Goal: Task Accomplishment & Management: Use online tool/utility

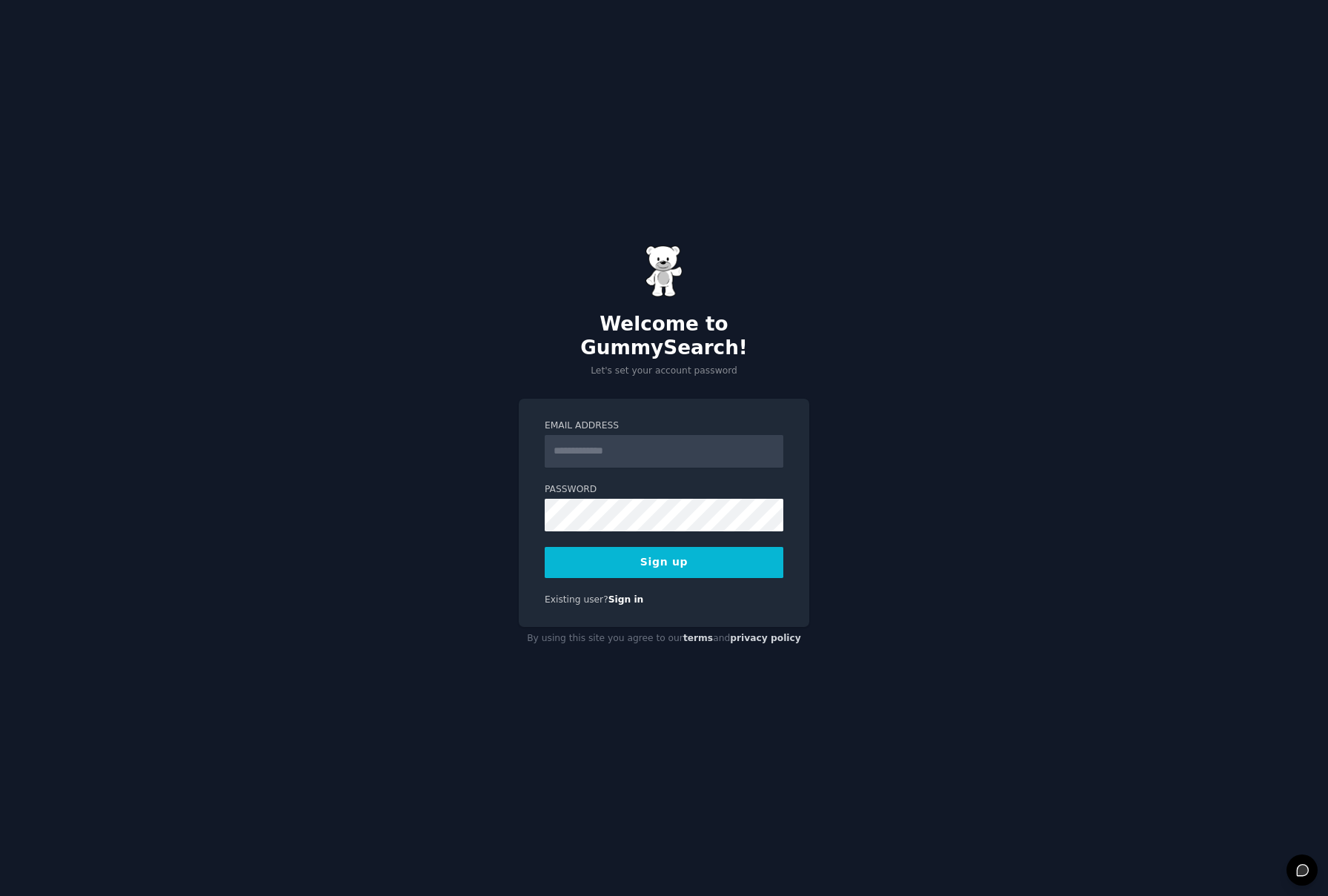
click at [690, 438] on input "Email Address" at bounding box center [664, 450] width 239 height 33
type input "**********"
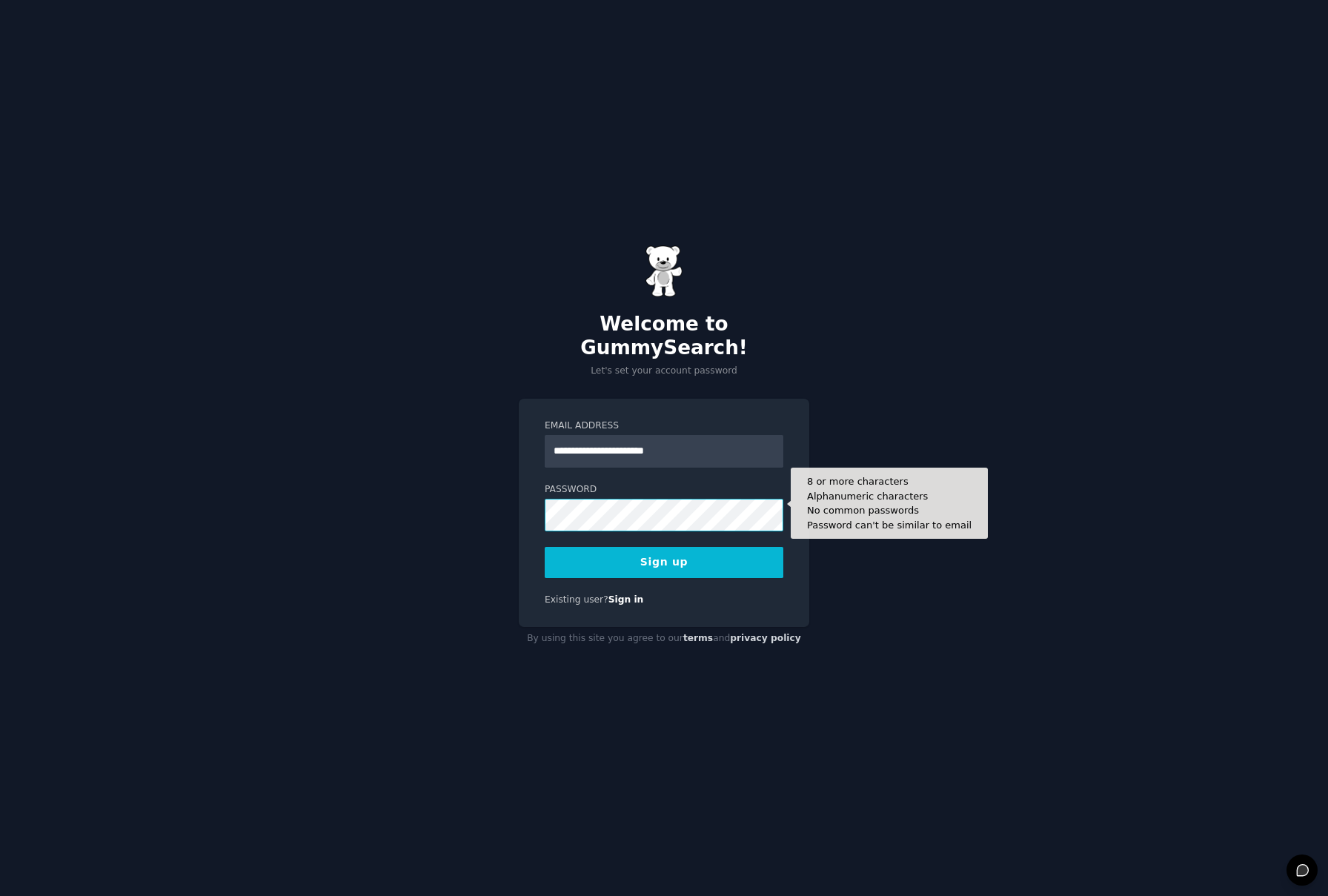
click at [545, 546] on button "Sign up" at bounding box center [664, 561] width 239 height 31
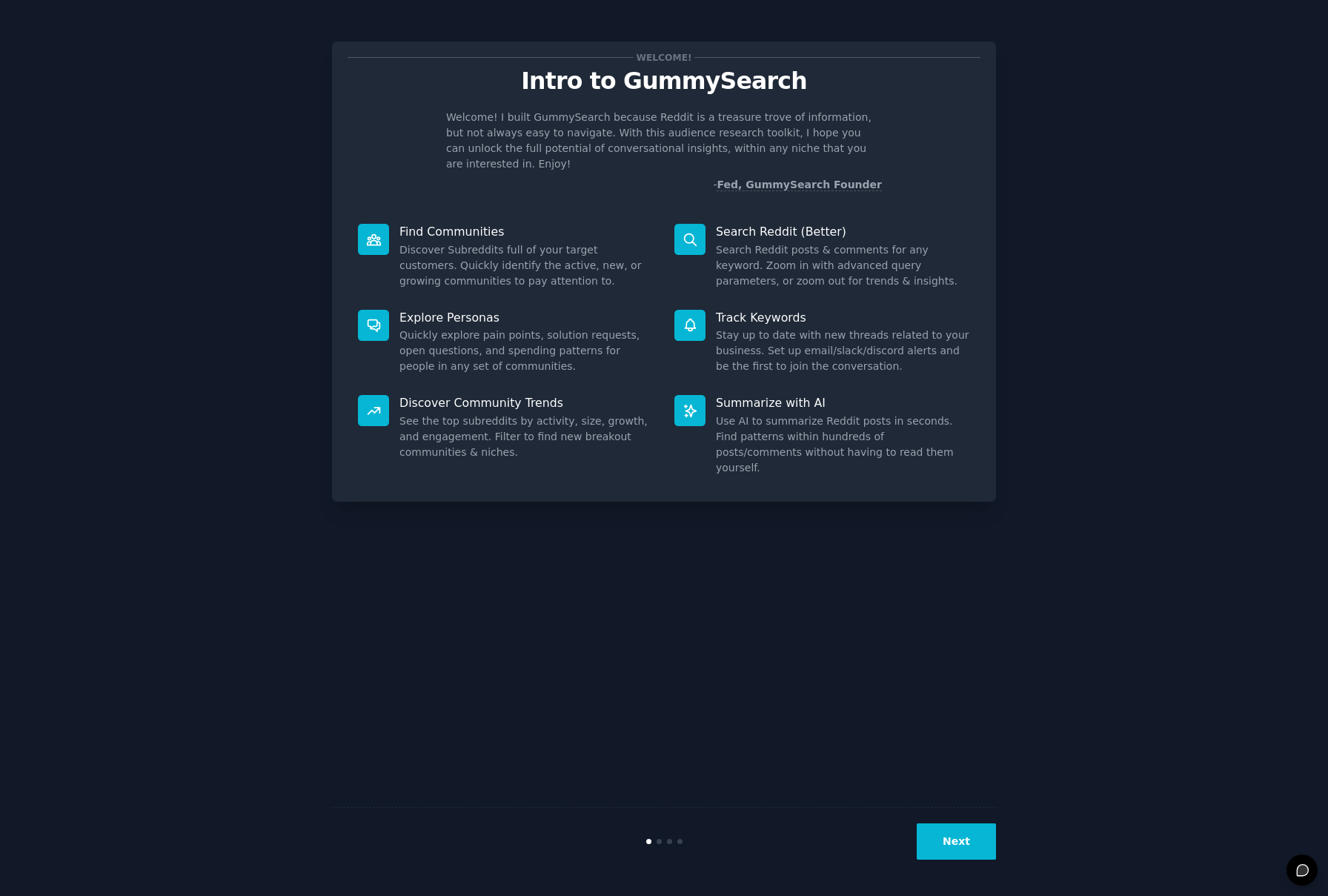
click at [959, 821] on div "Next" at bounding box center [664, 841] width 664 height 68
click at [962, 835] on button "Next" at bounding box center [956, 841] width 79 height 36
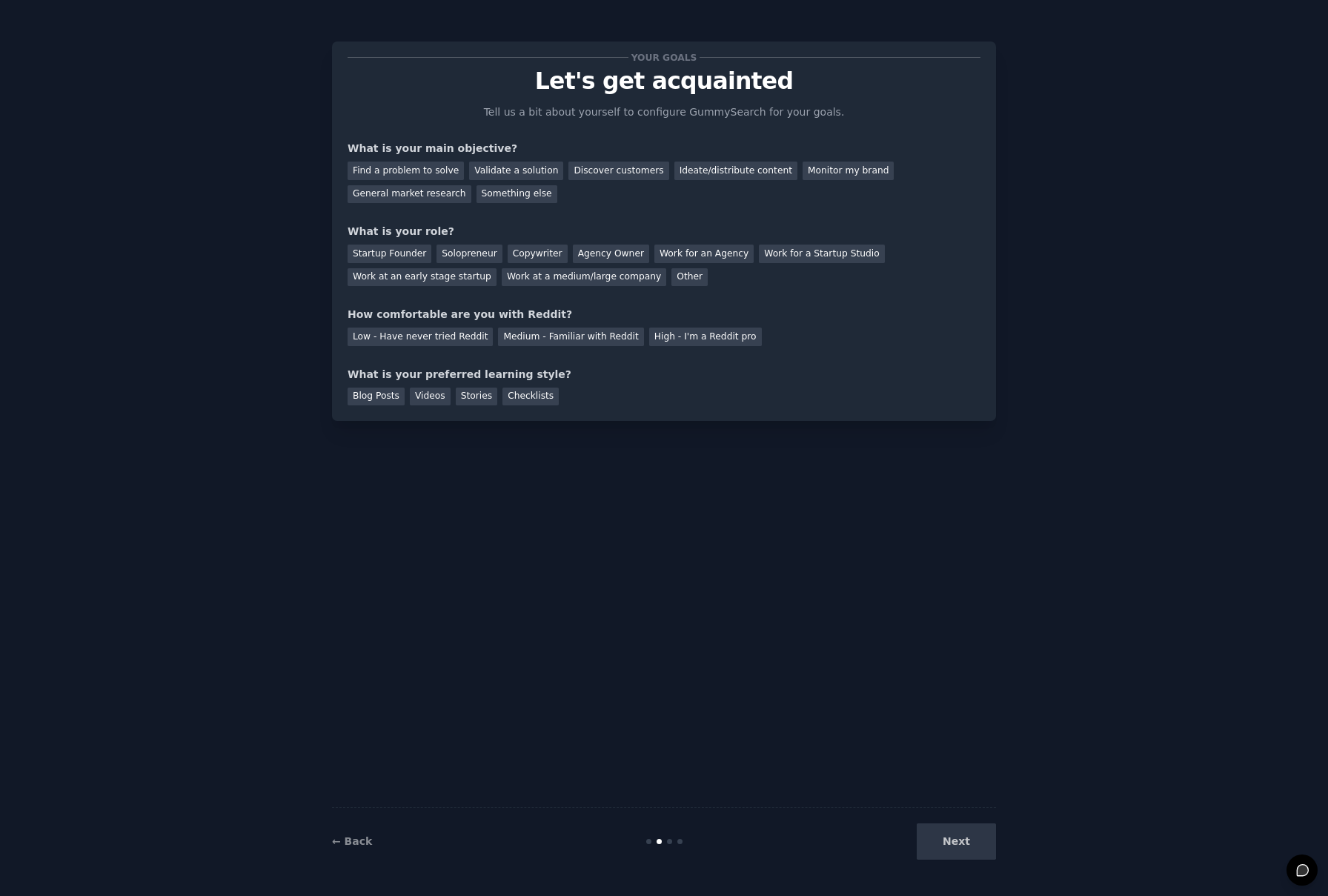
click at [963, 842] on div "Next" at bounding box center [885, 841] width 222 height 36
click at [965, 842] on div "Next" at bounding box center [885, 841] width 222 height 36
click at [965, 857] on div "Next" at bounding box center [885, 841] width 222 height 36
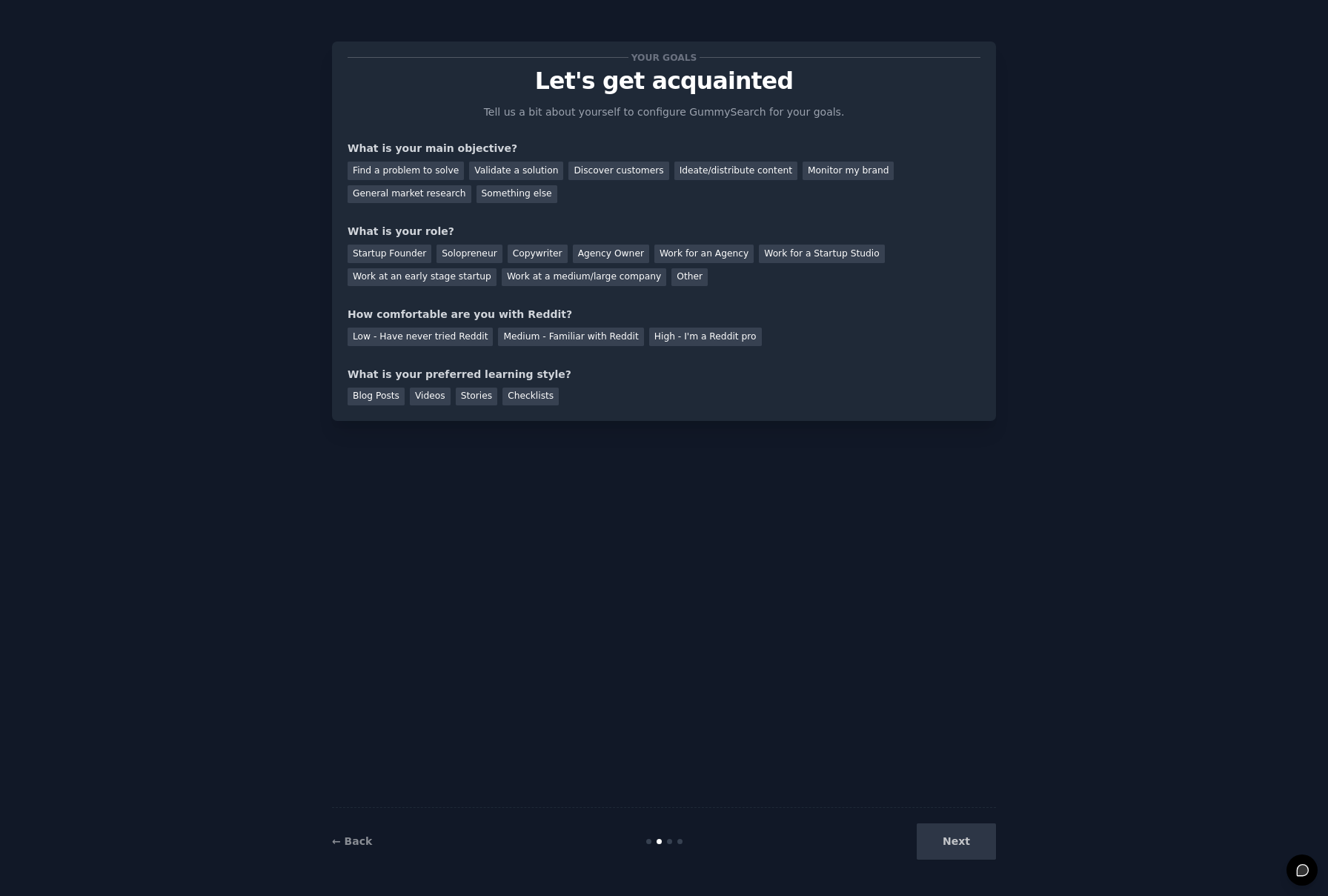
click at [964, 848] on div "Next" at bounding box center [885, 841] width 222 height 36
click at [430, 177] on div "Find a problem to solve" at bounding box center [406, 171] width 116 height 19
click at [524, 174] on div "Validate a solution" at bounding box center [517, 171] width 94 height 19
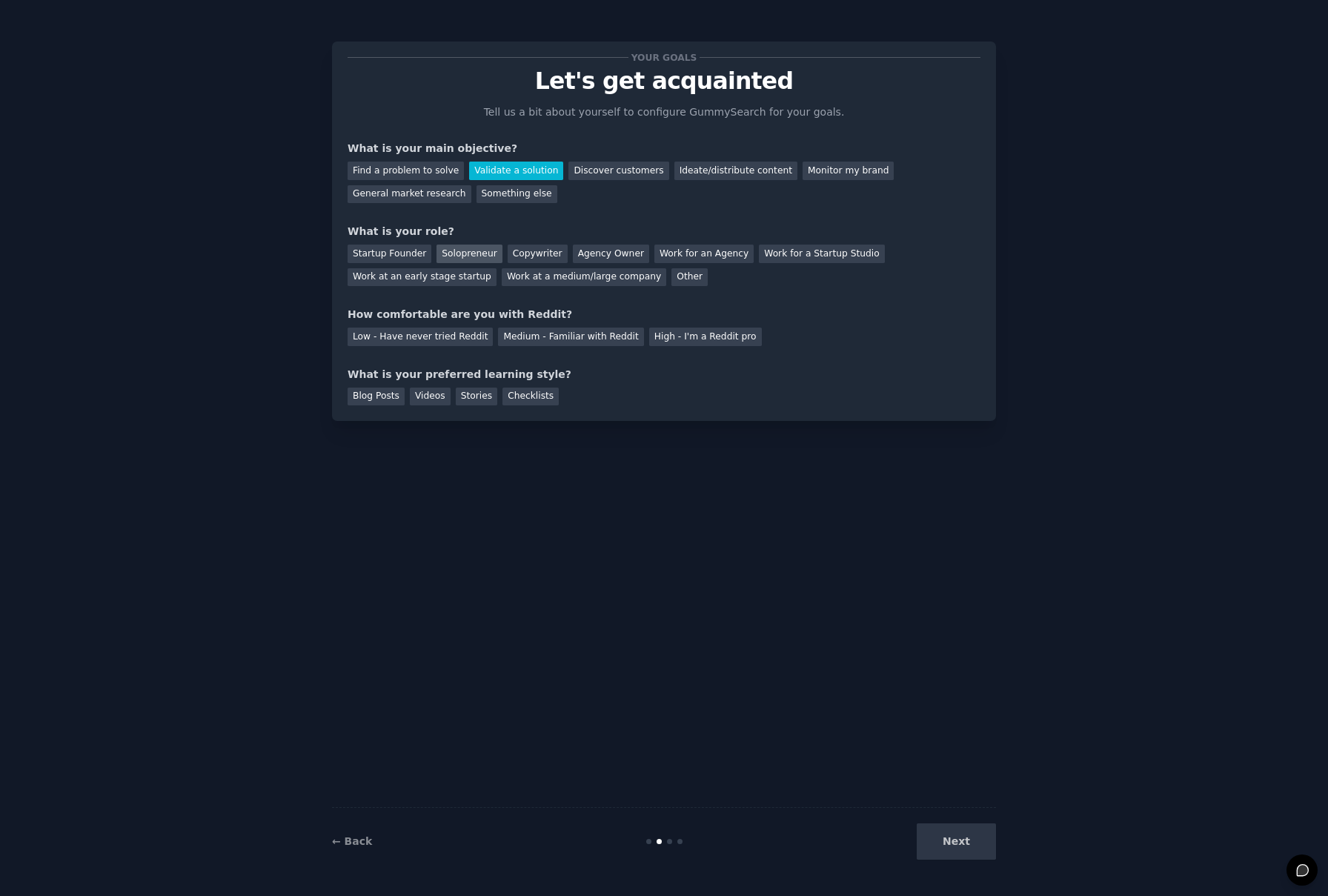
click at [456, 257] on div "Solopreneur" at bounding box center [469, 254] width 65 height 19
click at [519, 338] on div "Medium - Familiar with Reddit" at bounding box center [571, 337] width 145 height 19
click at [517, 392] on div "Checklists" at bounding box center [531, 397] width 56 height 19
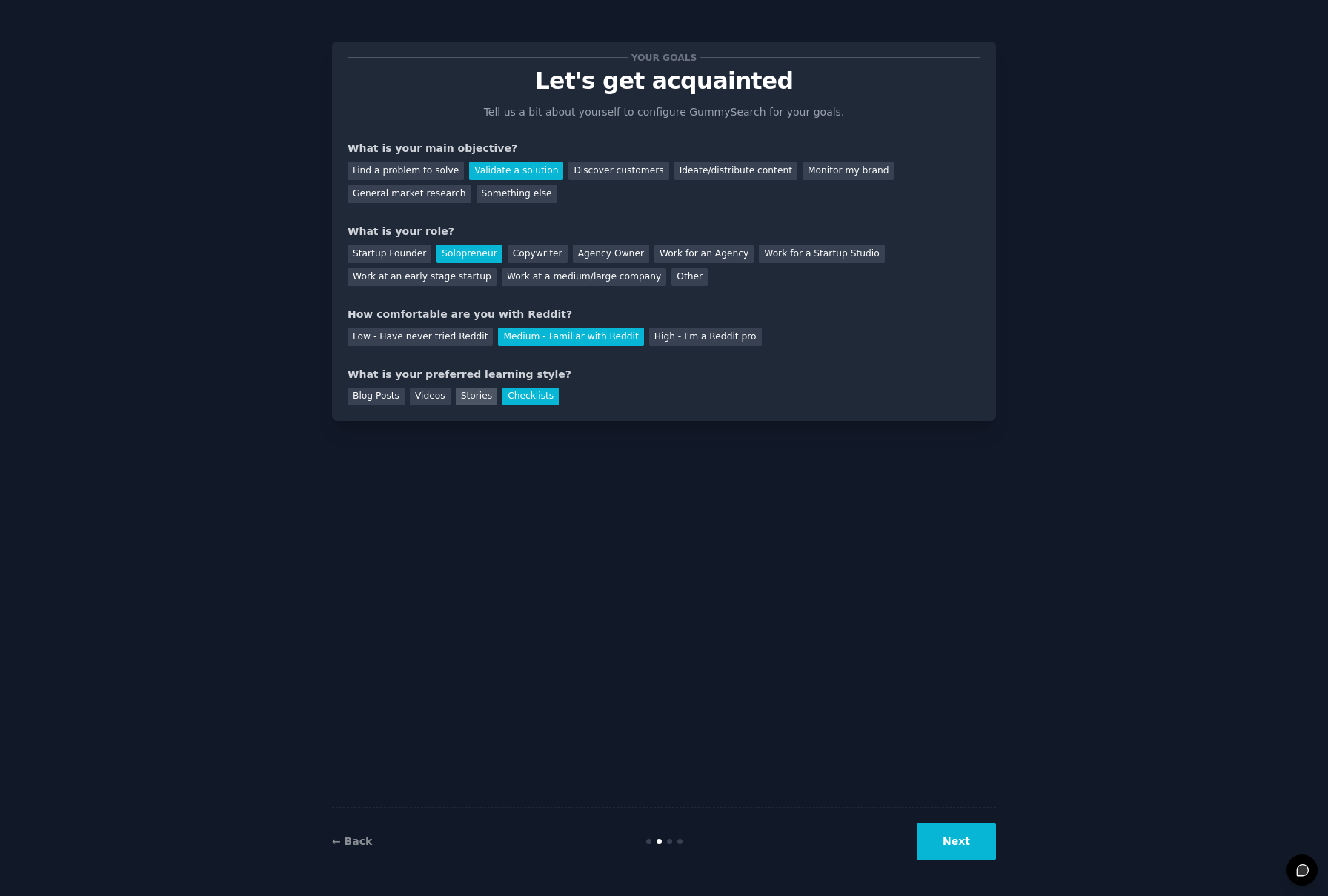
click at [479, 395] on div "Stories" at bounding box center [477, 397] width 42 height 19
click at [375, 396] on div "Blog Posts" at bounding box center [376, 397] width 57 height 19
click at [957, 852] on button "Next" at bounding box center [956, 841] width 79 height 36
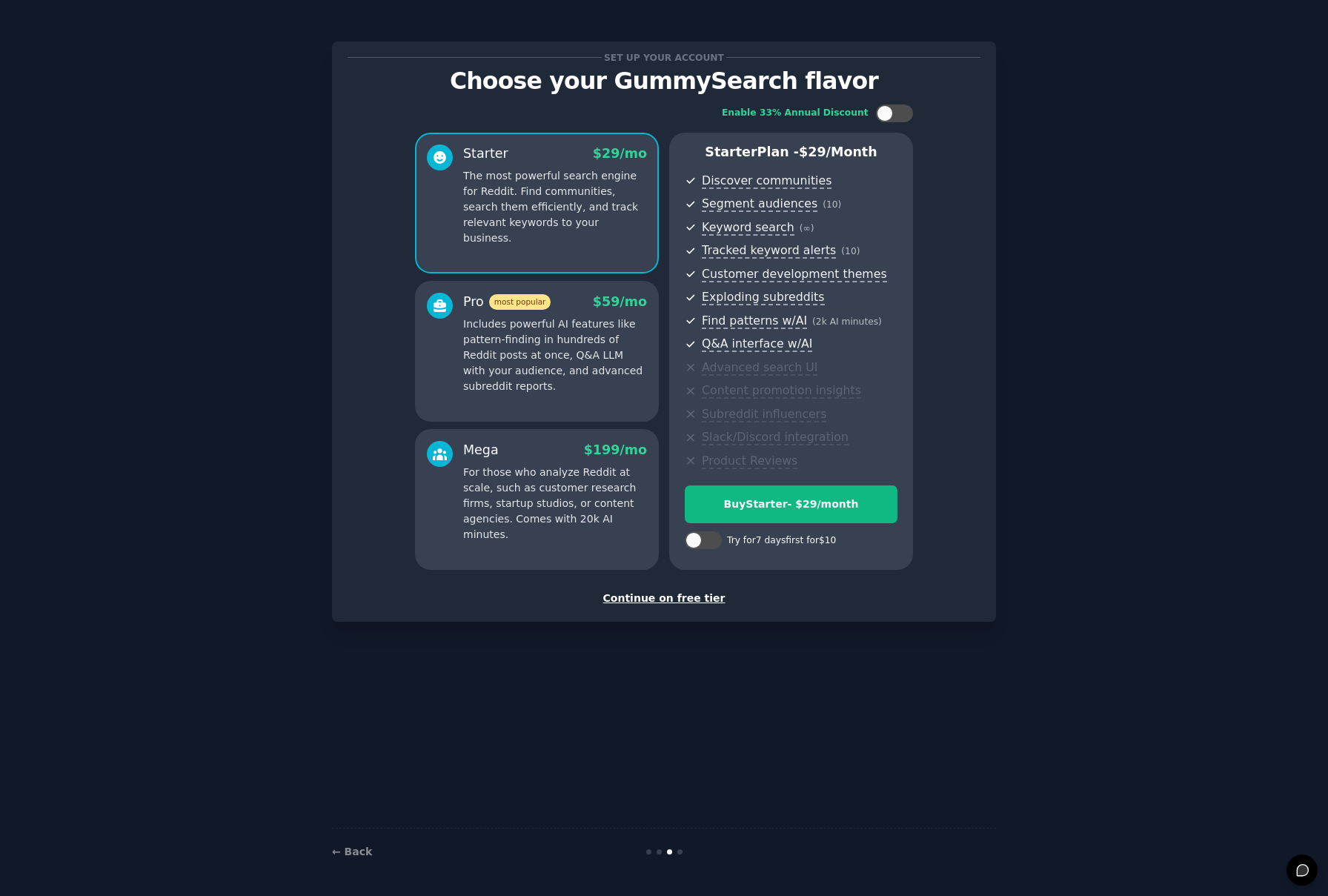
click at [682, 600] on div "Continue on free tier" at bounding box center [664, 598] width 634 height 16
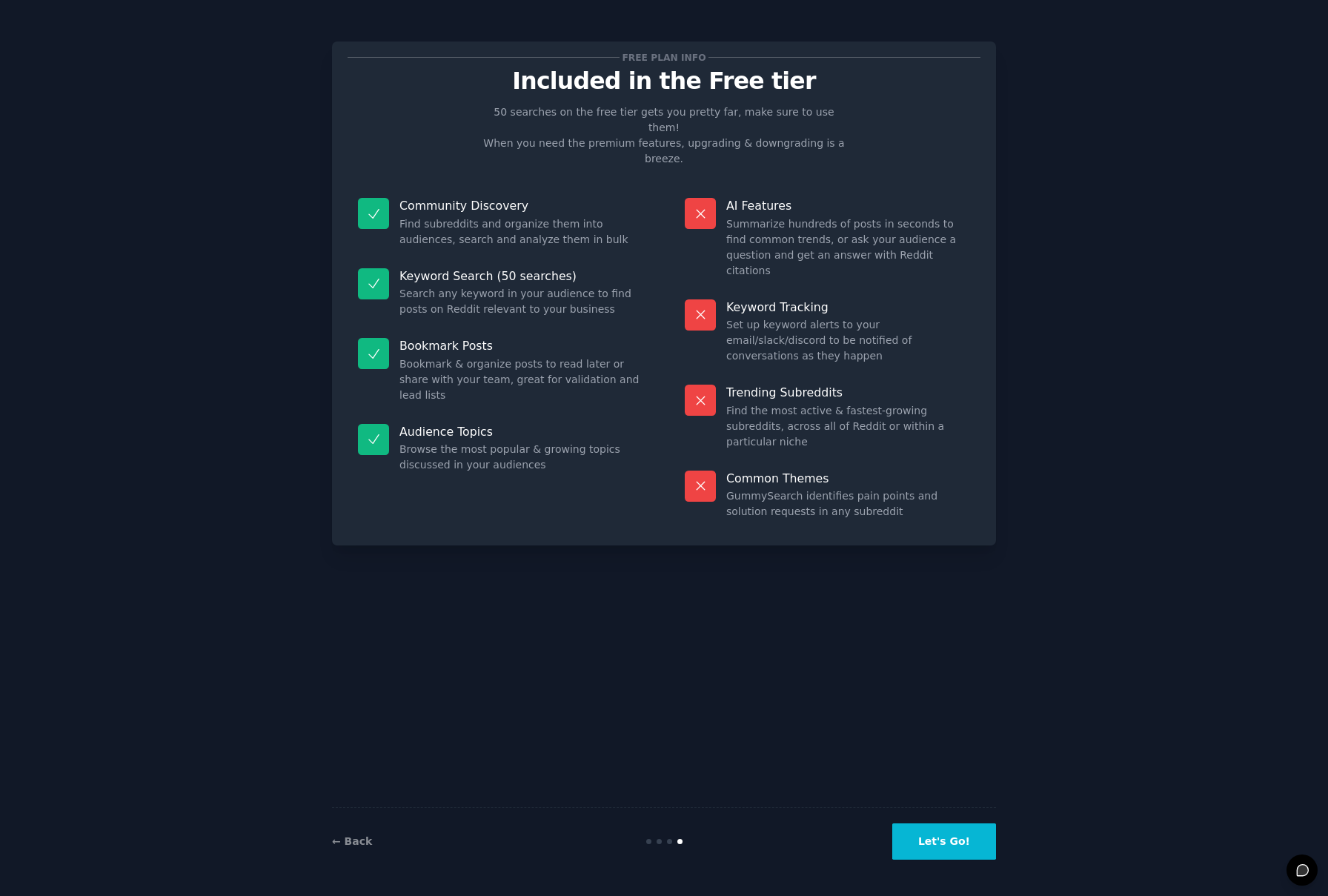
click at [930, 851] on button "Let's Go!" at bounding box center [944, 841] width 104 height 36
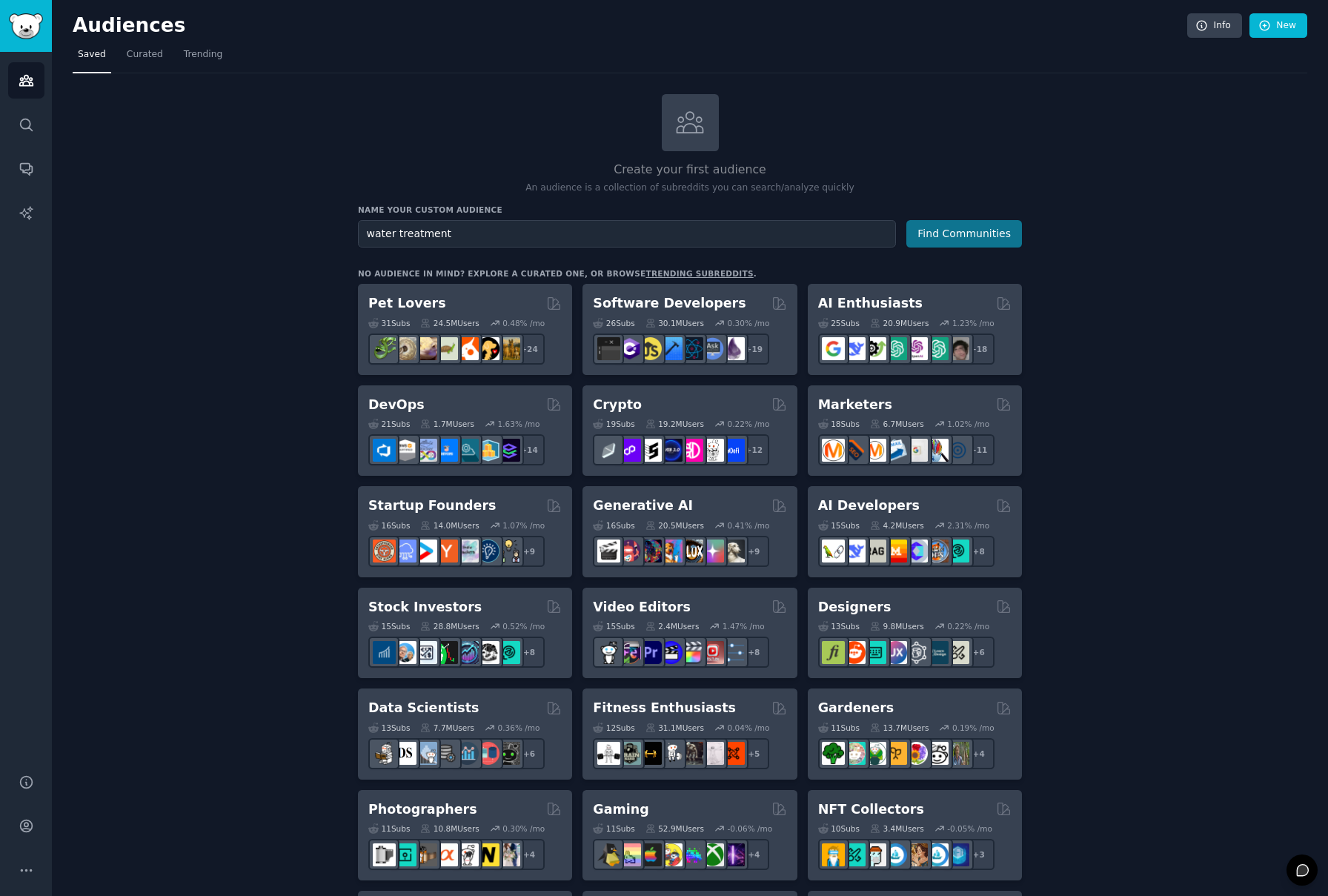
type input "water treatment"
click at [992, 237] on button "Find Communities" at bounding box center [964, 233] width 116 height 27
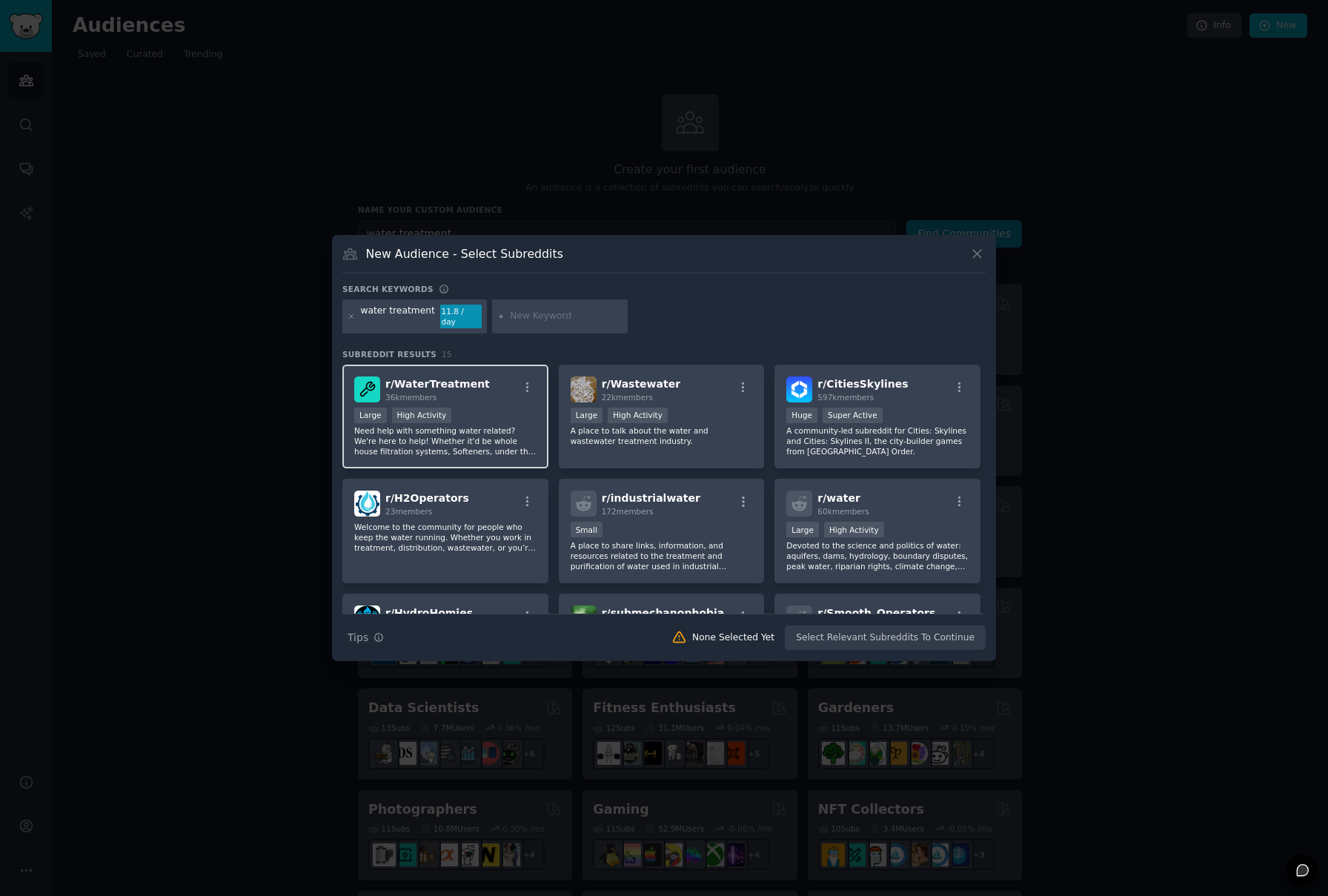
click at [478, 448] on p "Need help with something water related? We're here to help! Whether it'd be who…" at bounding box center [446, 441] width 182 height 31
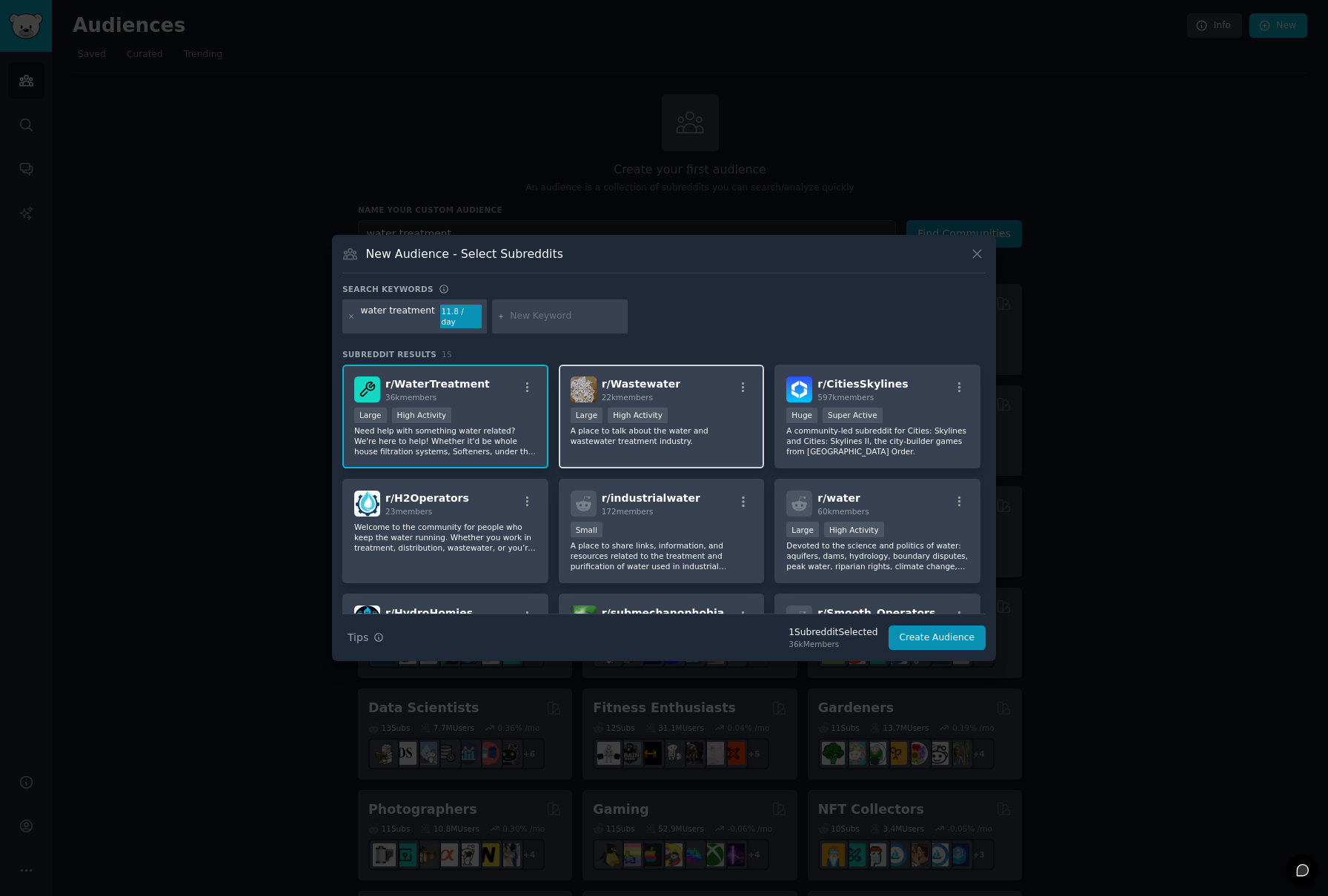
click at [677, 439] on p "A place to talk about the water and wastewater treatment industry." at bounding box center [662, 436] width 182 height 21
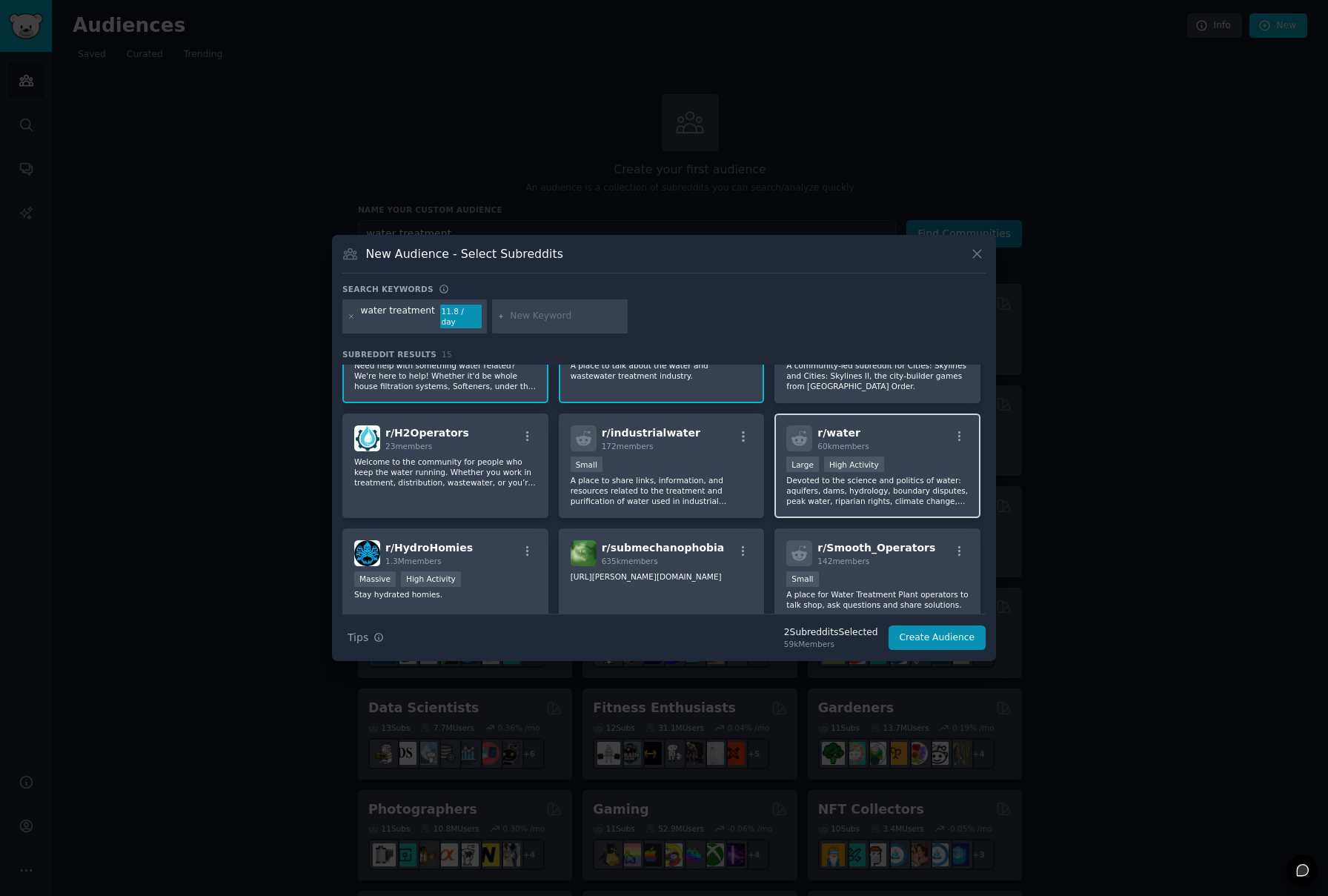
scroll to position [100, 0]
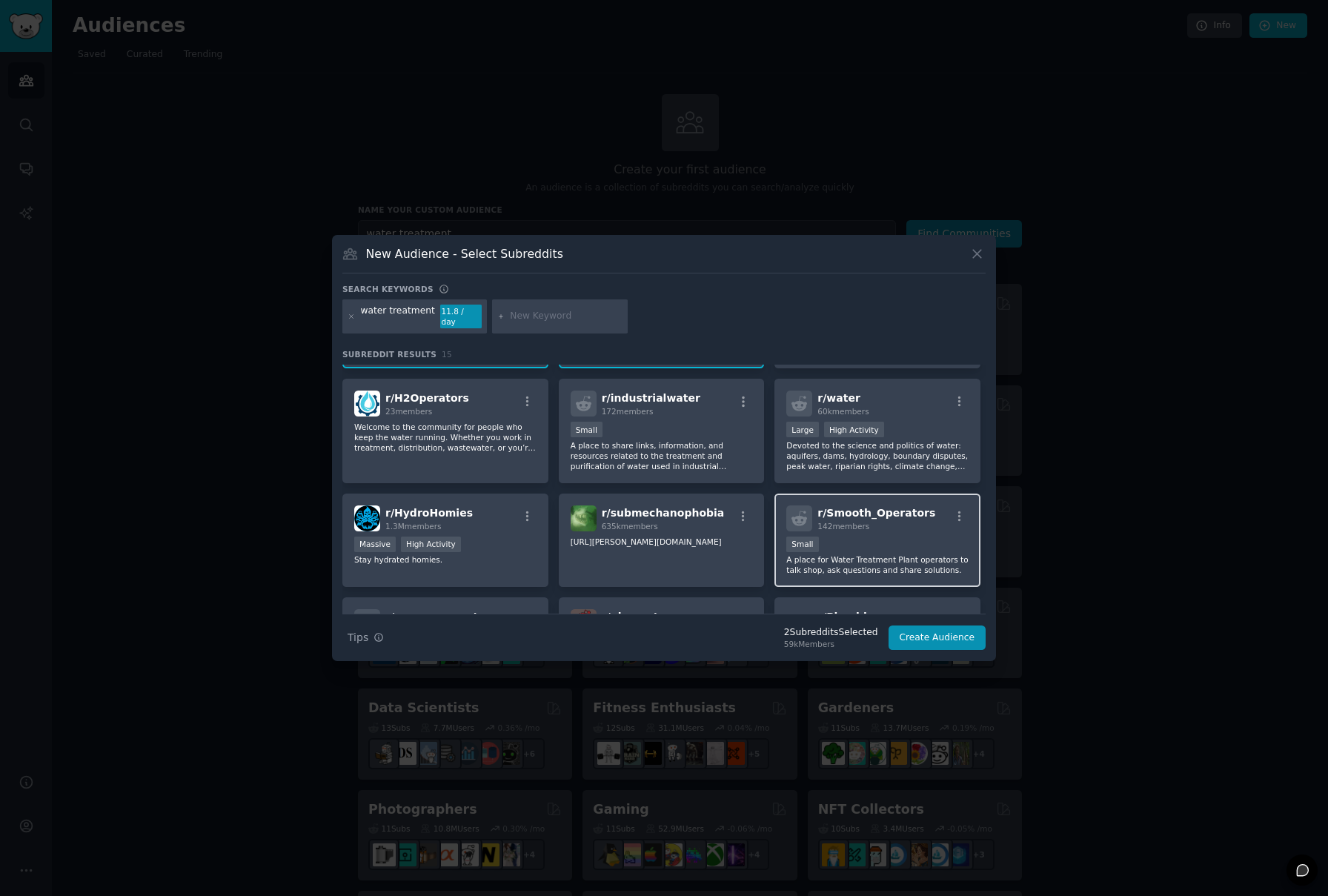
click at [924, 556] on p "A place for Water Treatment Plant operators to talk shop, ask questions and sha…" at bounding box center [877, 564] width 182 height 21
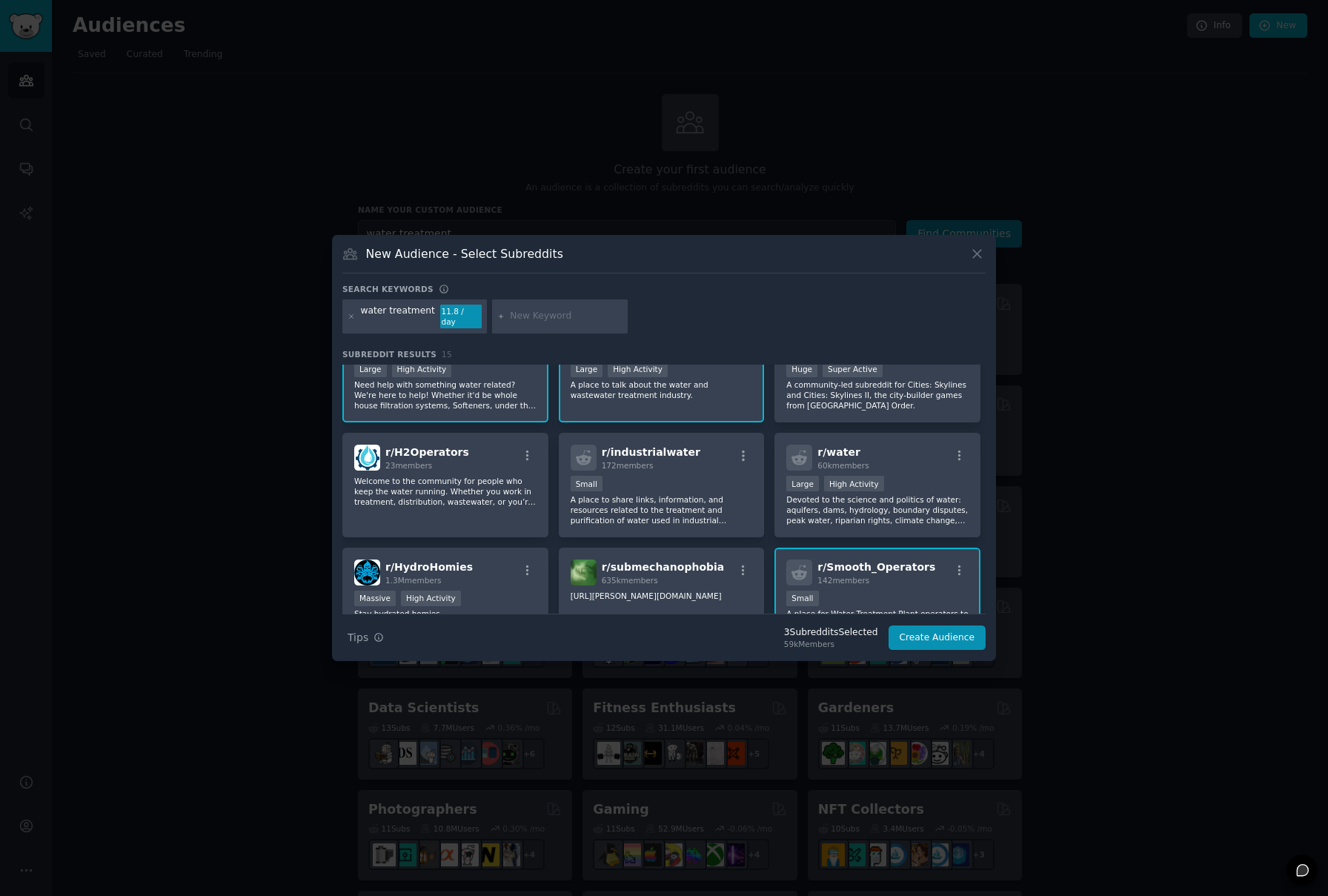
scroll to position [0, 0]
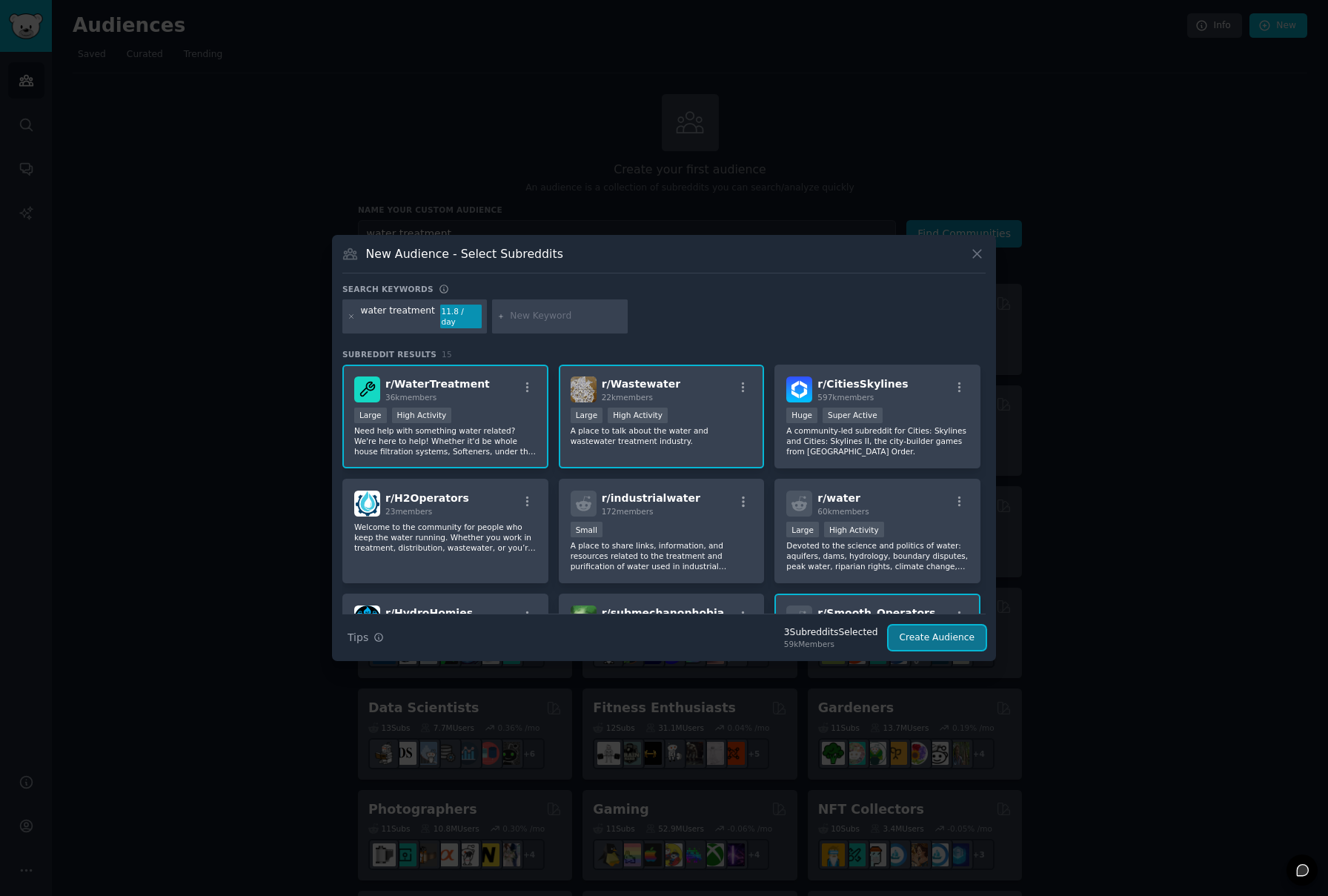
click at [950, 634] on button "Create Audience" at bounding box center [938, 637] width 98 height 25
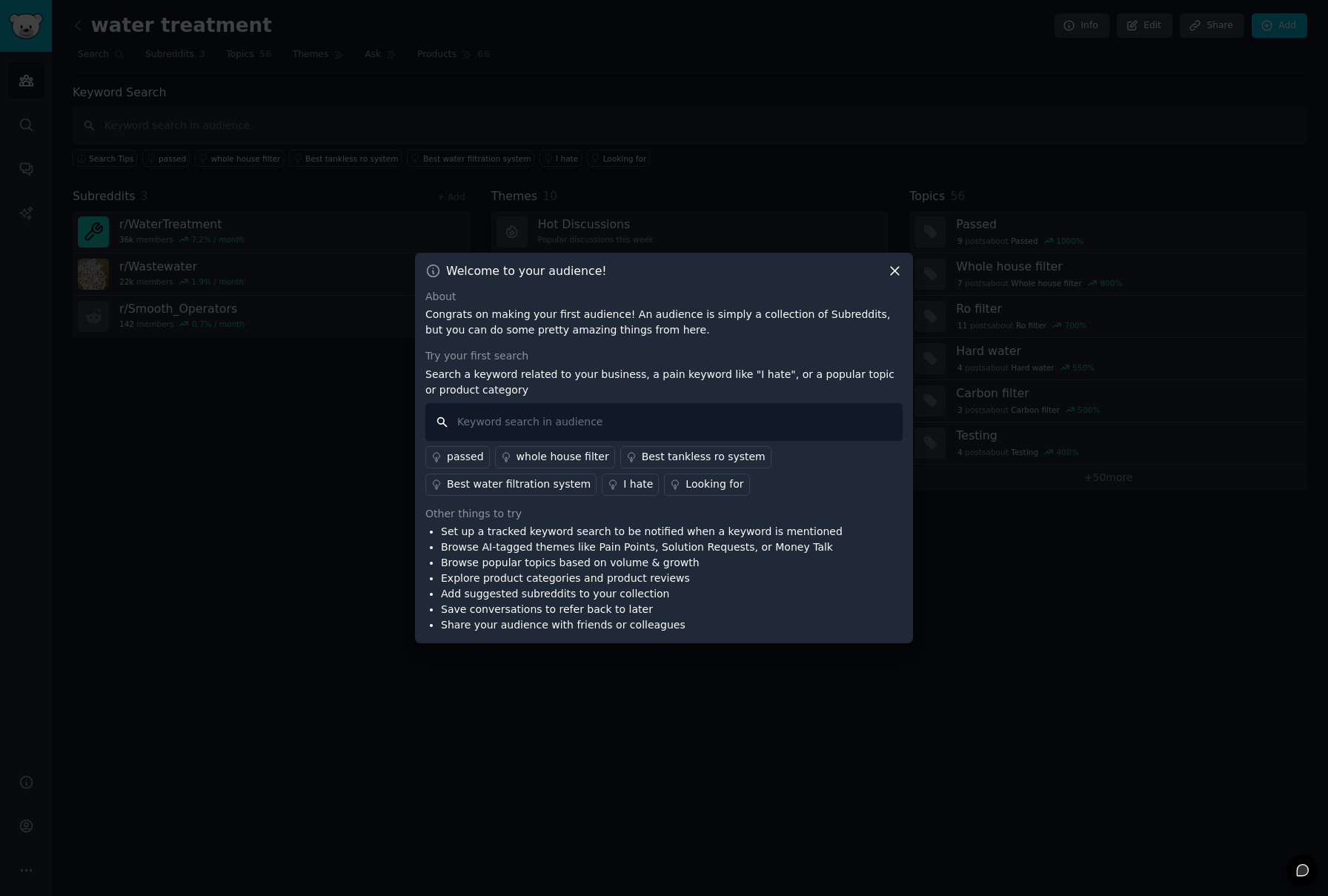
click at [804, 431] on input "text" at bounding box center [664, 423] width 478 height 38
type input "I hate"
click at [617, 492] on link "I hate" at bounding box center [630, 484] width 57 height 22
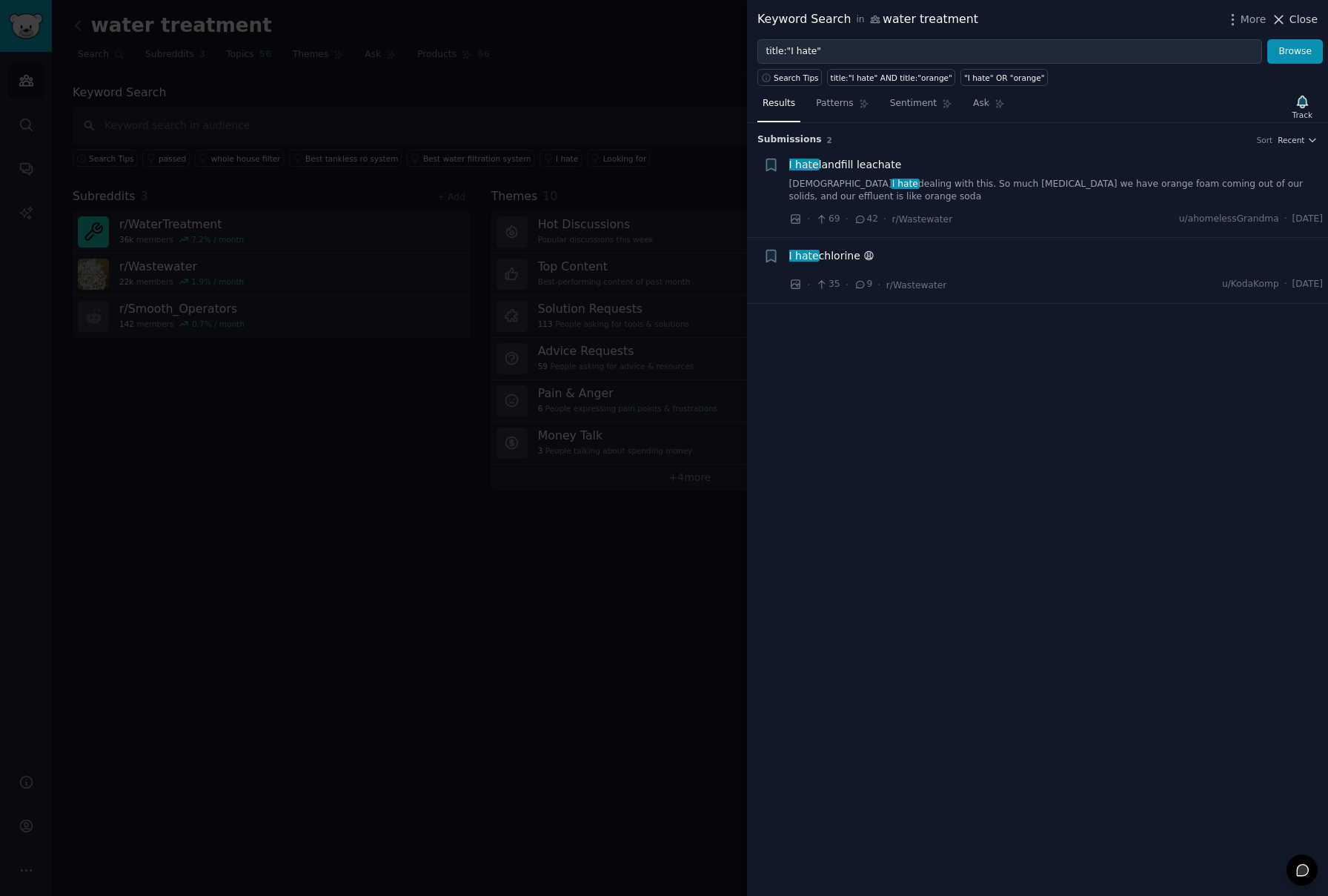
click at [1302, 19] on span "Close" at bounding box center [1304, 20] width 28 height 16
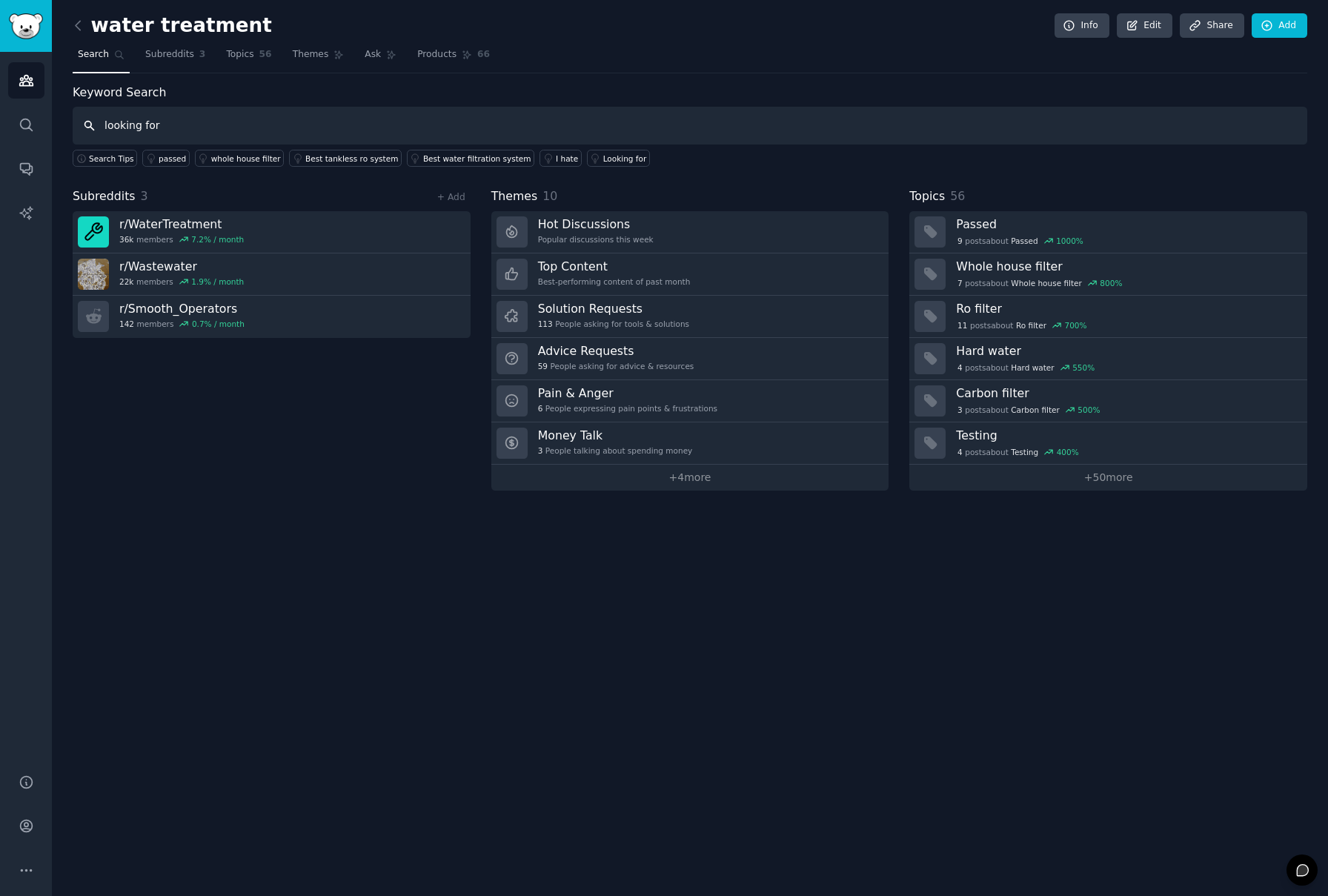
type input "looking for"
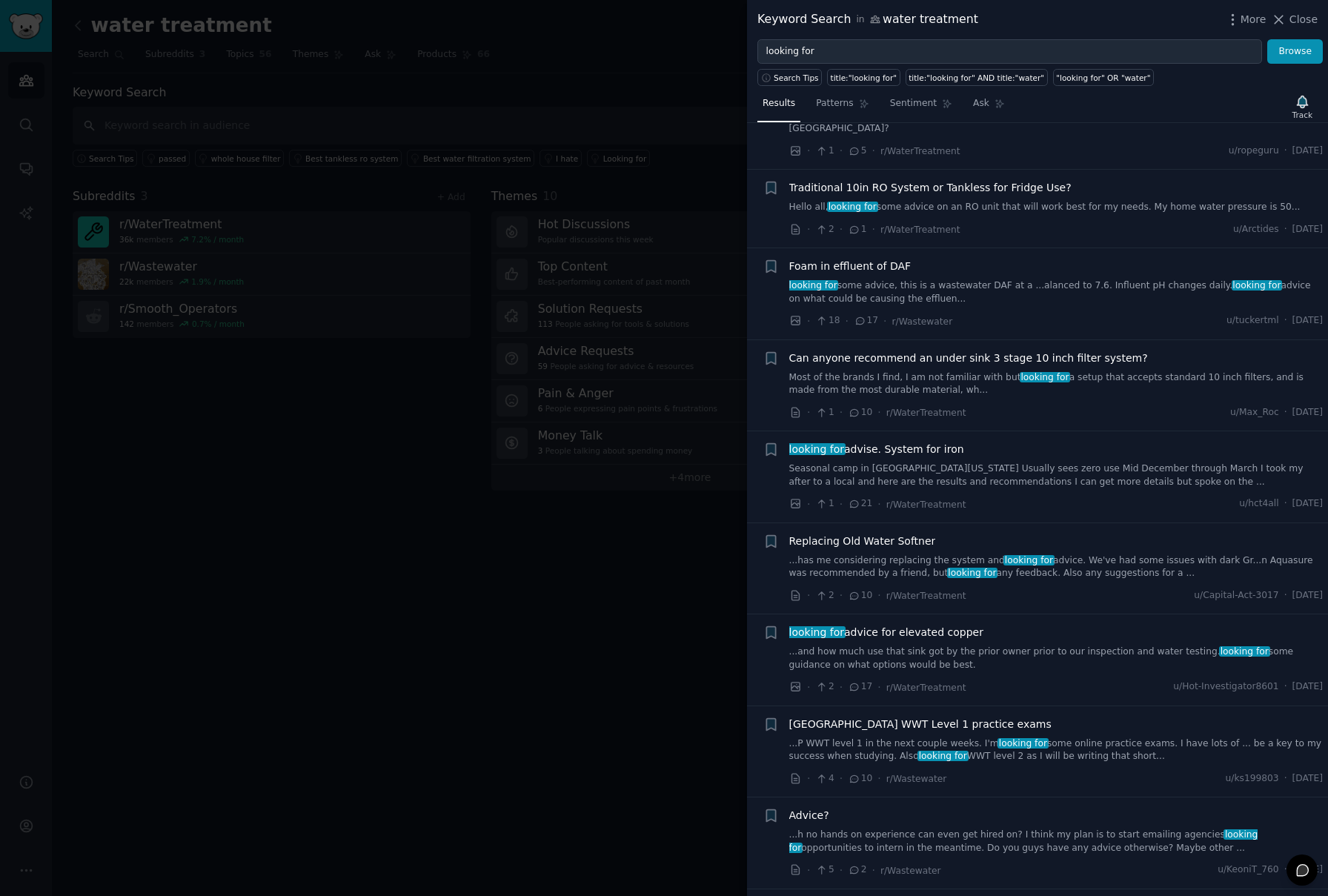
scroll to position [1001, 0]
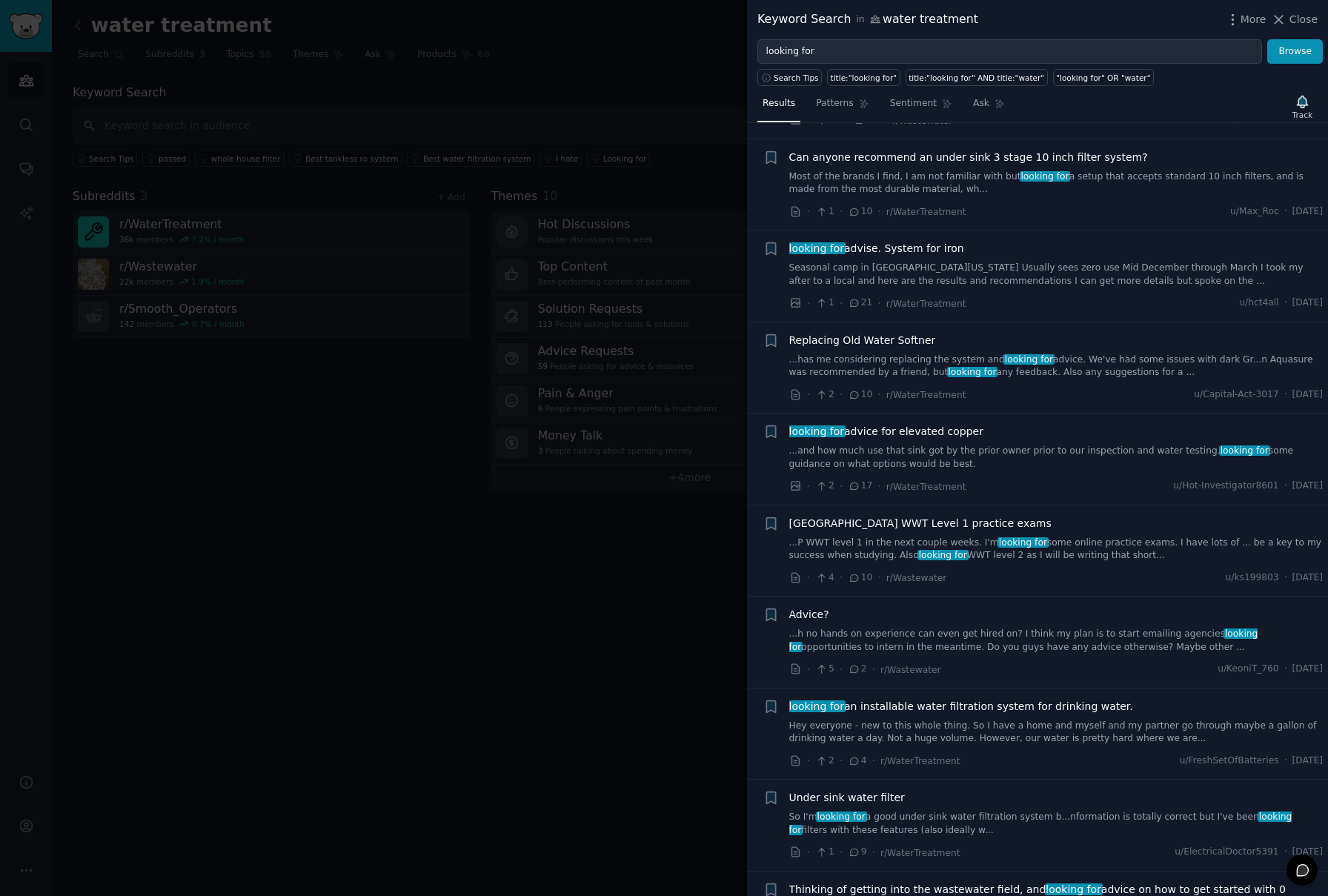
click at [1164, 641] on div "Advice? ...h no hands on experience can even get hired on? I think my plan is t…" at bounding box center [1056, 642] width 535 height 70
click at [1087, 631] on link "...h no hands on experience can even get hired on? I think my plan is to start …" at bounding box center [1056, 640] width 535 height 26
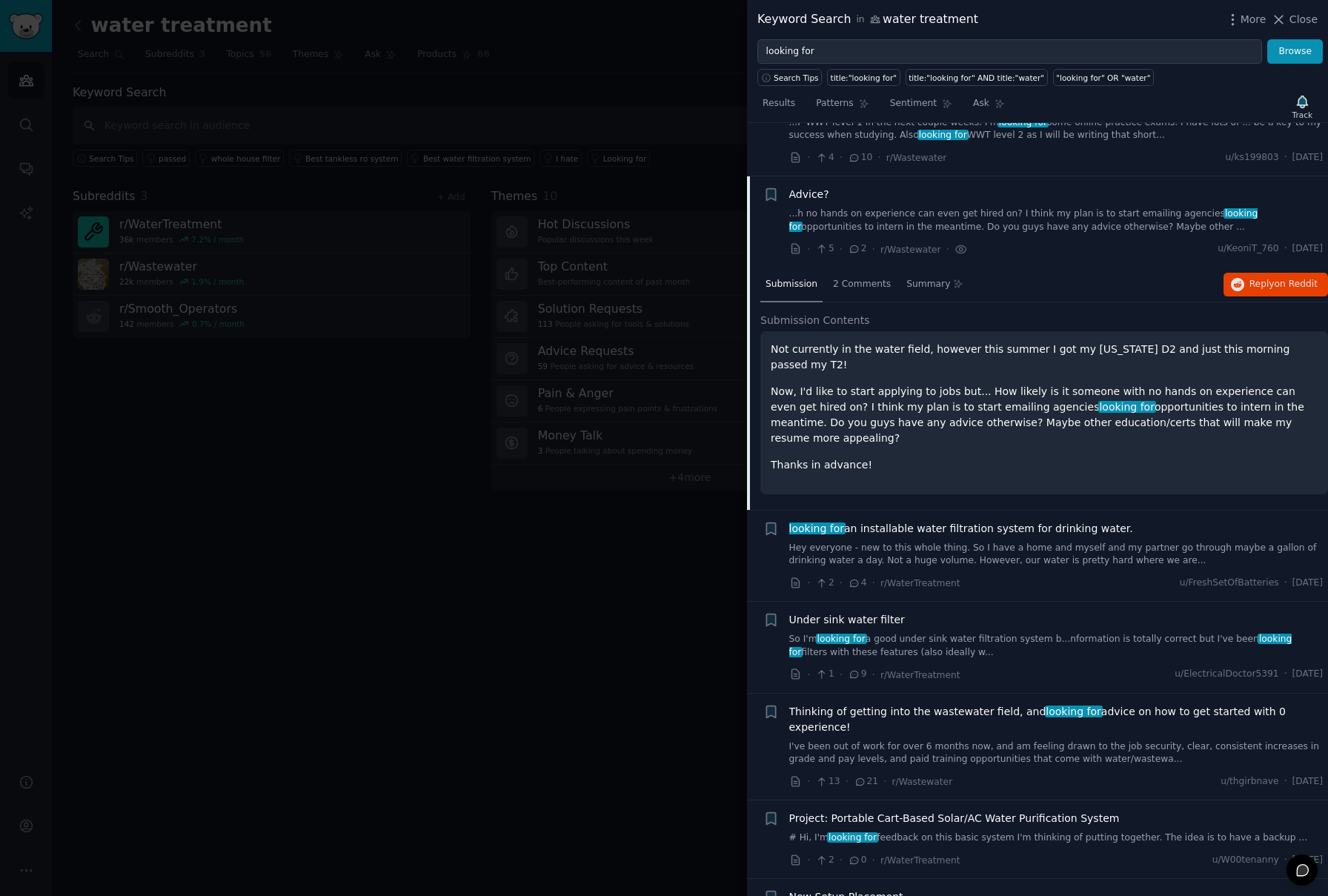
scroll to position [1462, 0]
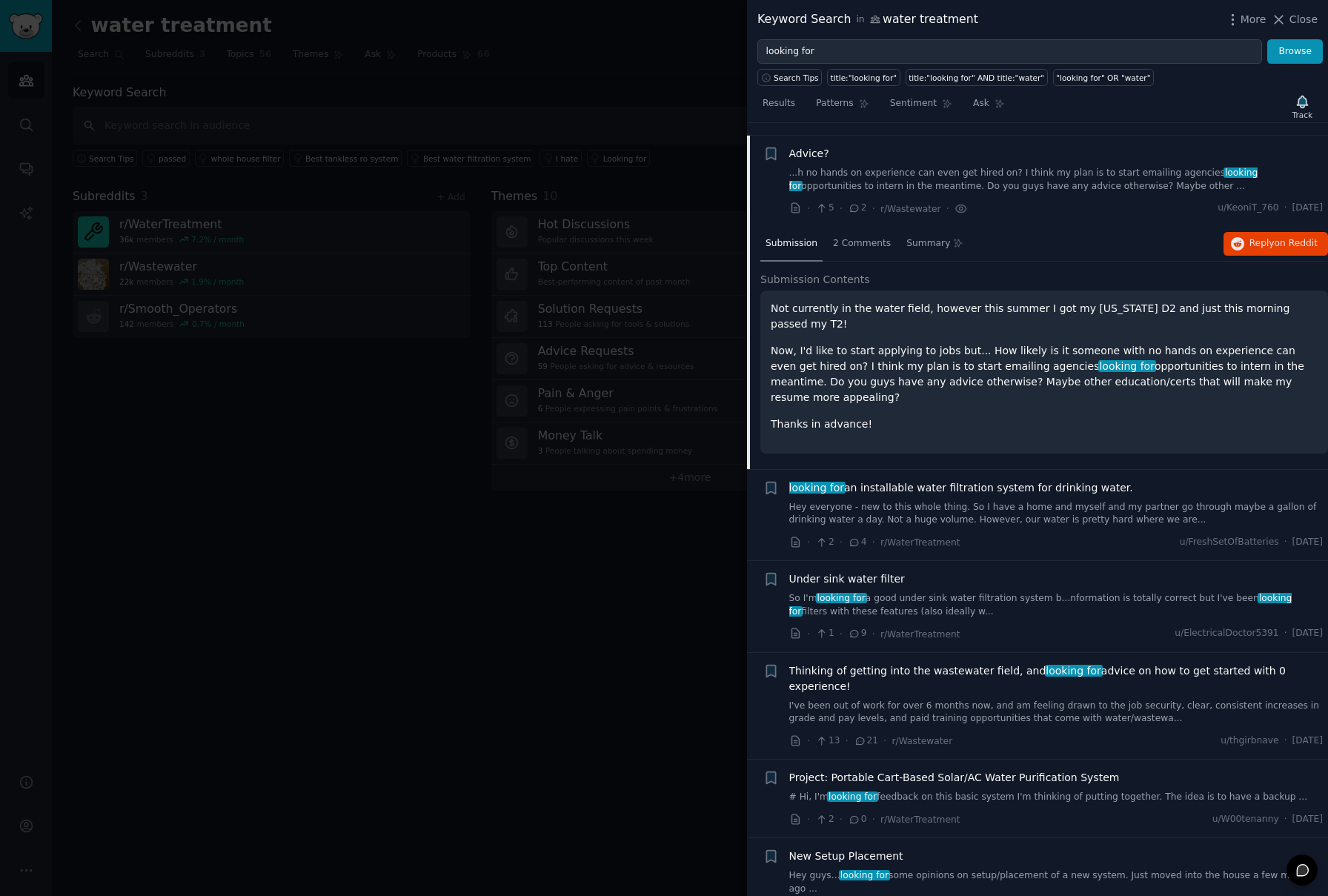
click at [1095, 699] on link "I've been out of work for over 6 months now, and am feeling drawn to the job se…" at bounding box center [1056, 712] width 535 height 26
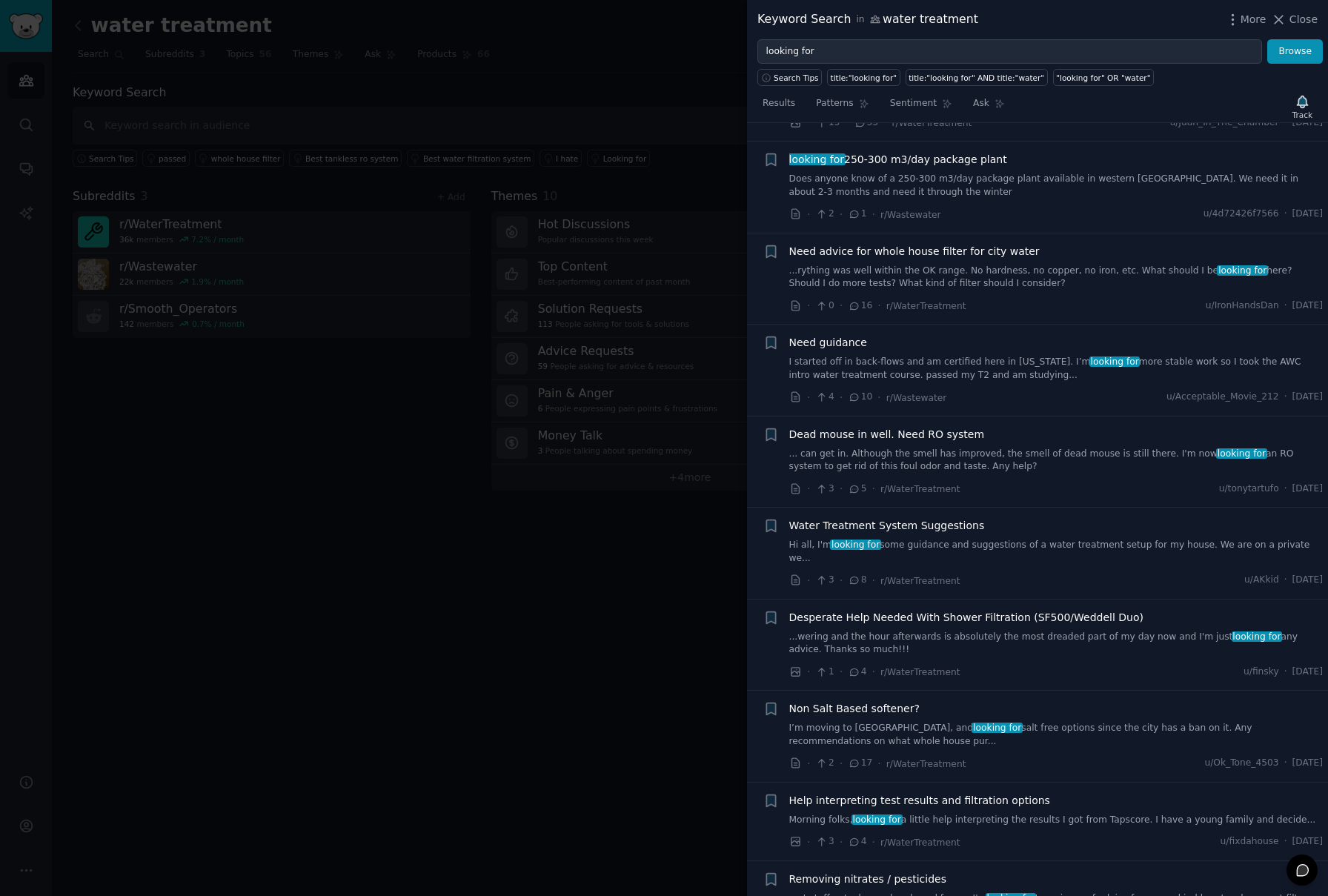
scroll to position [2661, 0]
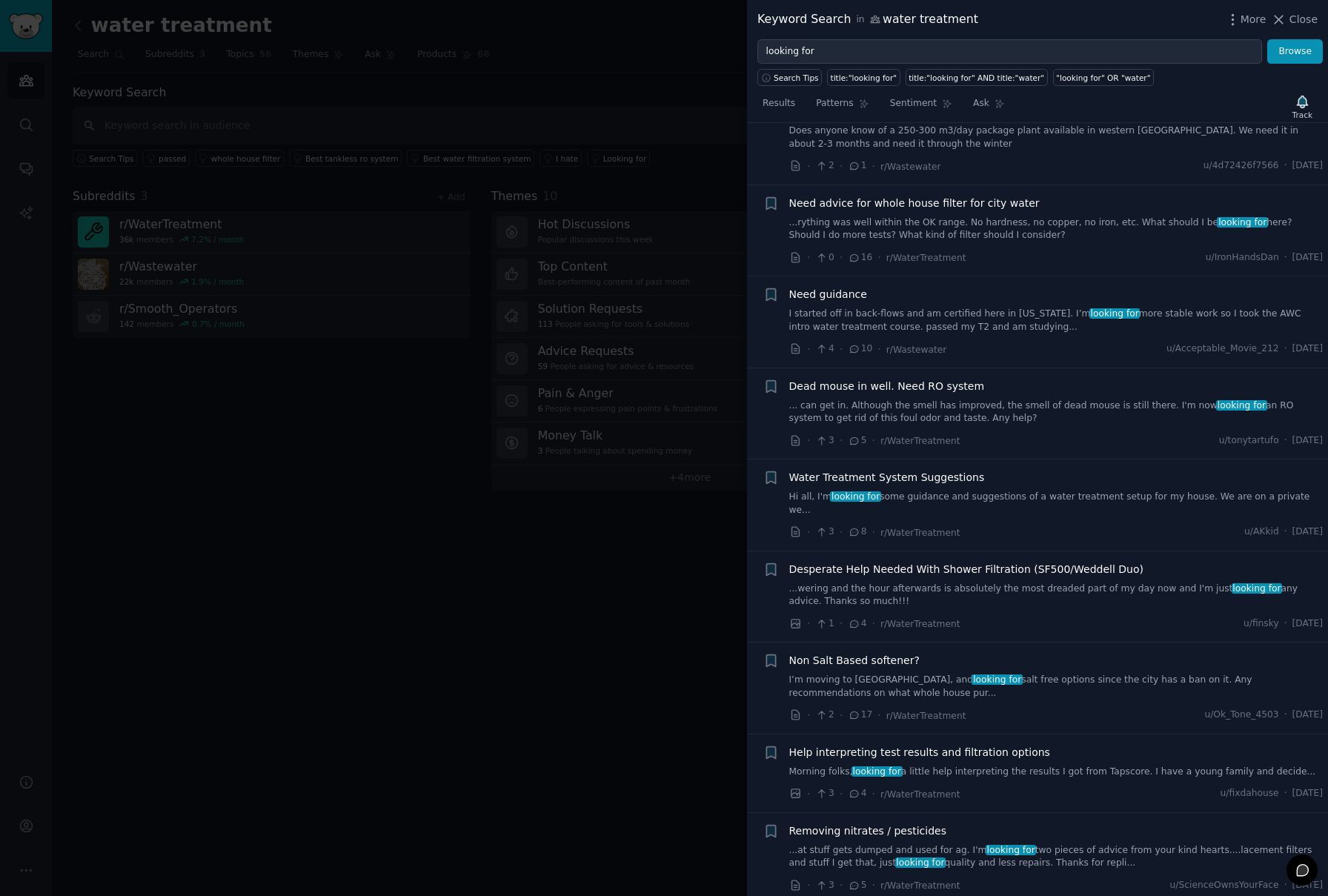
click at [311, 140] on div at bounding box center [664, 448] width 1328 height 896
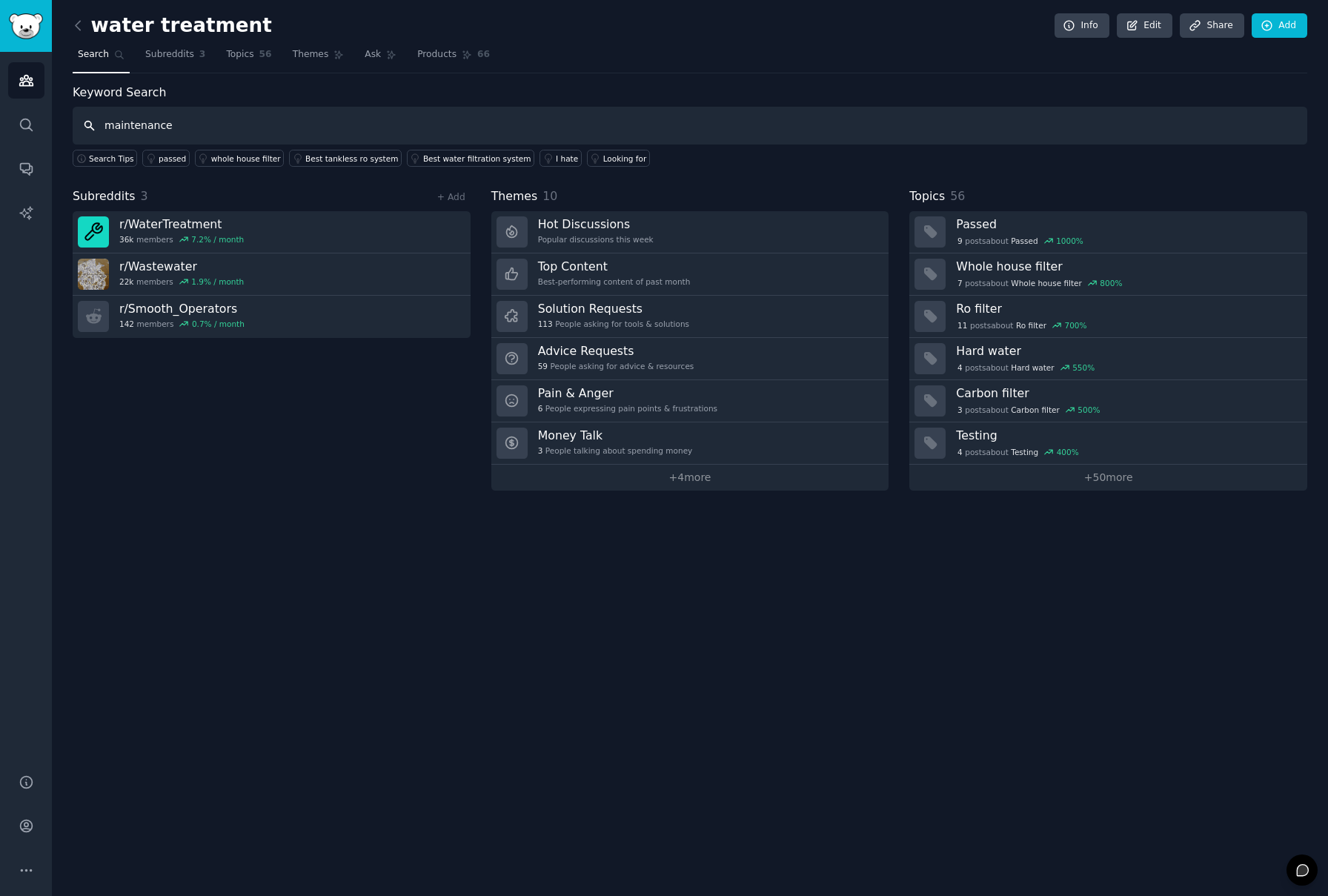
type input "maintenance"
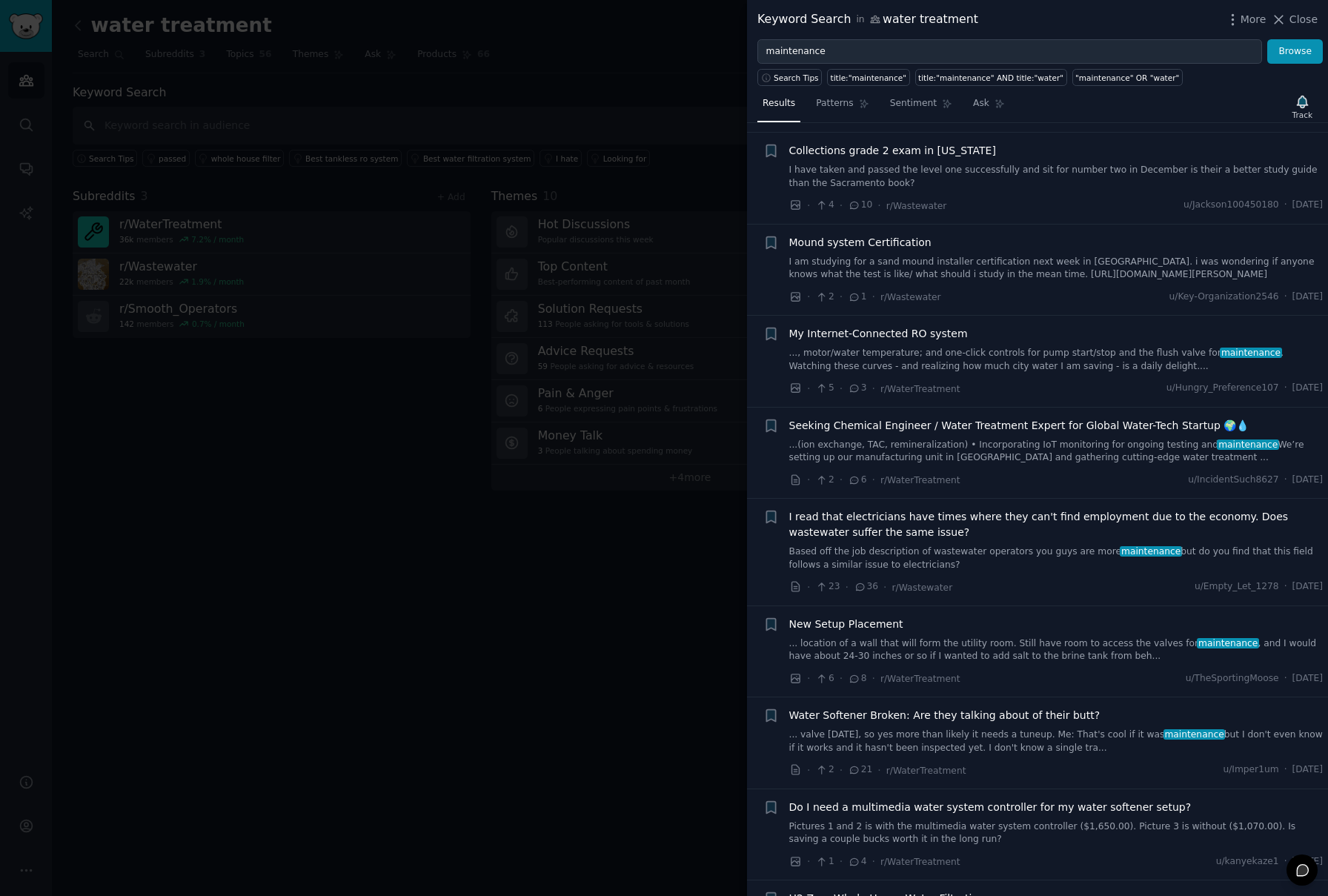
scroll to position [293, 0]
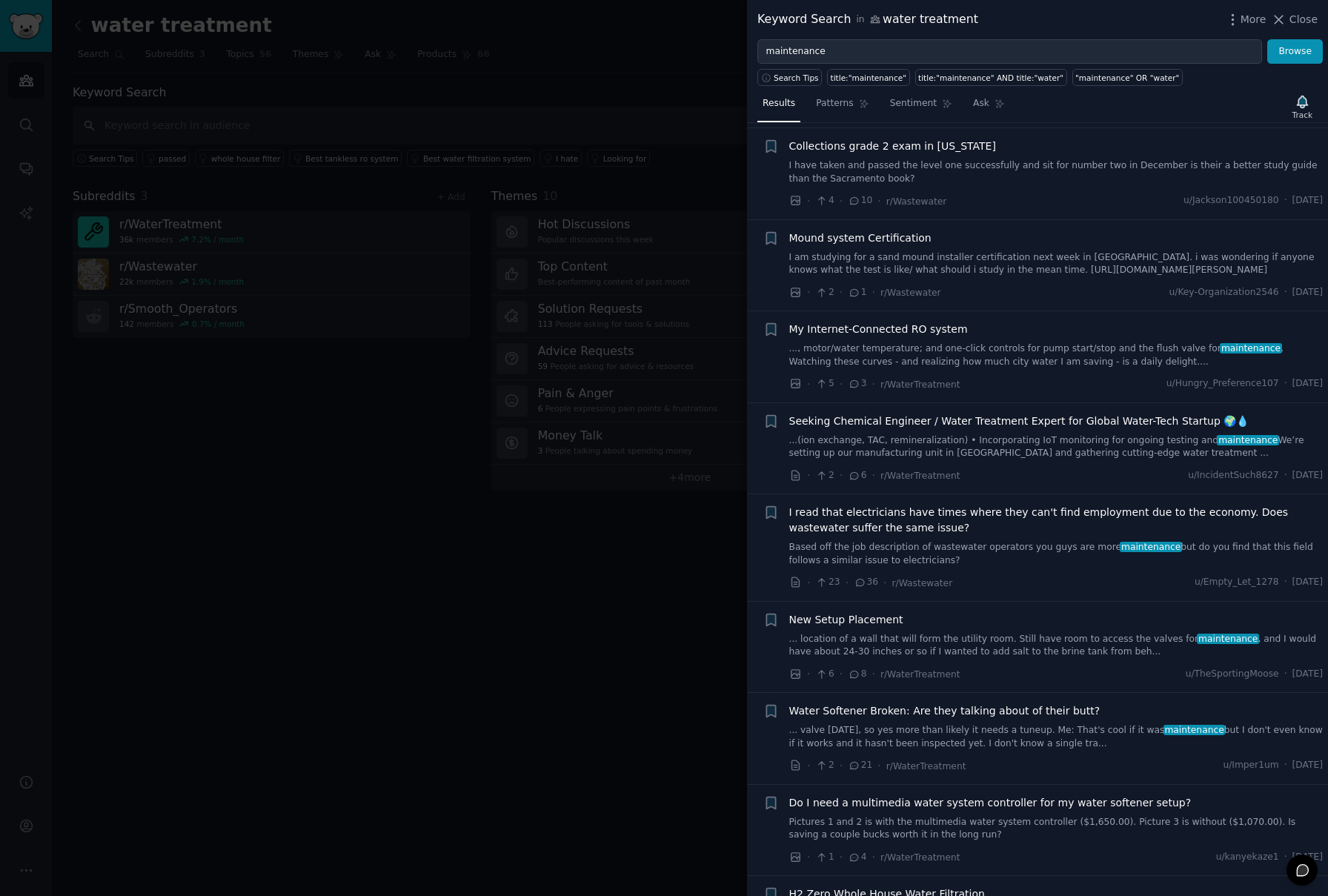
click at [1042, 556] on link "Based off the job description of wastewater operators you guys are more mainten…" at bounding box center [1056, 554] width 535 height 26
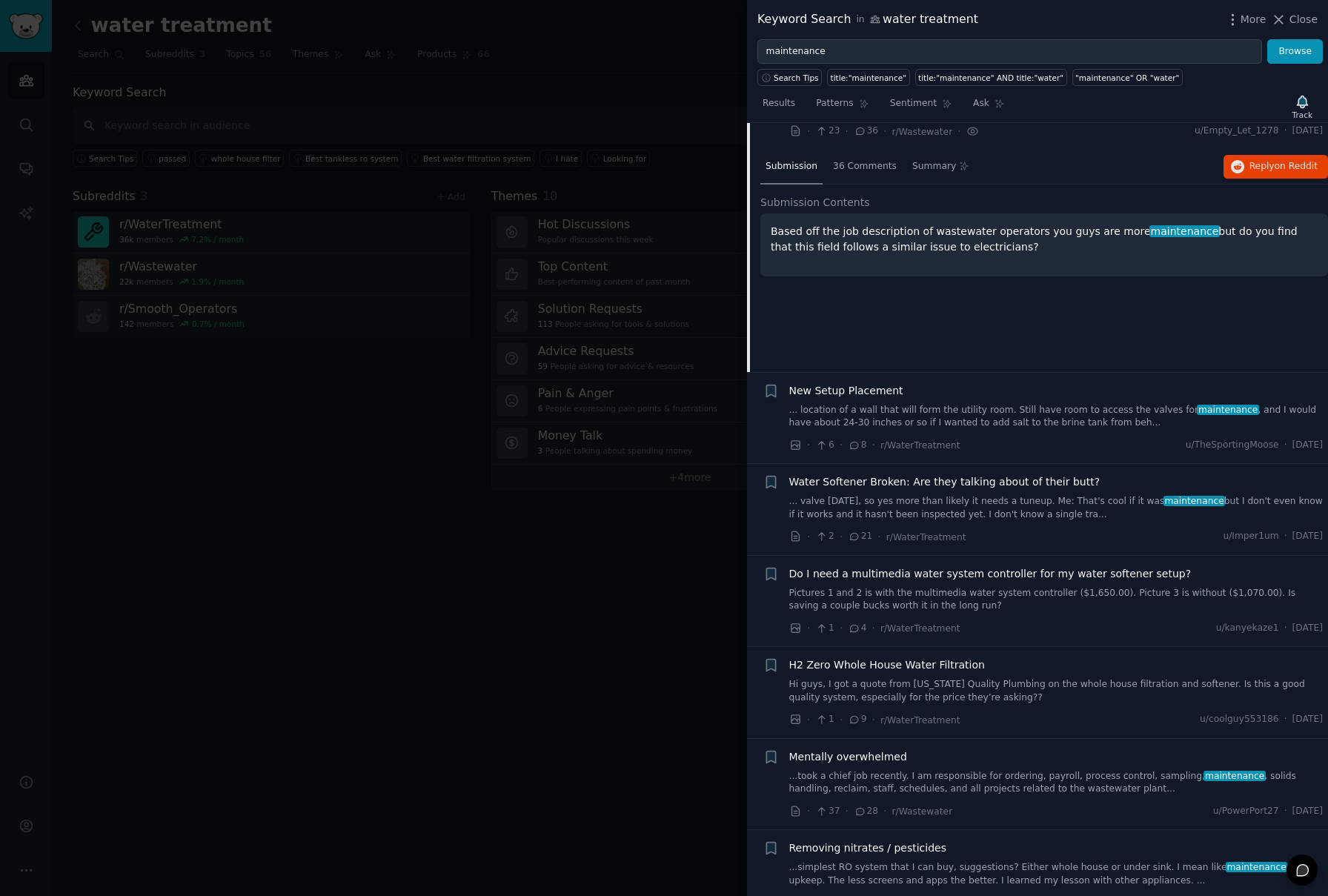
scroll to position [751, 0]
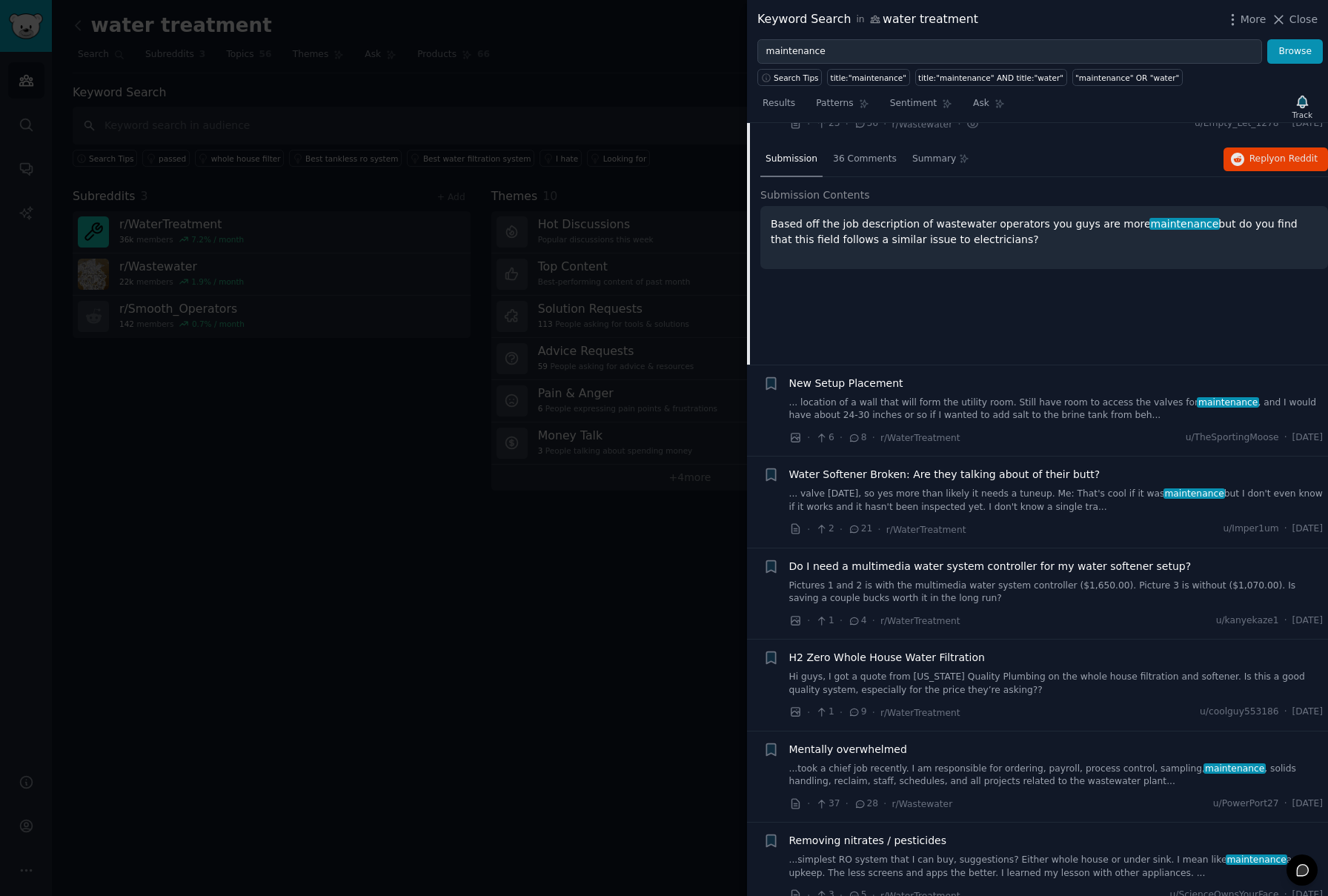
click at [1081, 774] on link "...took a chief job recently. I am responsible for ordering, payroll, process c…" at bounding box center [1056, 775] width 535 height 26
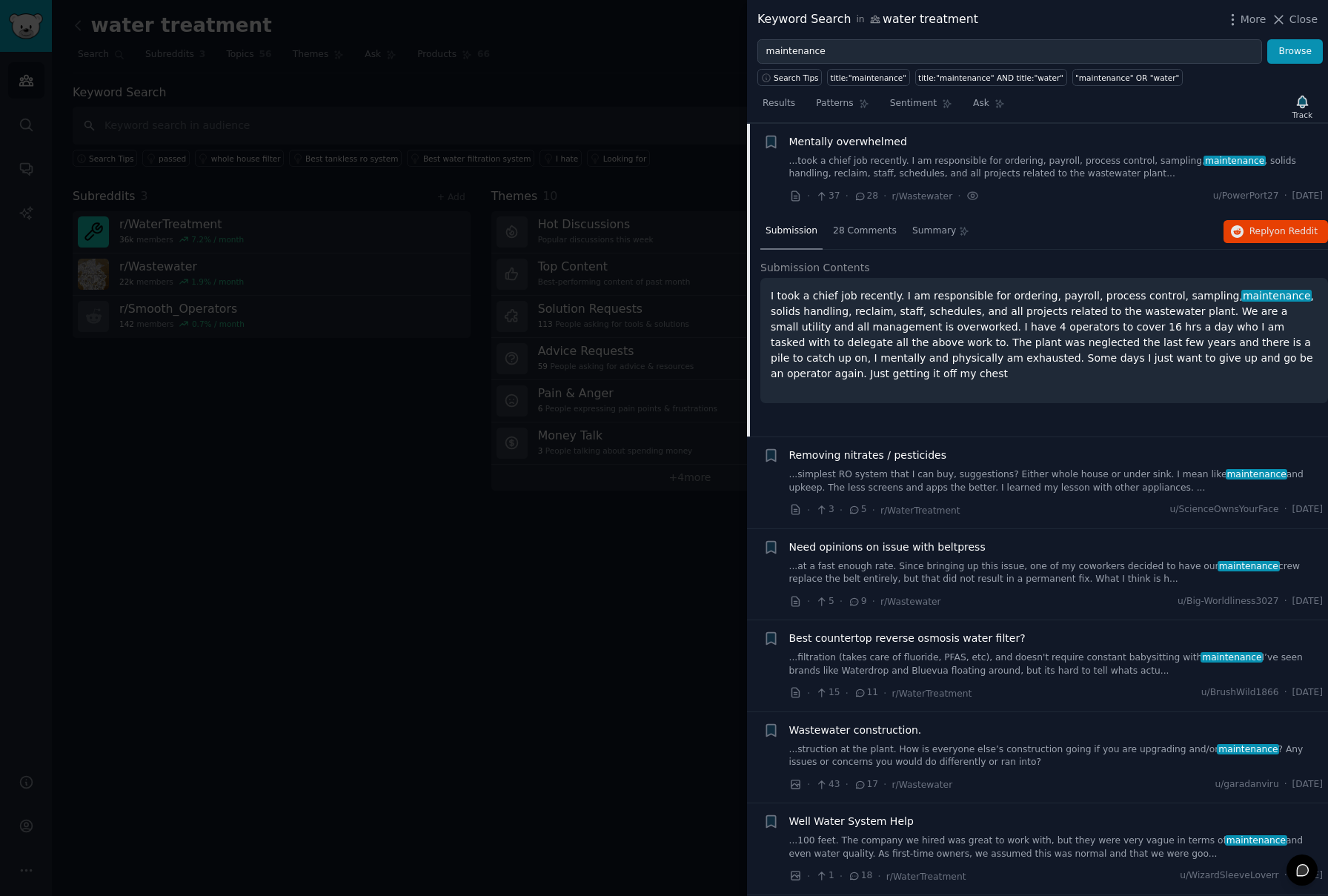
scroll to position [1138, 0]
click at [866, 235] on span "28 Comments" at bounding box center [865, 230] width 64 height 13
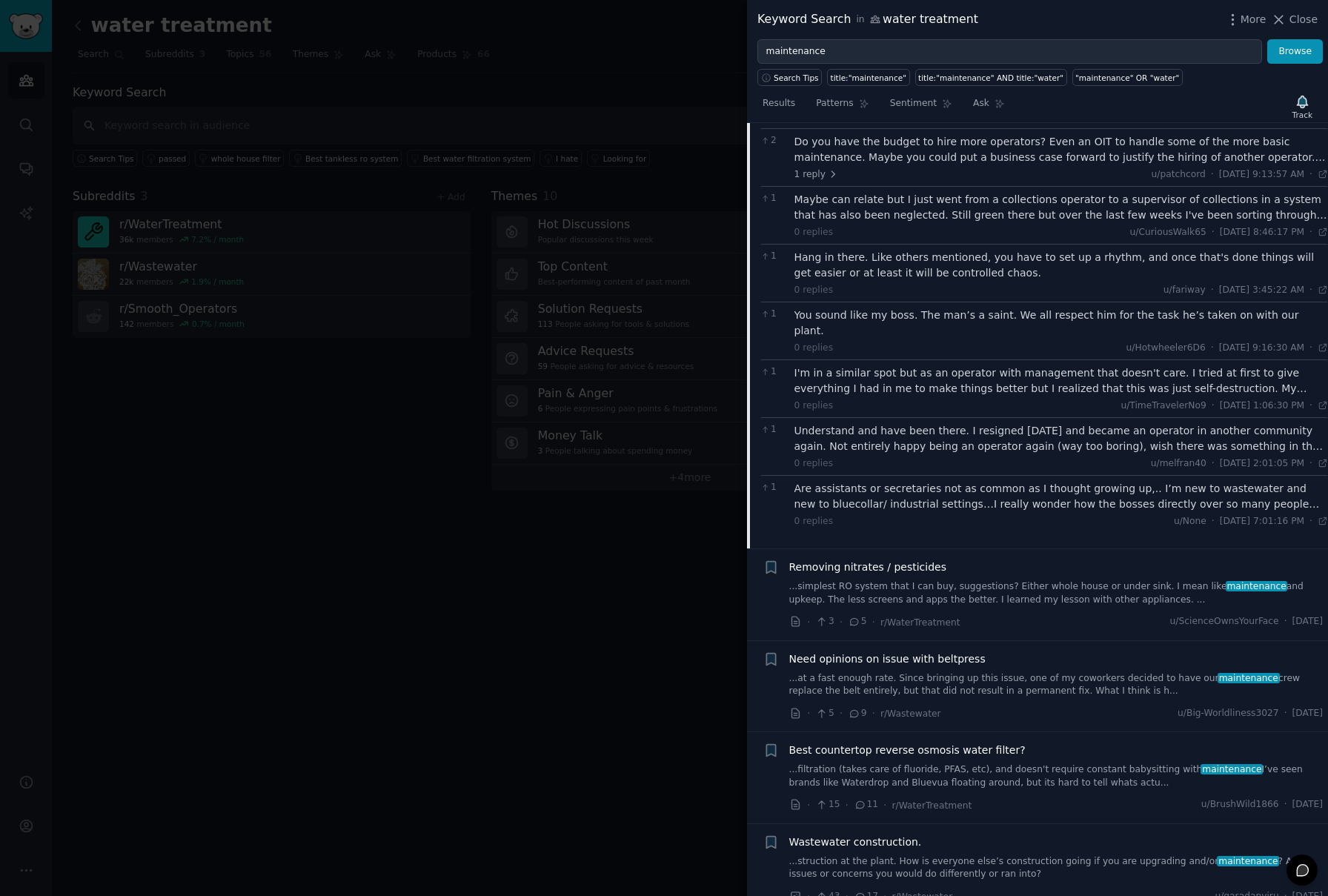
scroll to position [1902, 0]
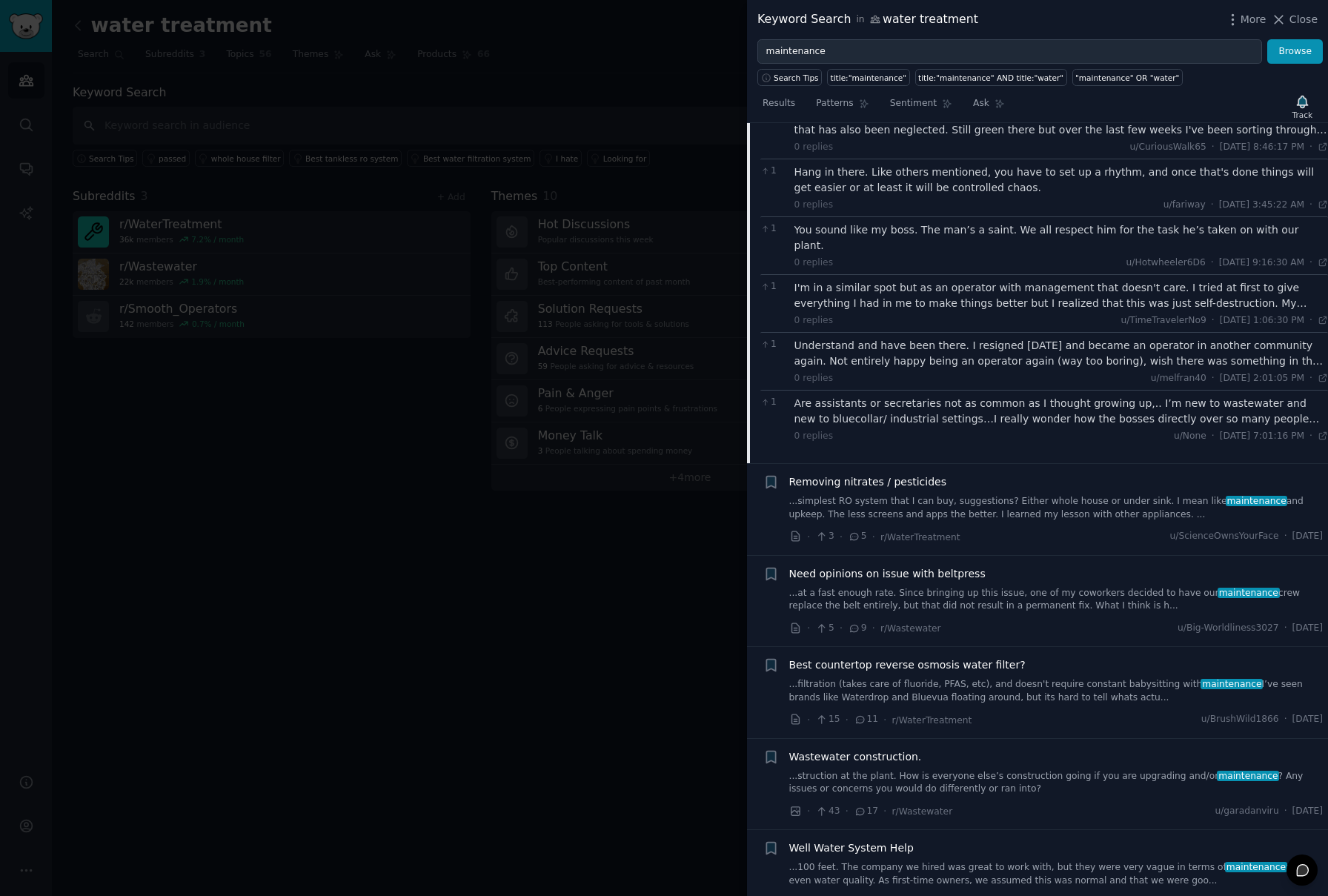
click at [611, 615] on div at bounding box center [664, 448] width 1328 height 896
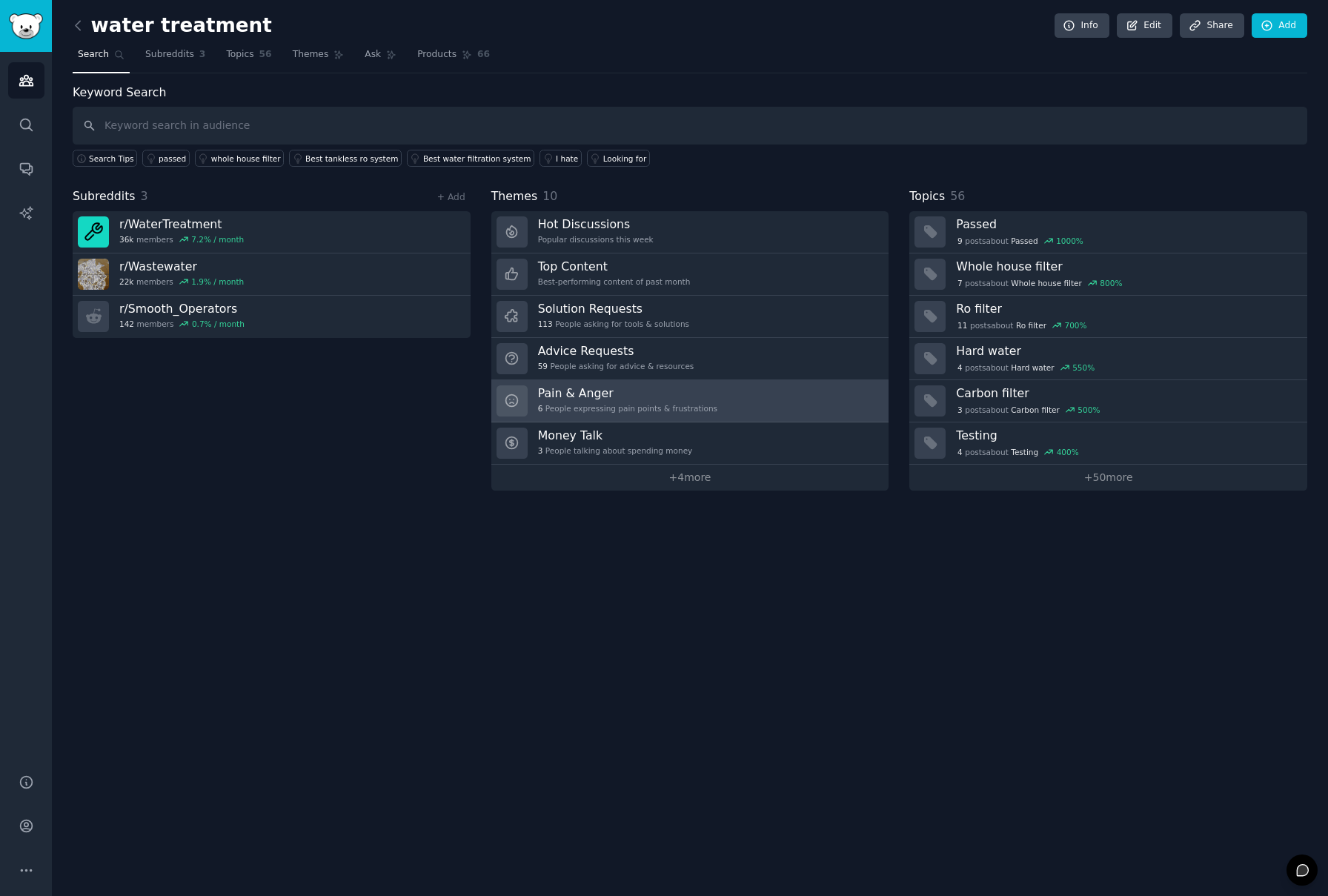
click at [627, 401] on div "Pain & Anger 6 People expressing pain points & frustrations" at bounding box center [629, 401] width 180 height 31
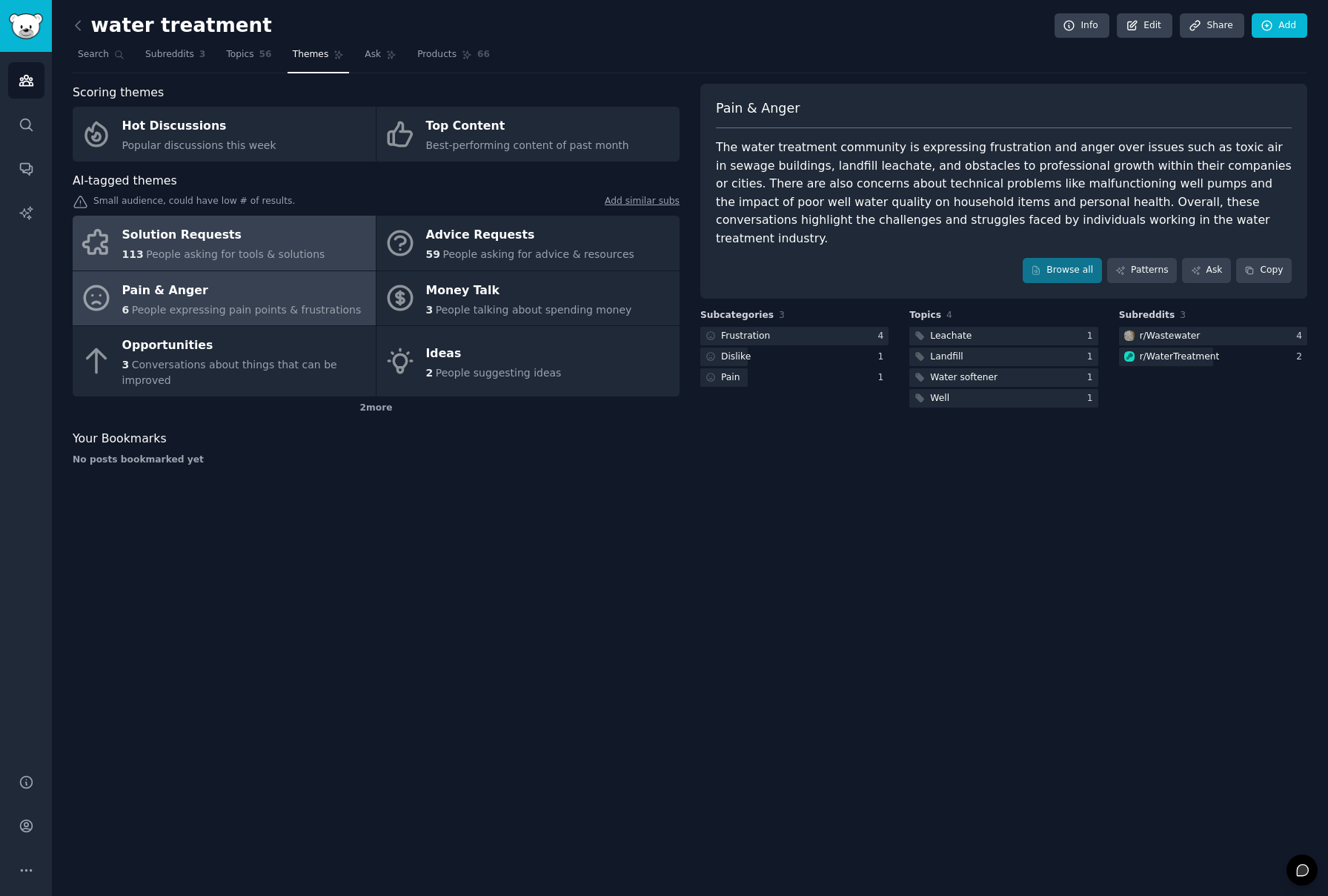
click at [260, 243] on div "Solution Requests" at bounding box center [223, 236] width 203 height 24
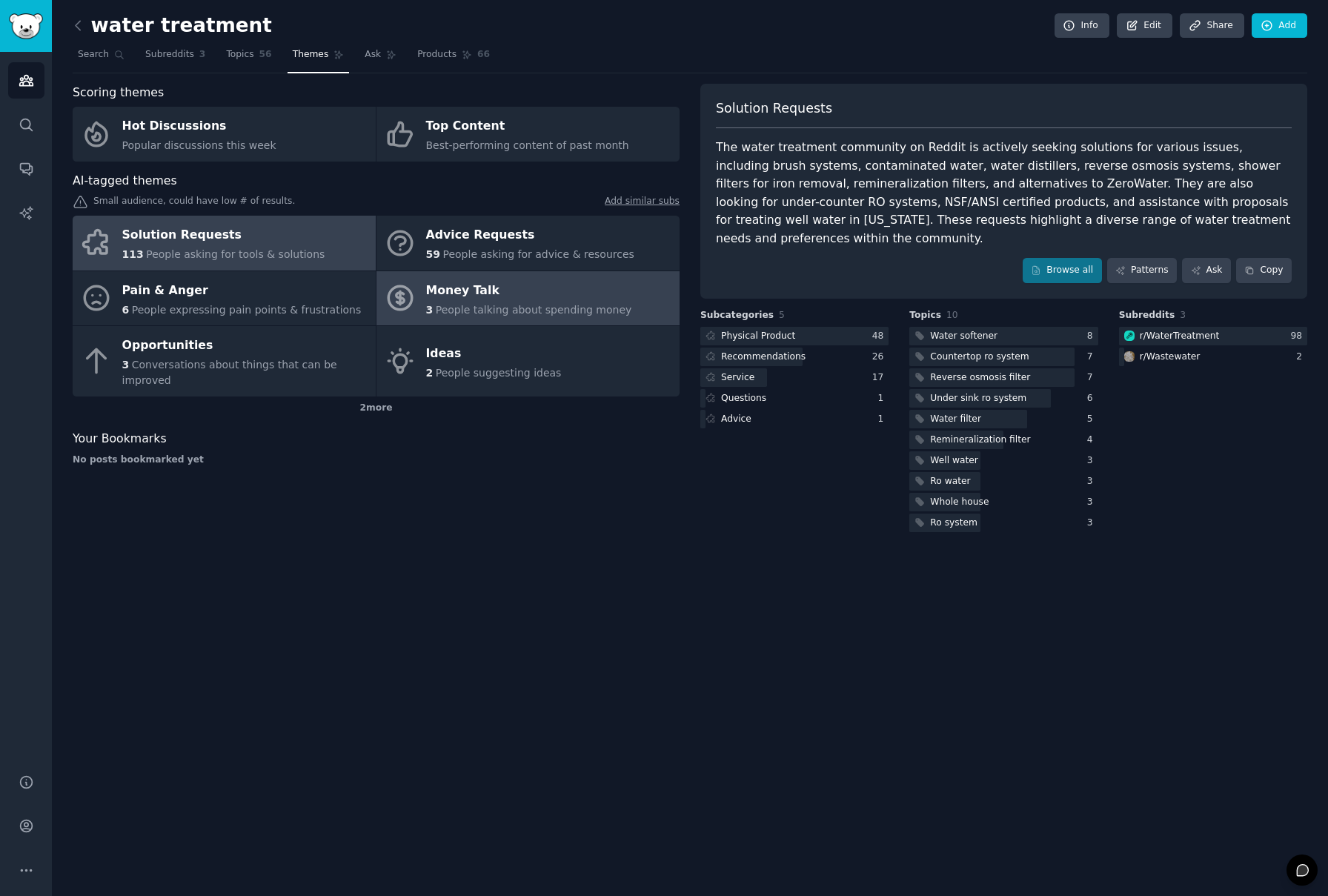
click at [556, 281] on div "Money Talk" at bounding box center [530, 291] width 206 height 24
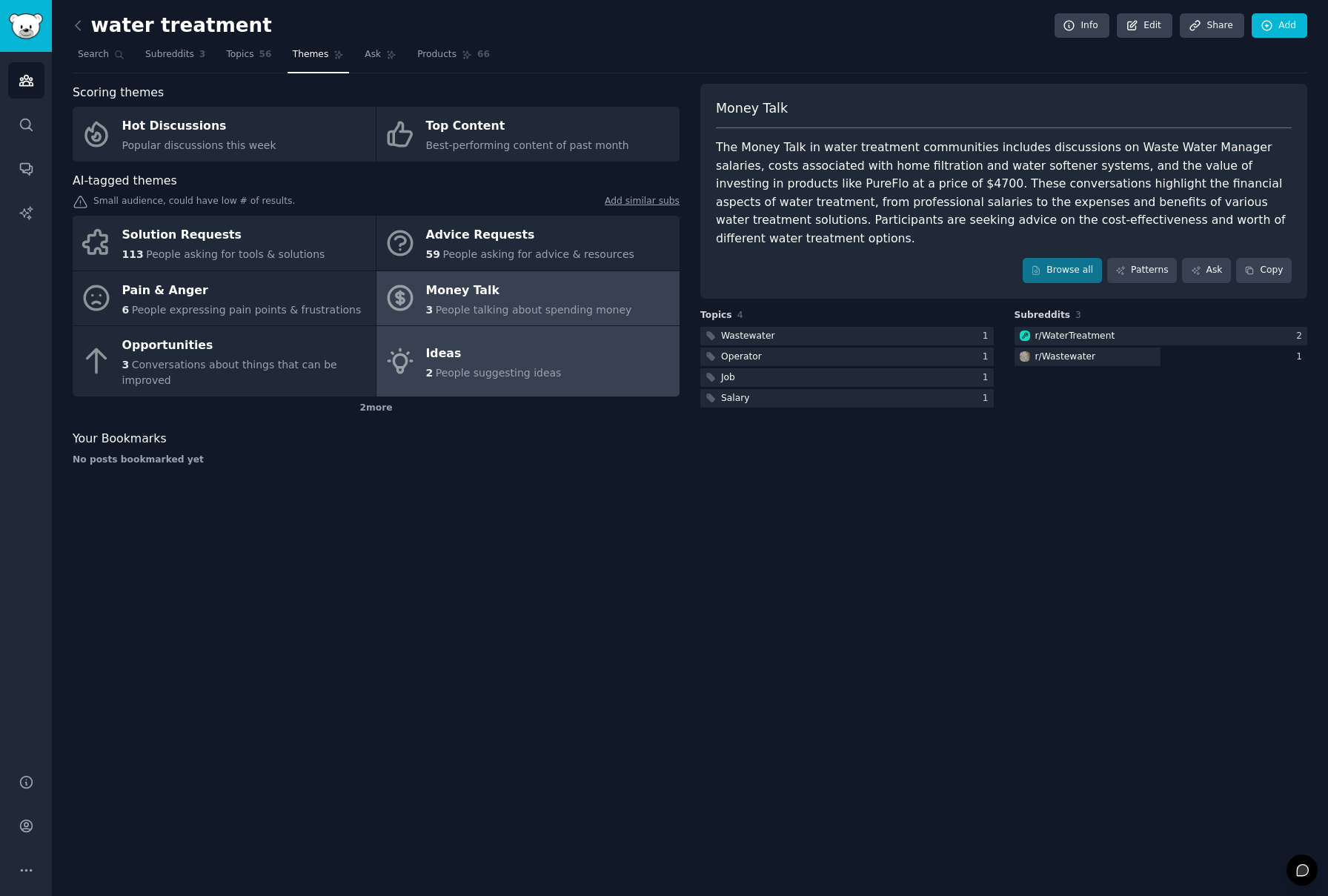
click at [544, 348] on div "Ideas" at bounding box center [495, 354] width 136 height 24
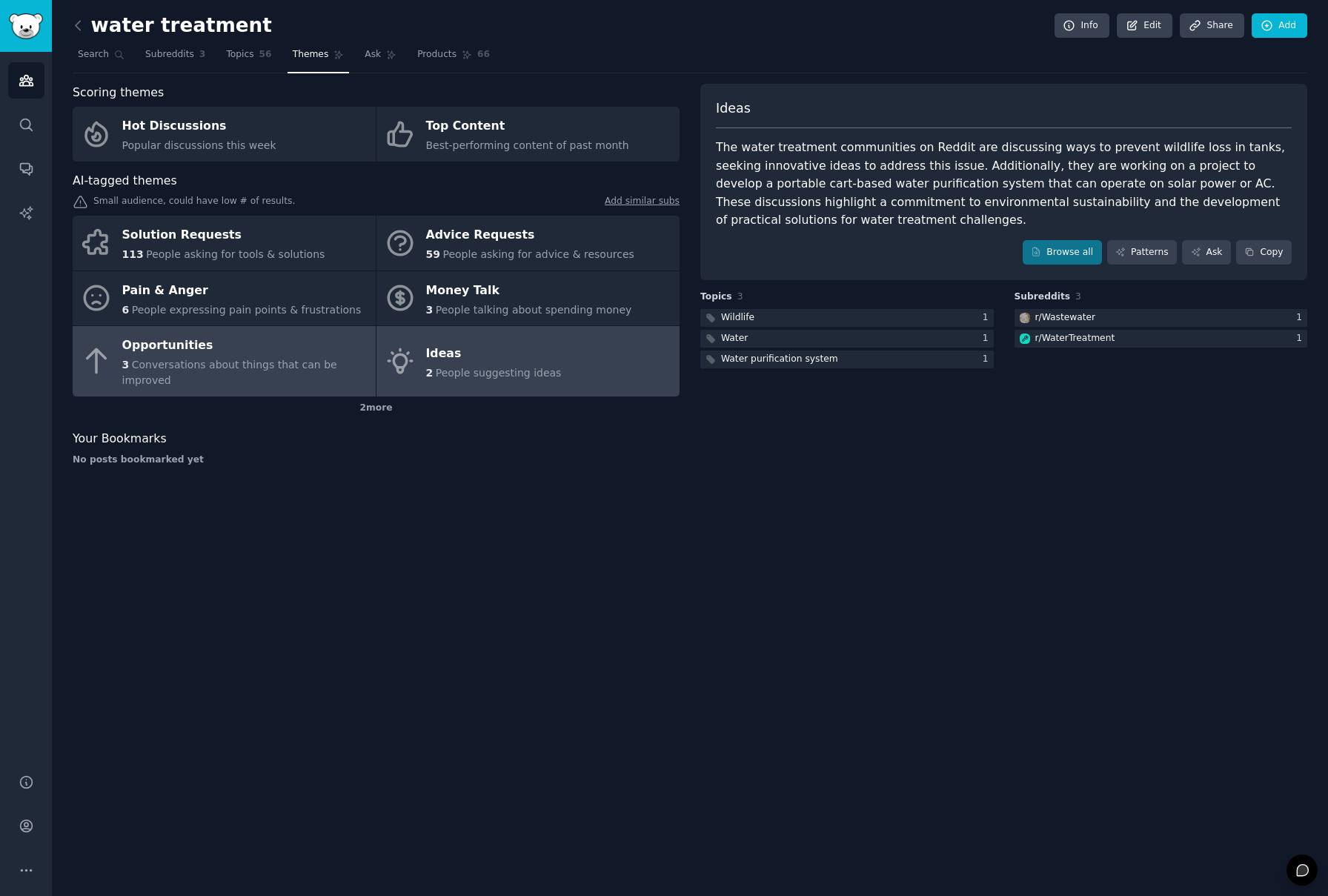
click at [297, 361] on span "Conversations about things that can be improved" at bounding box center [229, 372] width 215 height 27
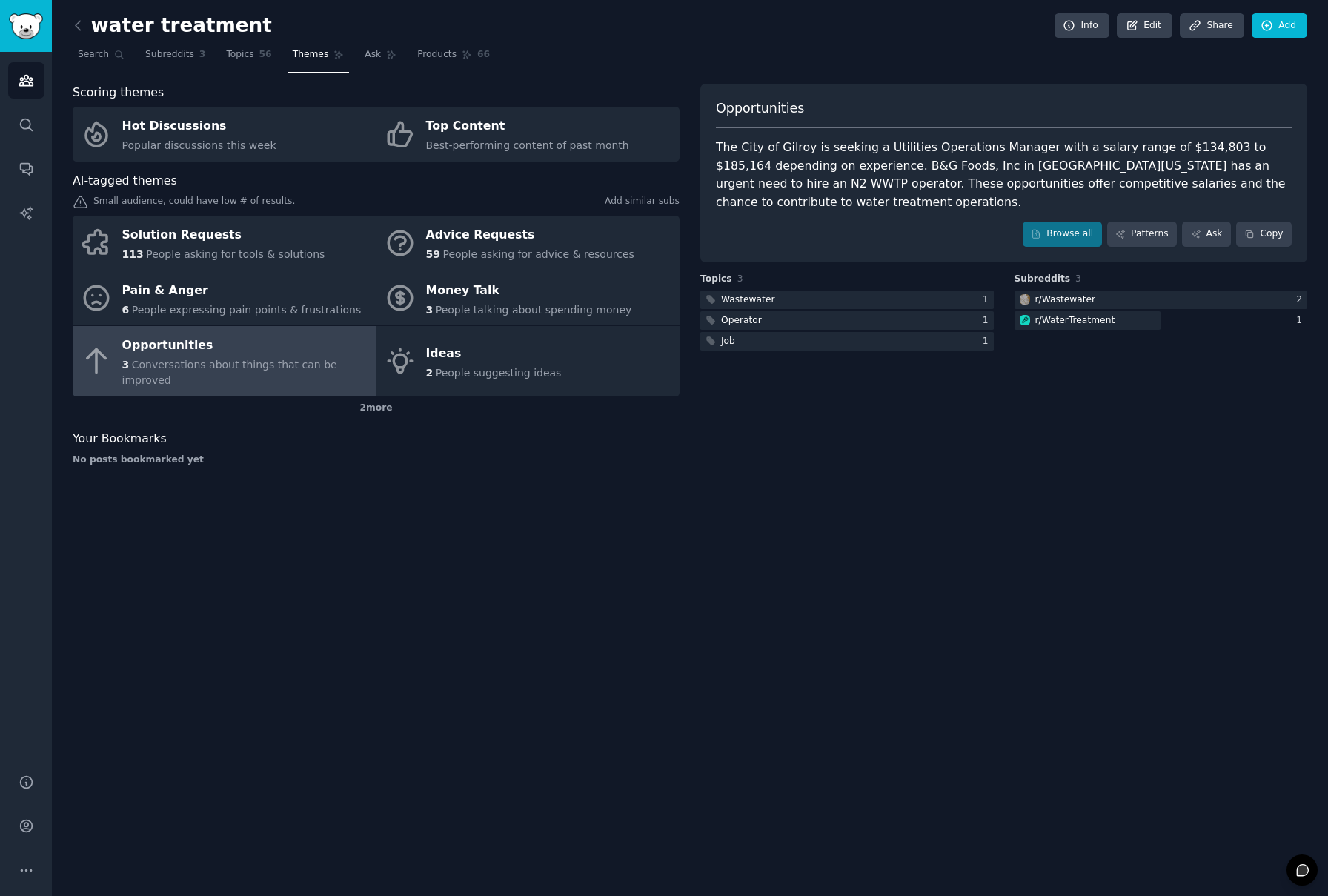
click at [87, 29] on link at bounding box center [82, 26] width 19 height 24
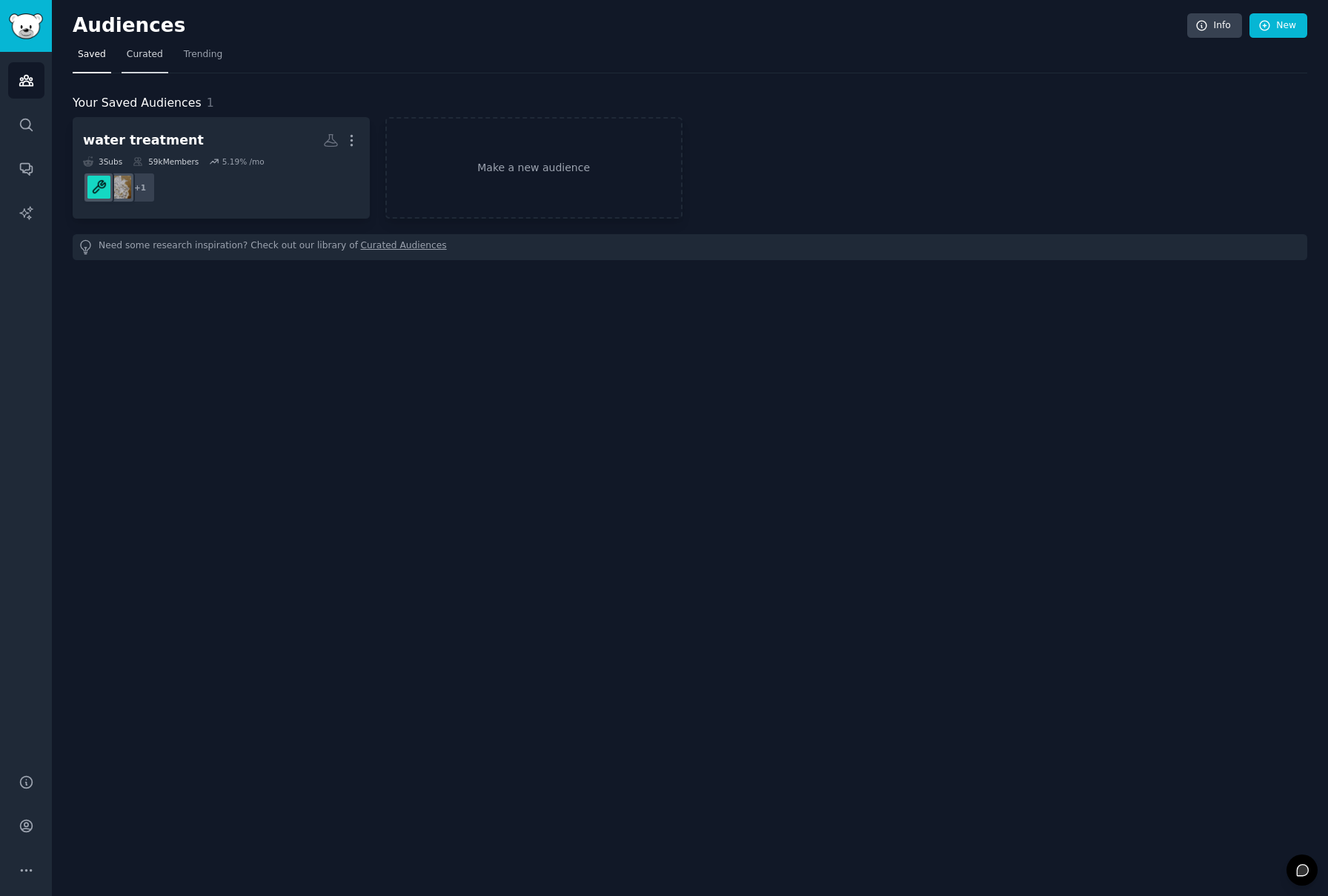
click at [140, 56] on span "Curated" at bounding box center [145, 54] width 36 height 13
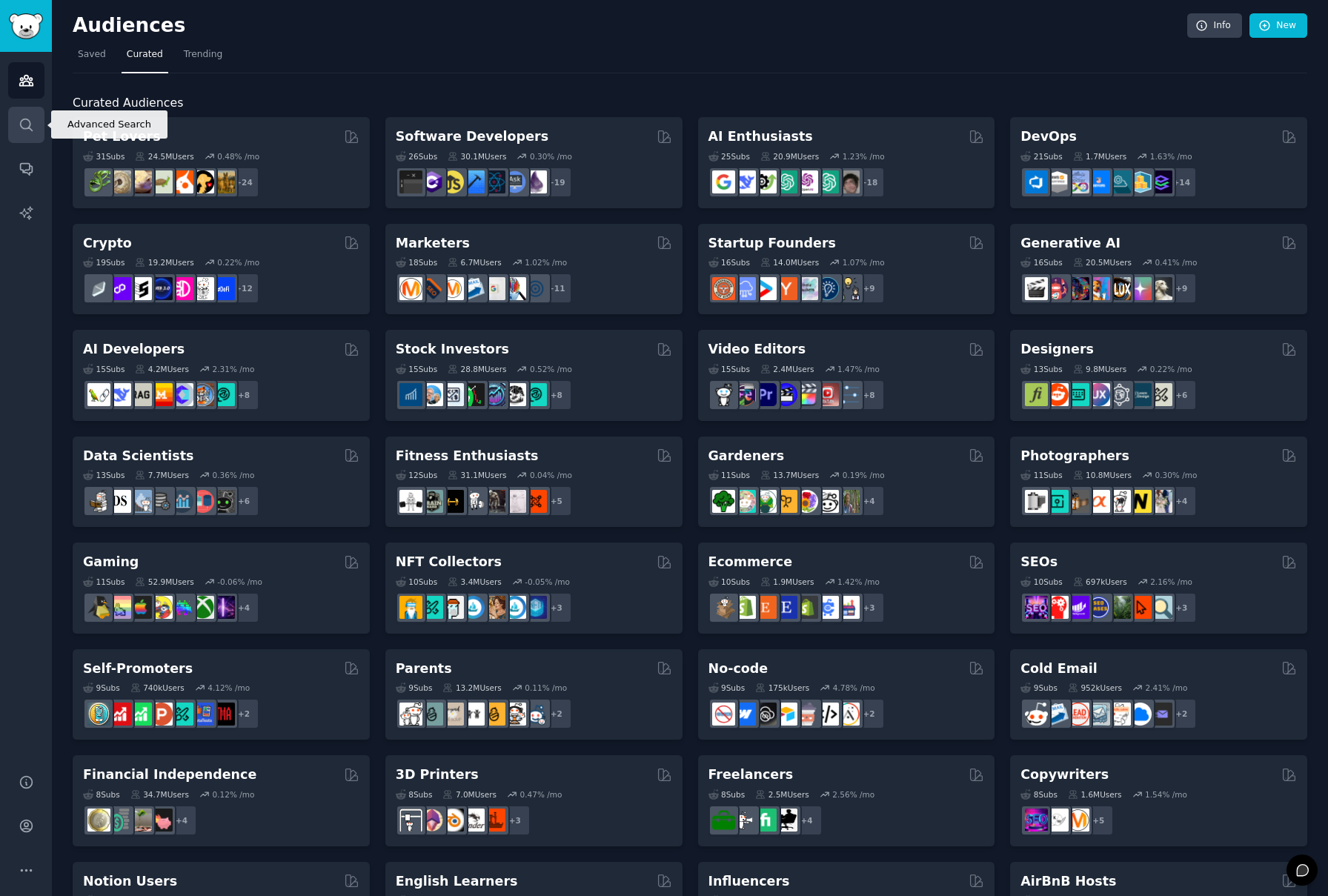
click at [22, 128] on icon "Sidebar" at bounding box center [27, 125] width 16 height 16
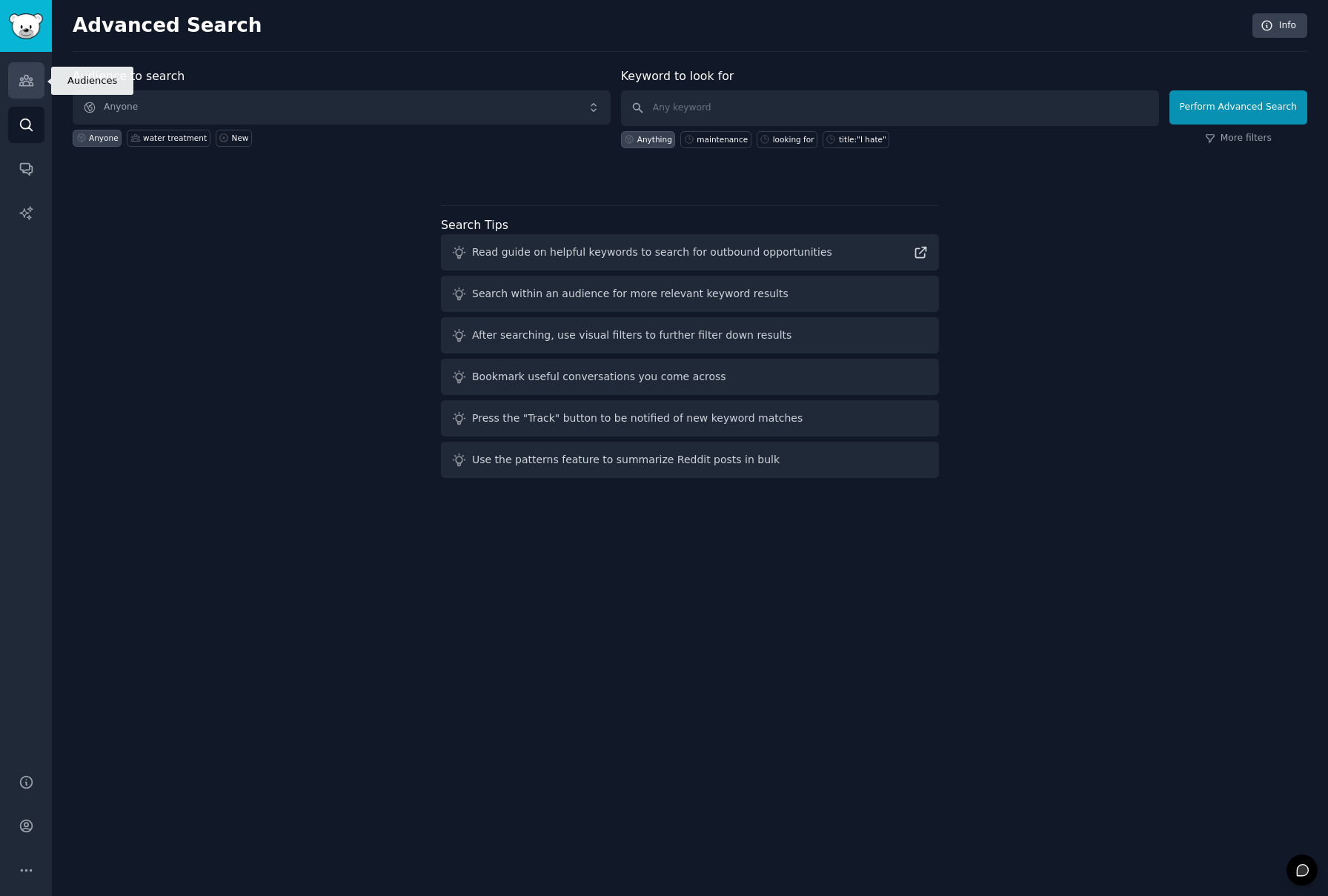
click at [16, 82] on link "Audiences" at bounding box center [26, 80] width 36 height 36
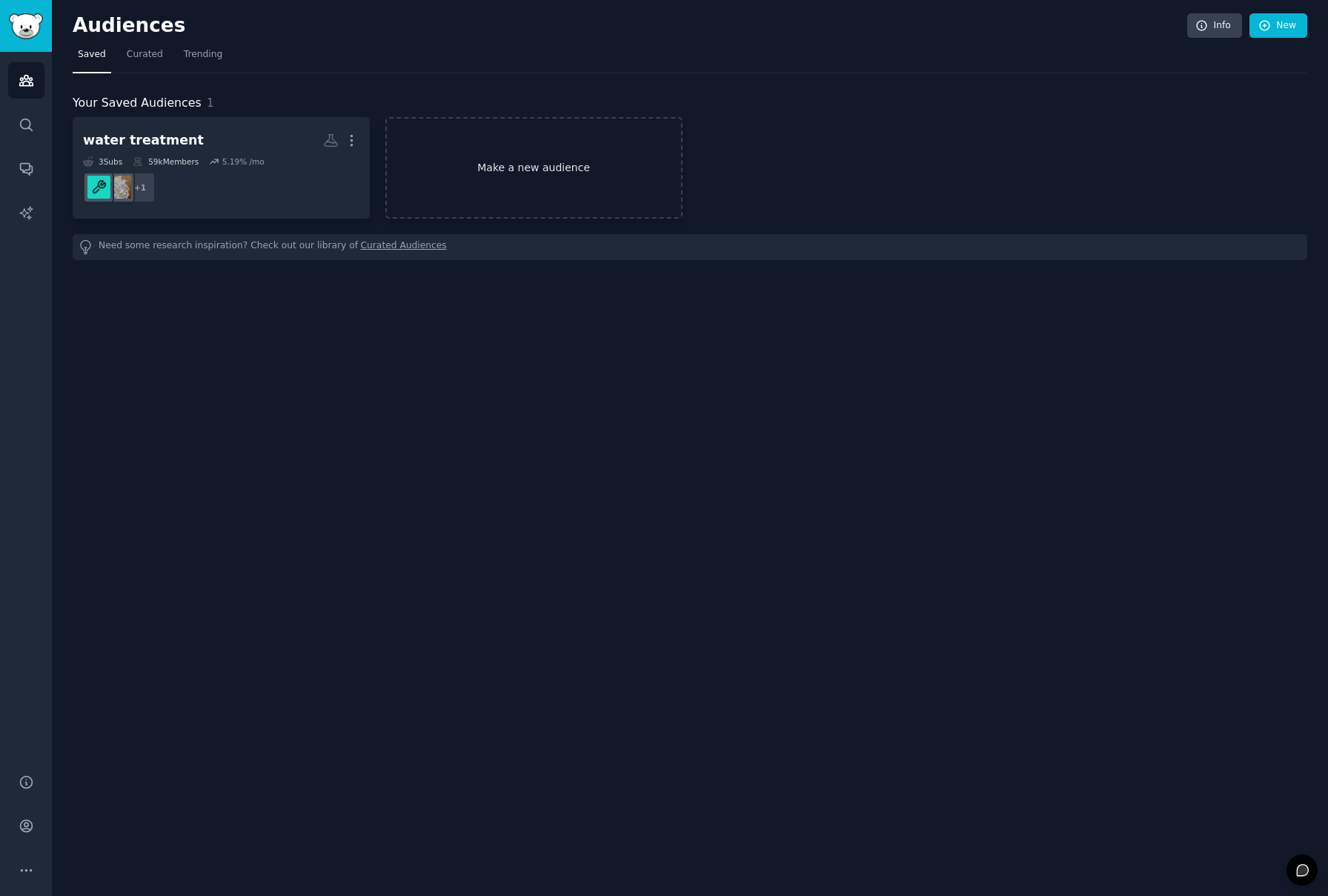
click at [451, 173] on link "Make a new audience" at bounding box center [534, 168] width 297 height 102
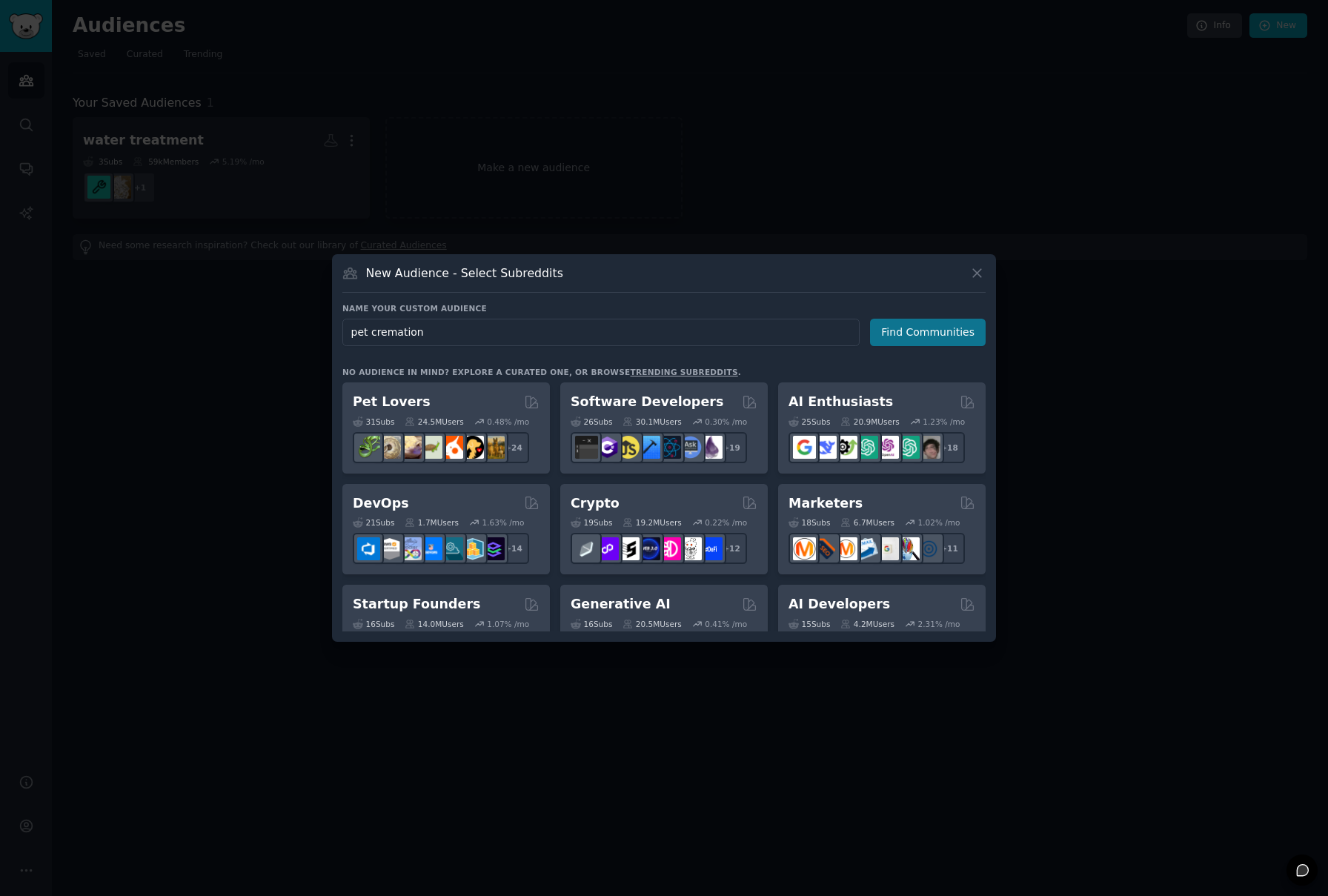
type input "pet cremation"
click at [941, 341] on button "Find Communities" at bounding box center [928, 332] width 116 height 27
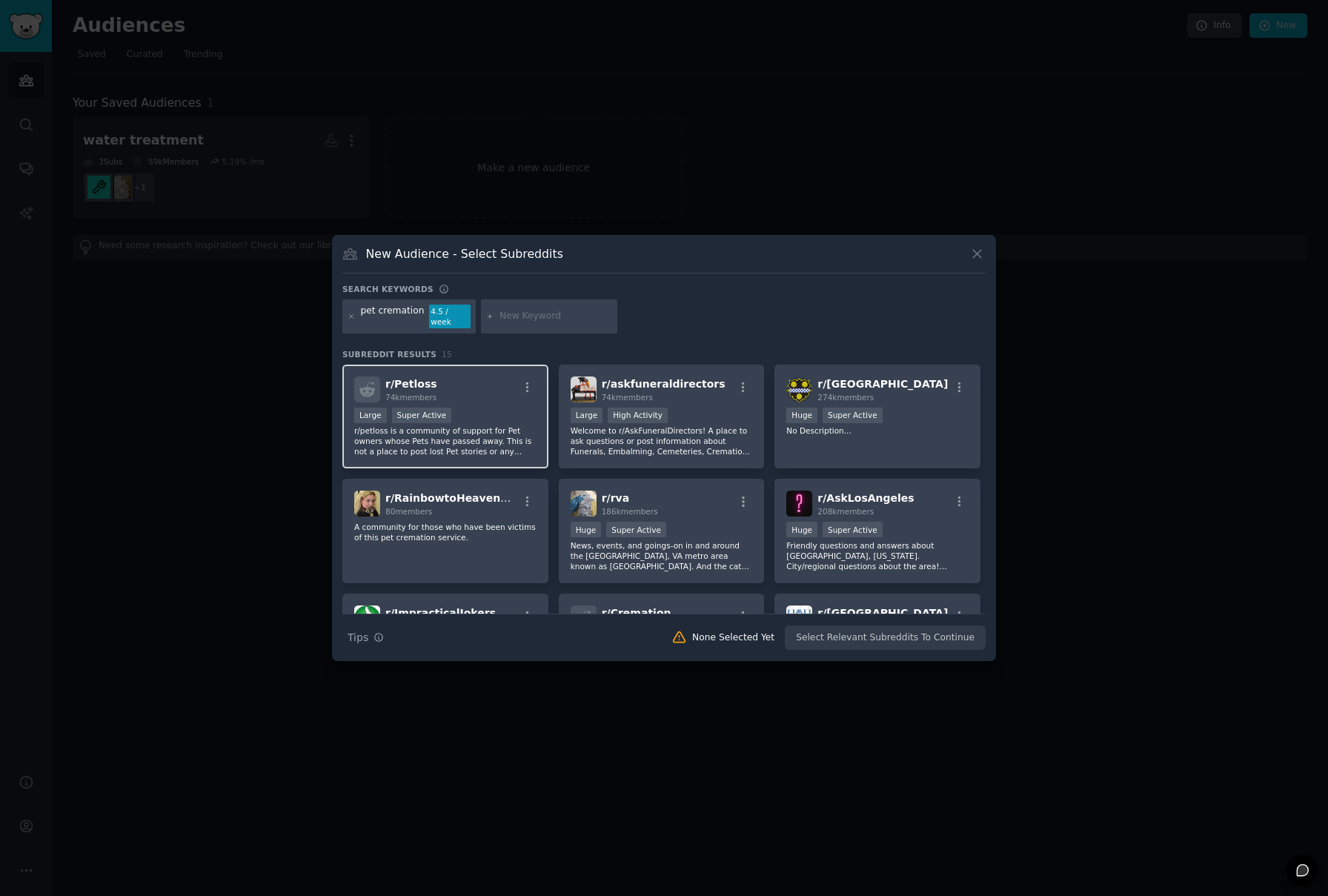
click at [495, 435] on p "r/petloss is a community of support for Pet owners whose Pets have passed away.…" at bounding box center [446, 441] width 182 height 31
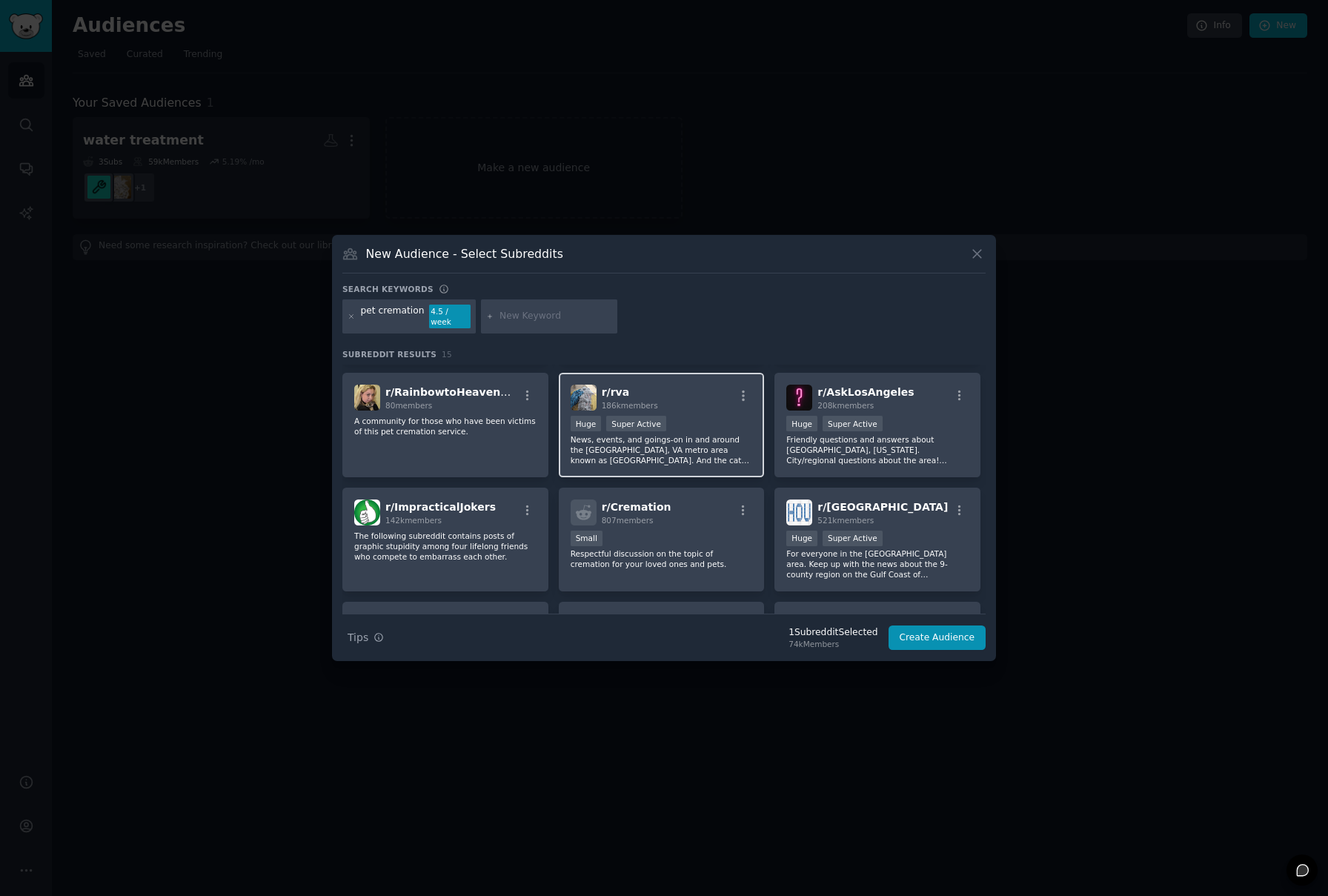
scroll to position [98, 0]
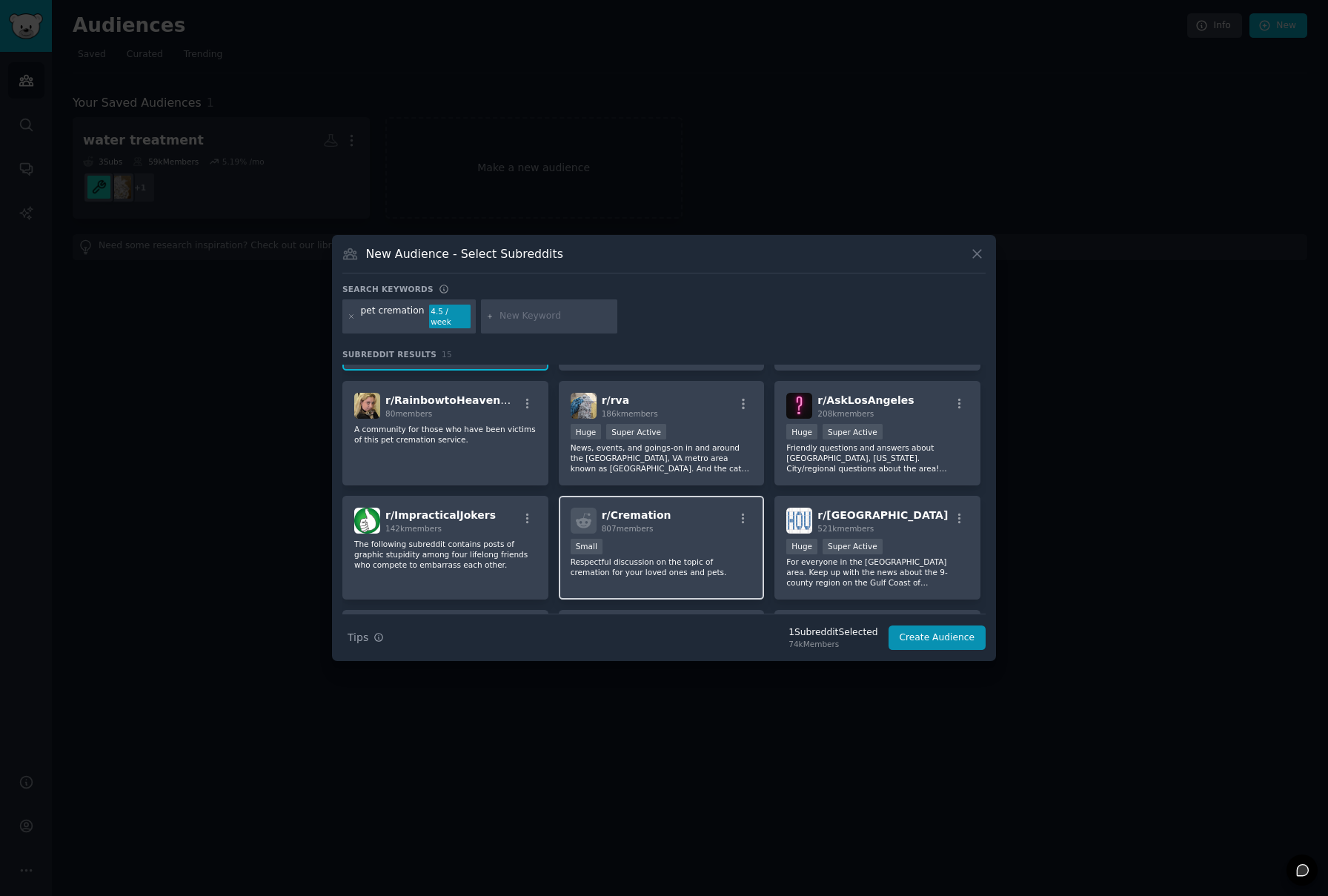
click at [719, 548] on div "Small" at bounding box center [662, 547] width 182 height 19
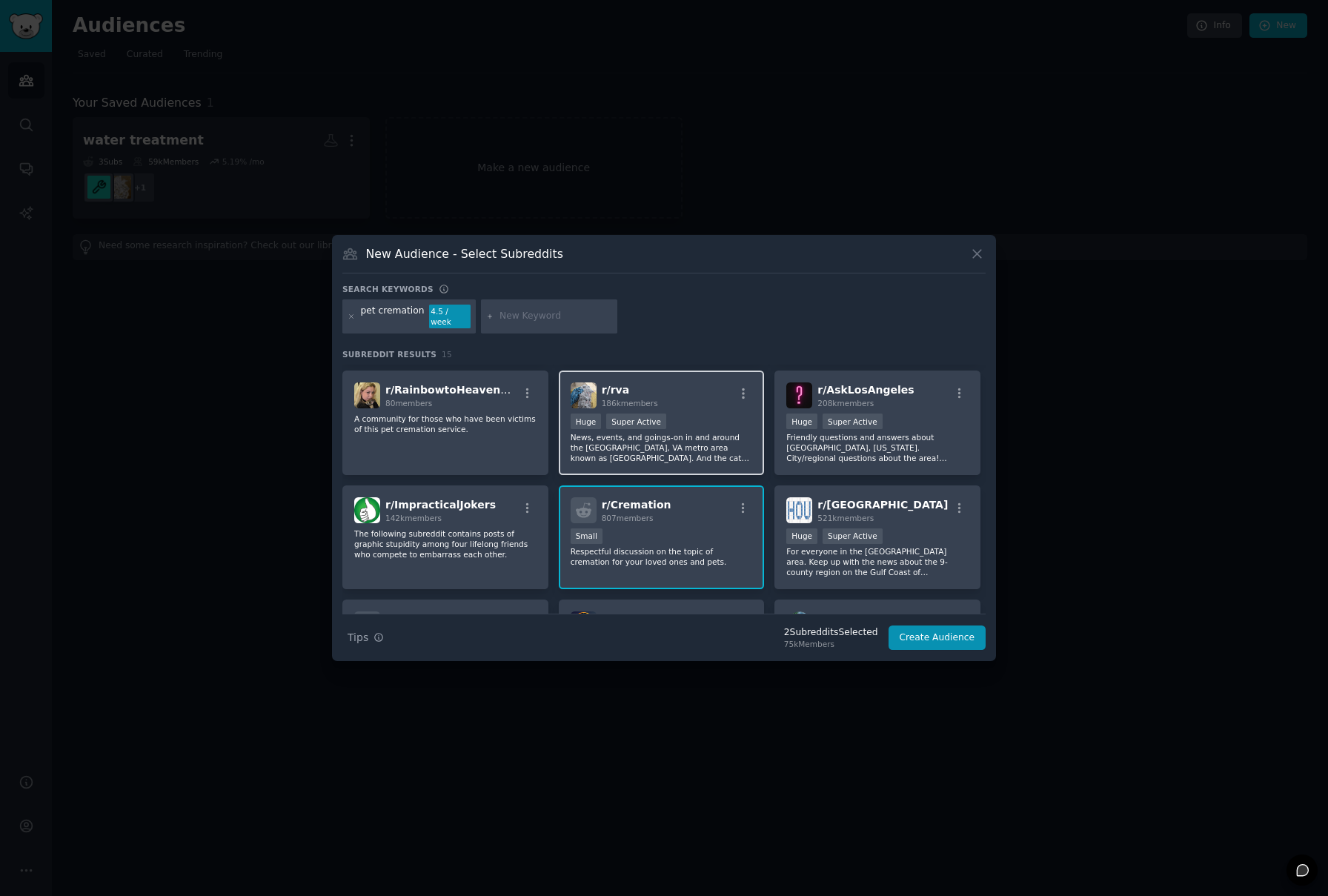
scroll to position [0, 0]
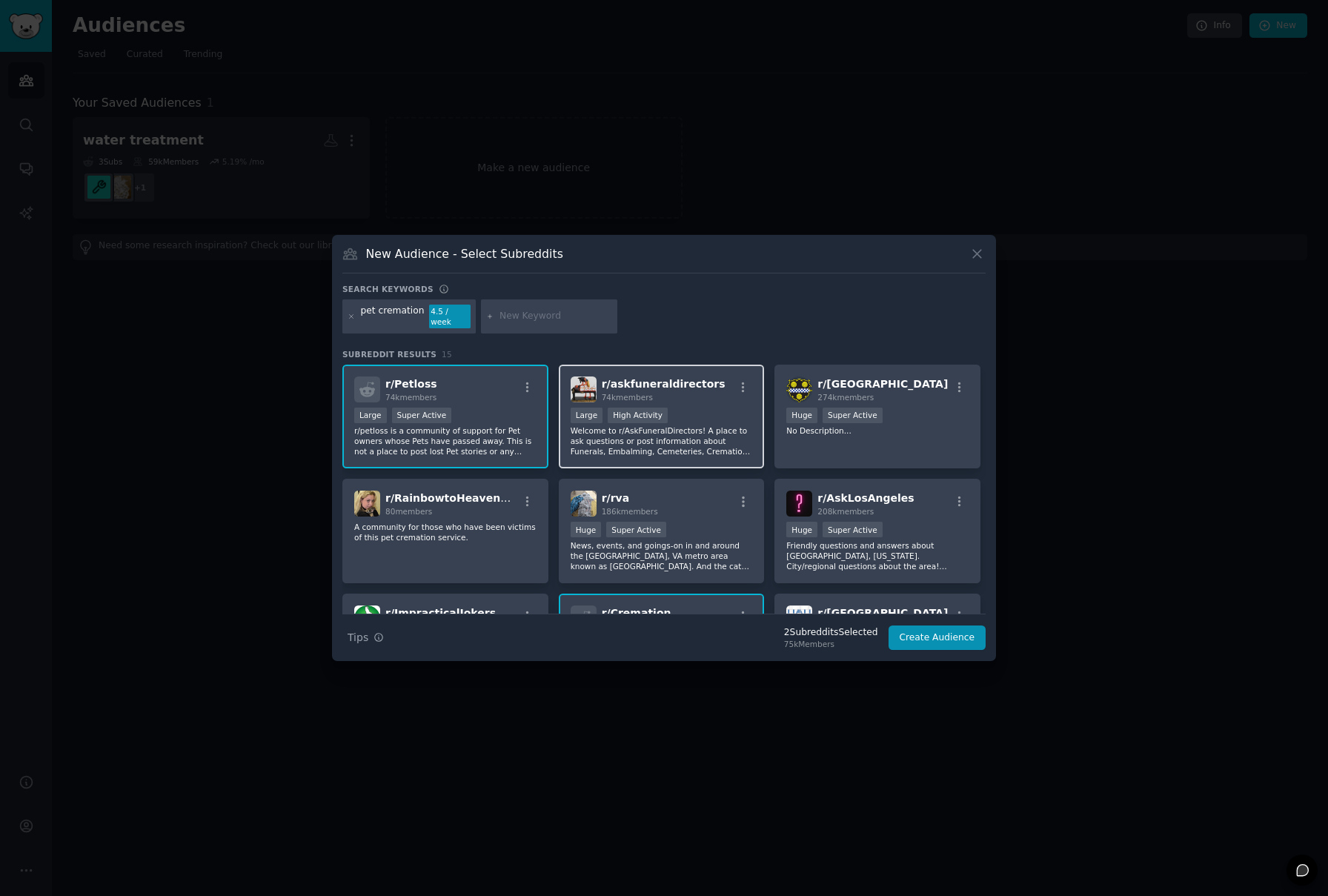
click at [719, 438] on p "Welcome to r/AskFuneralDirectors! A place to ask questions or post information …" at bounding box center [662, 441] width 182 height 31
click at [954, 633] on button "Create Audience" at bounding box center [938, 637] width 98 height 25
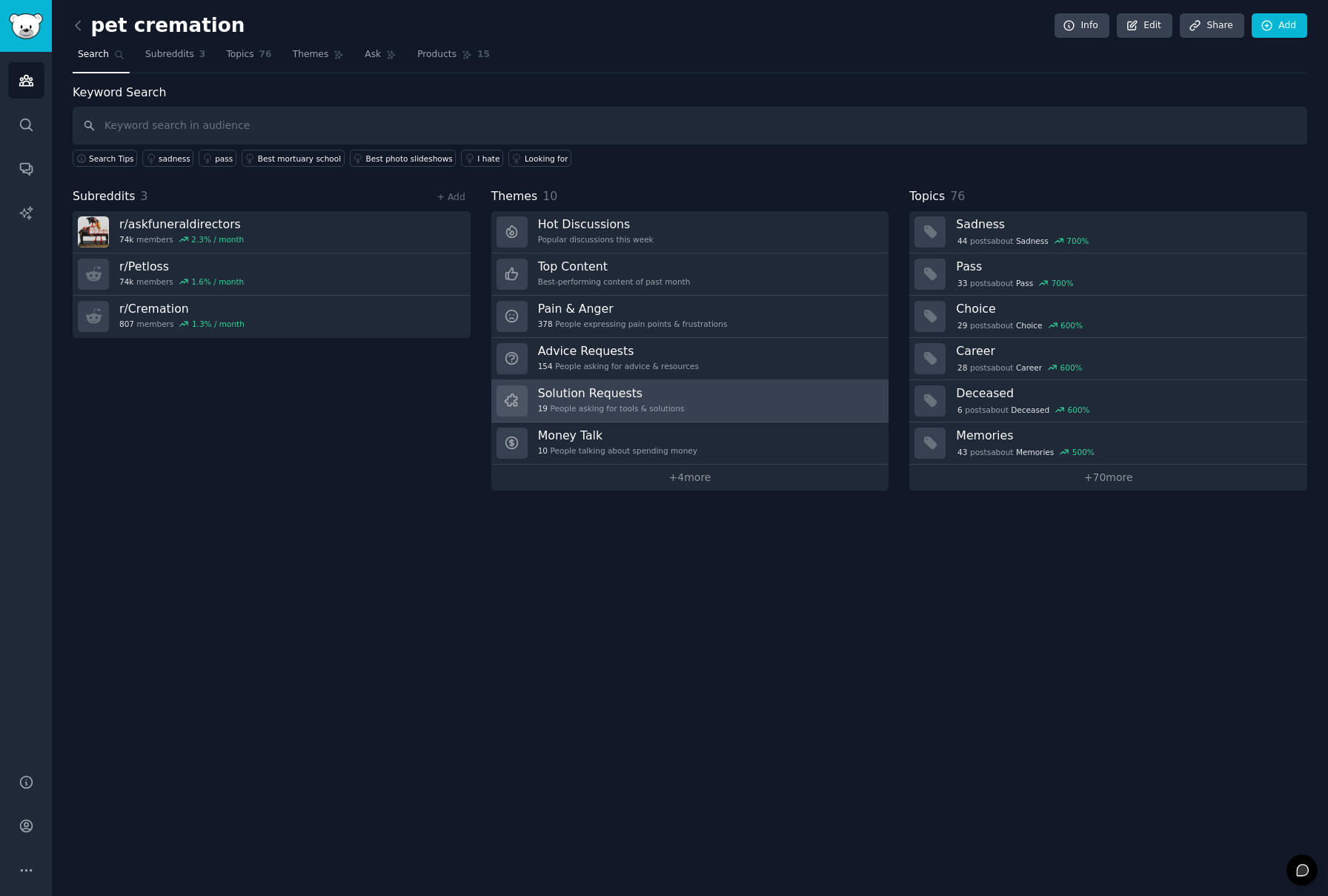
click at [662, 391] on h3 "Solution Requests" at bounding box center [612, 394] width 147 height 16
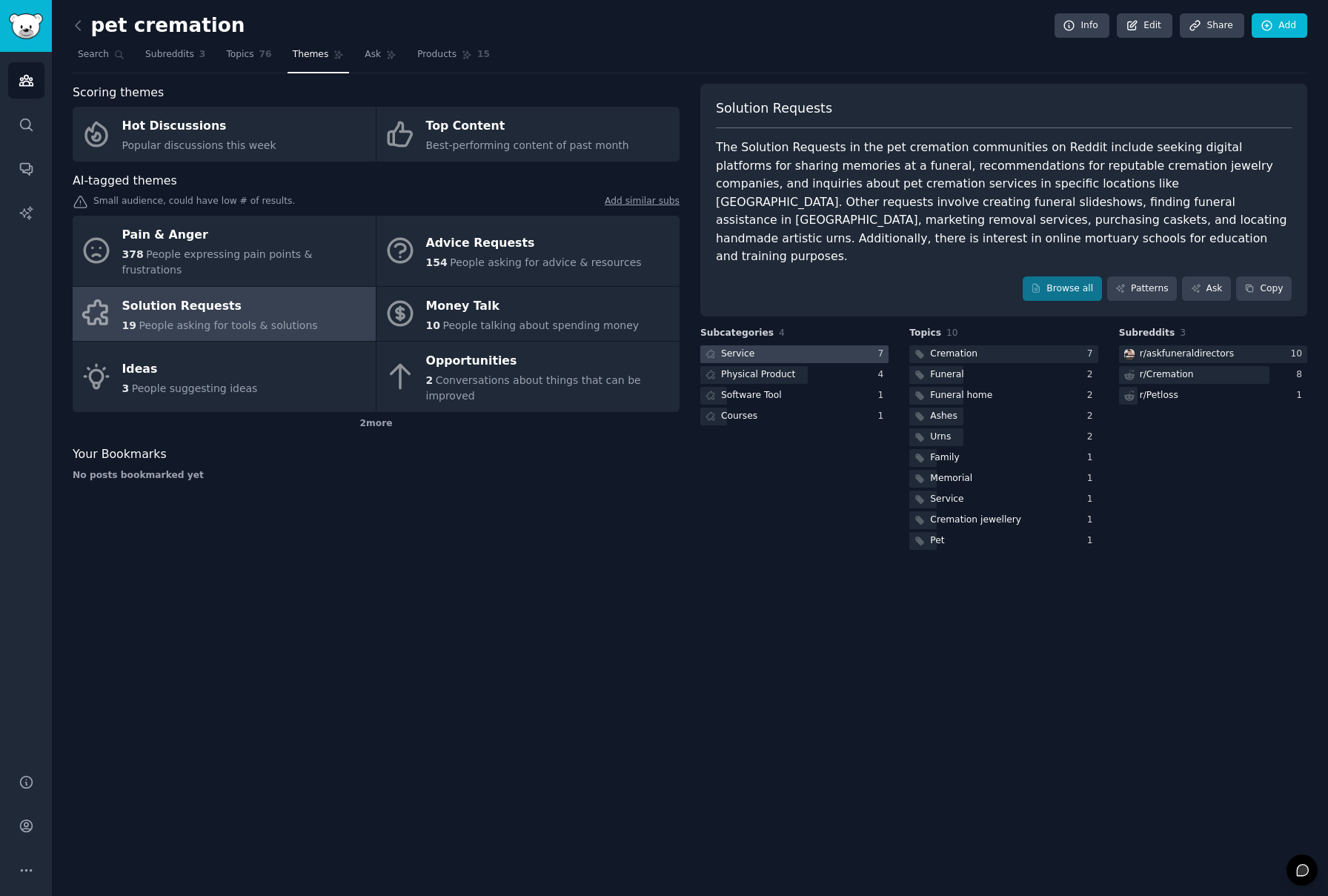
click at [876, 346] on div at bounding box center [794, 355] width 188 height 19
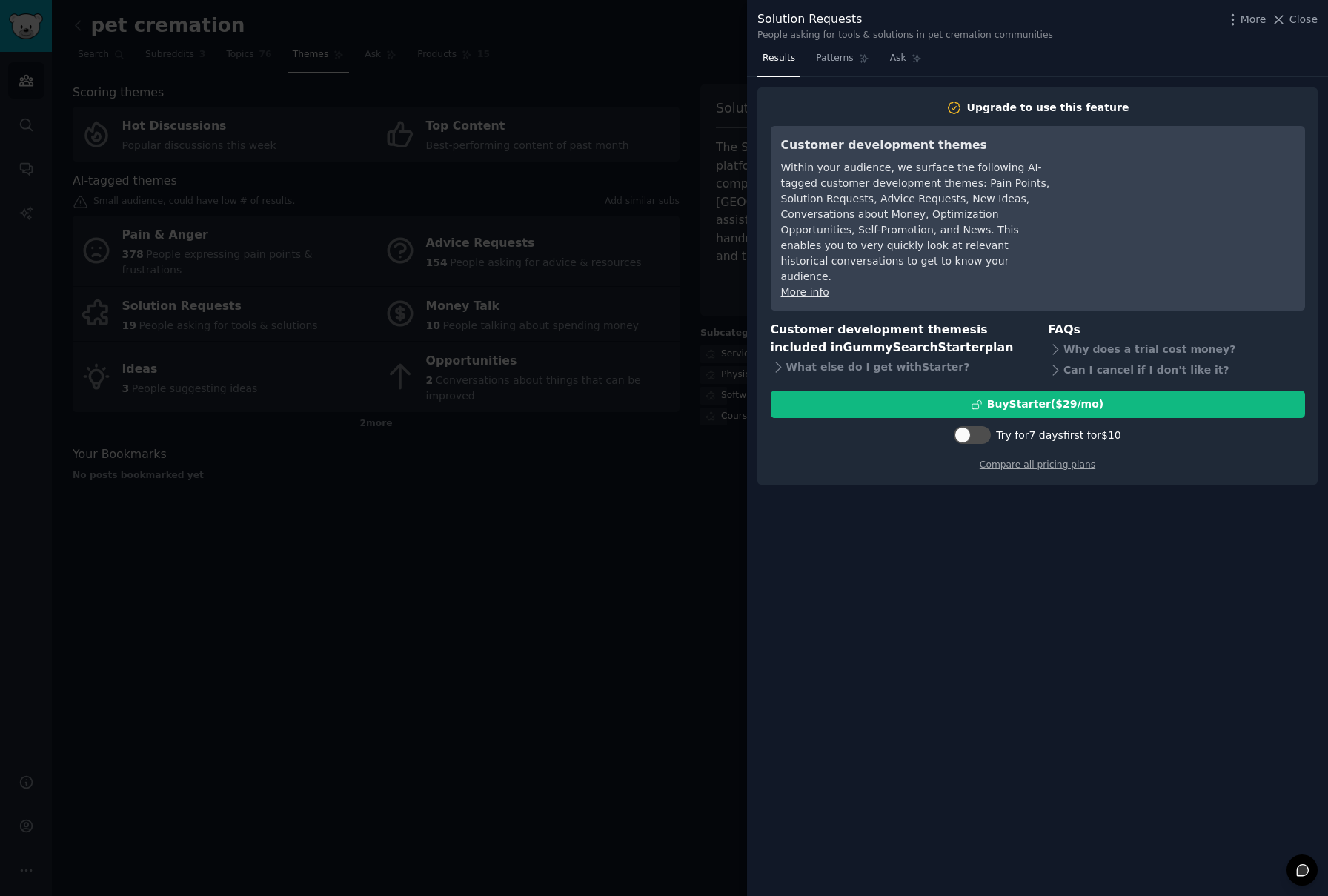
click at [576, 464] on div at bounding box center [664, 448] width 1328 height 896
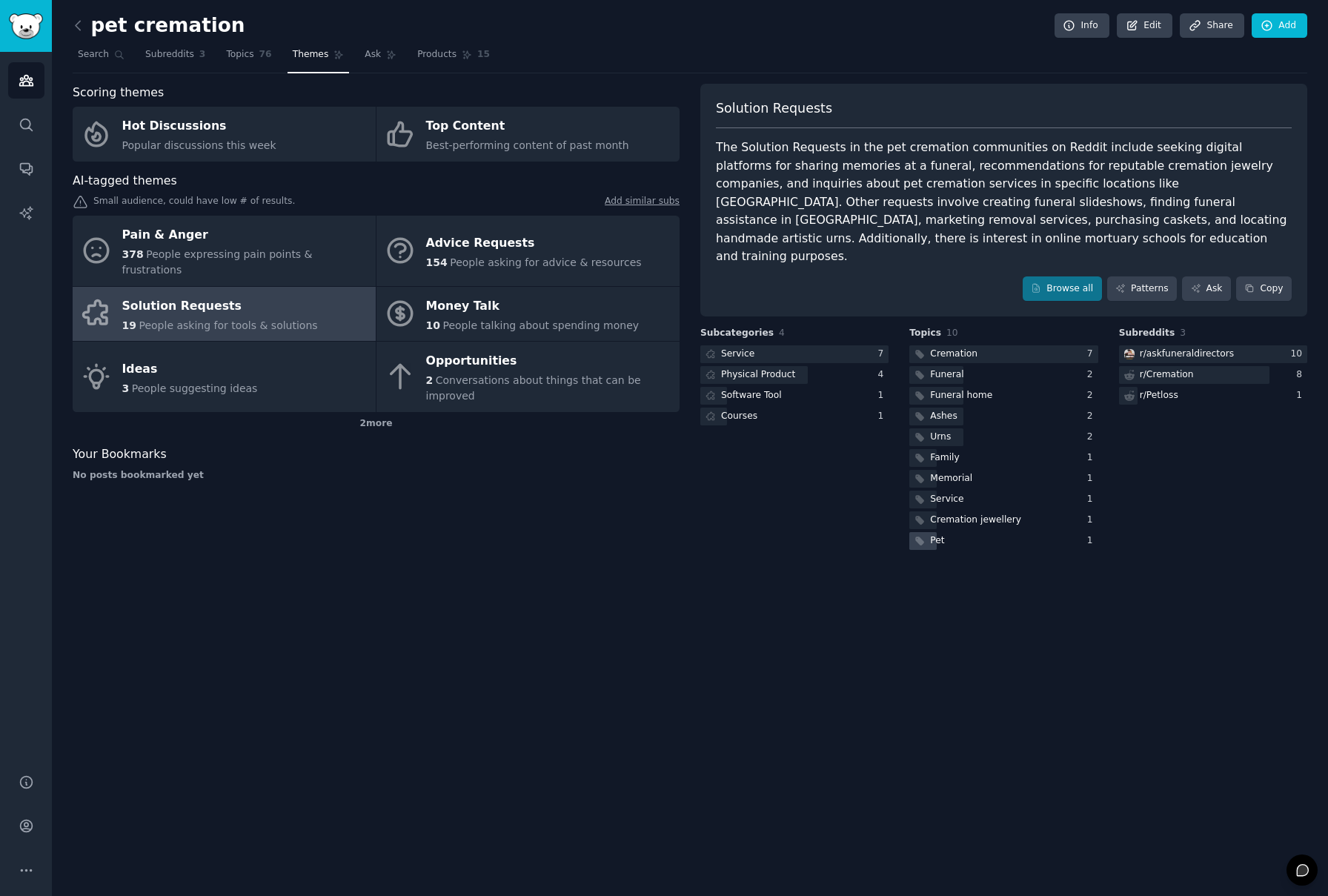
click at [996, 532] on div "Pet" at bounding box center [1003, 541] width 188 height 19
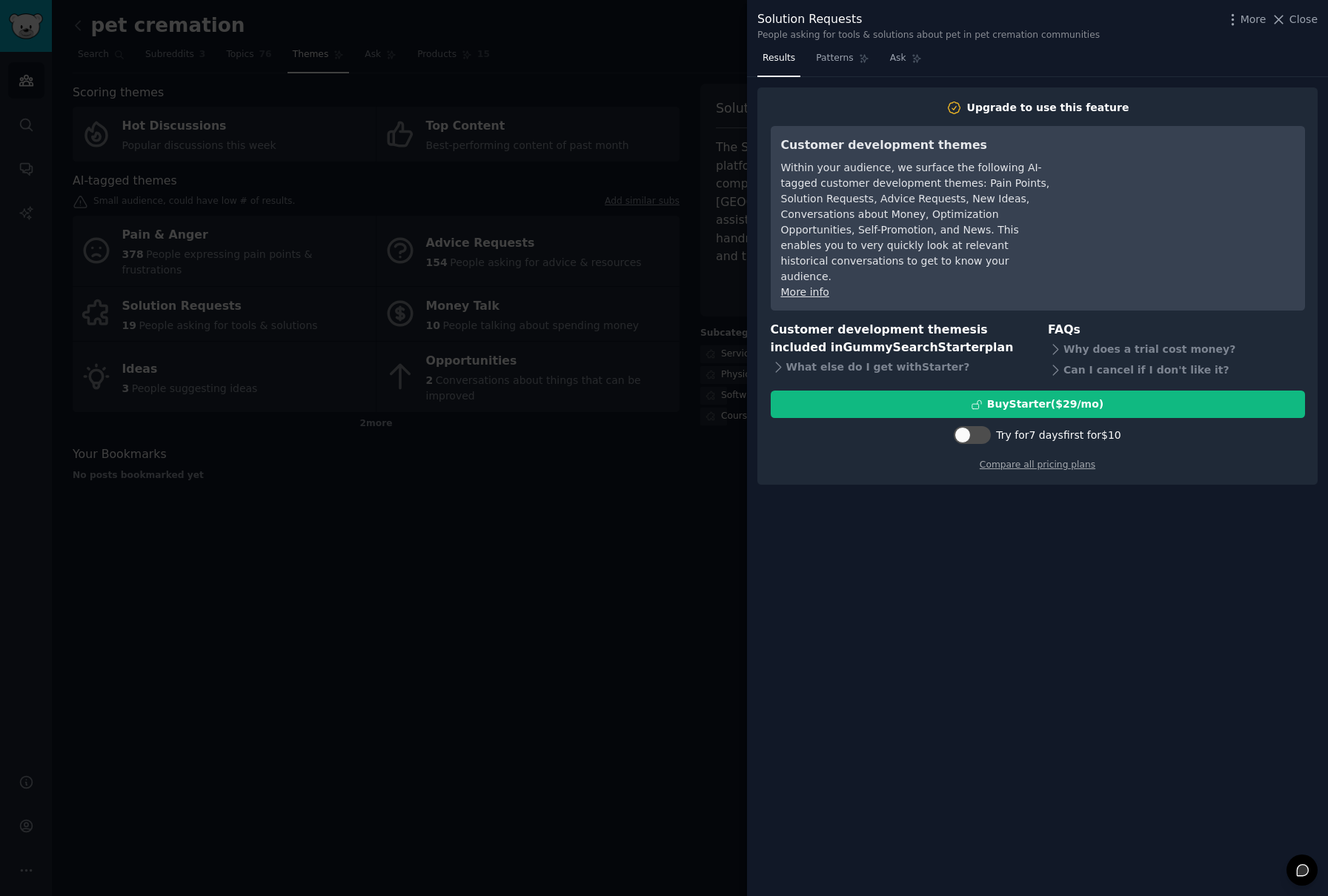
click at [670, 500] on div at bounding box center [664, 448] width 1328 height 896
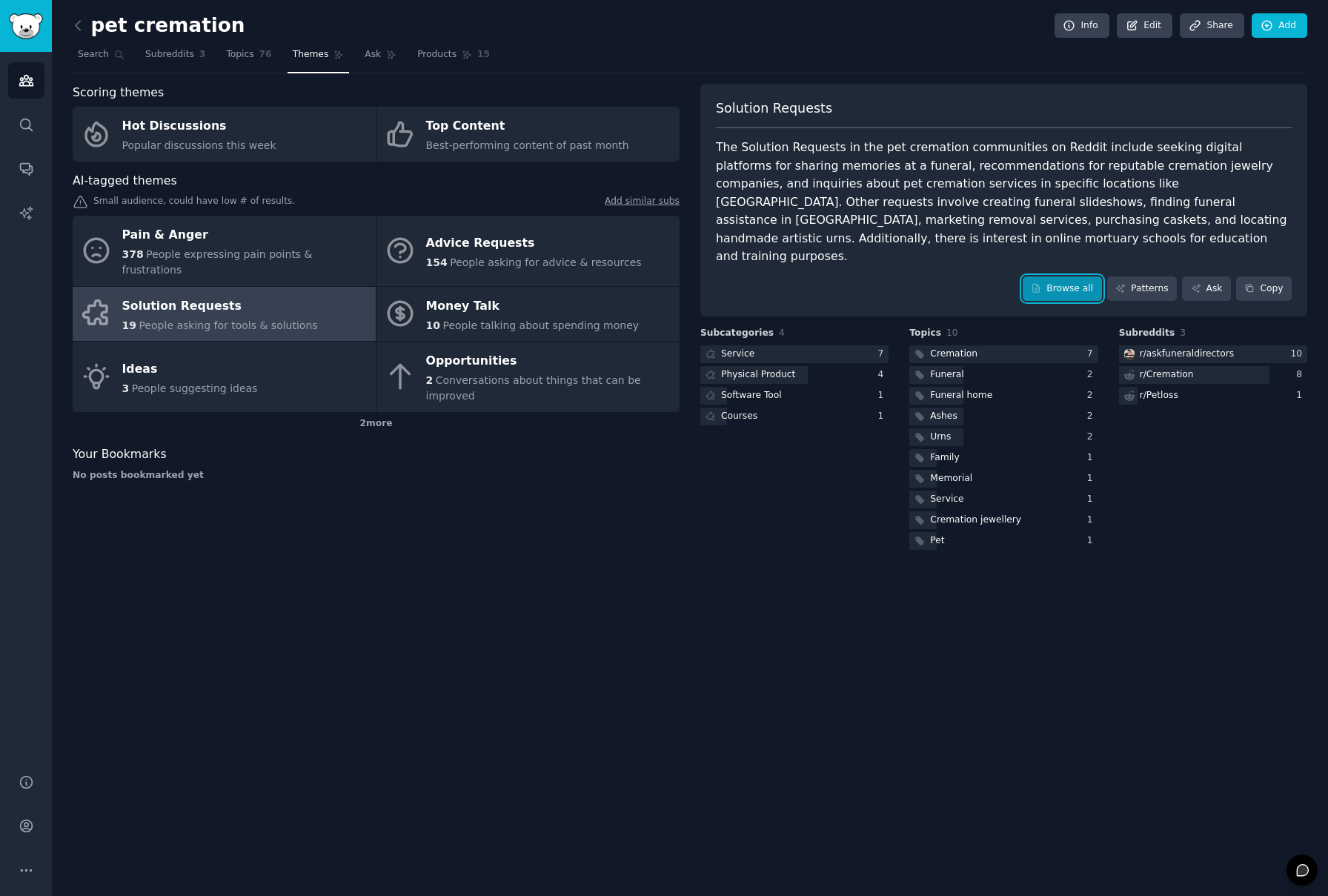
click at [1075, 277] on link "Browse all" at bounding box center [1062, 289] width 79 height 25
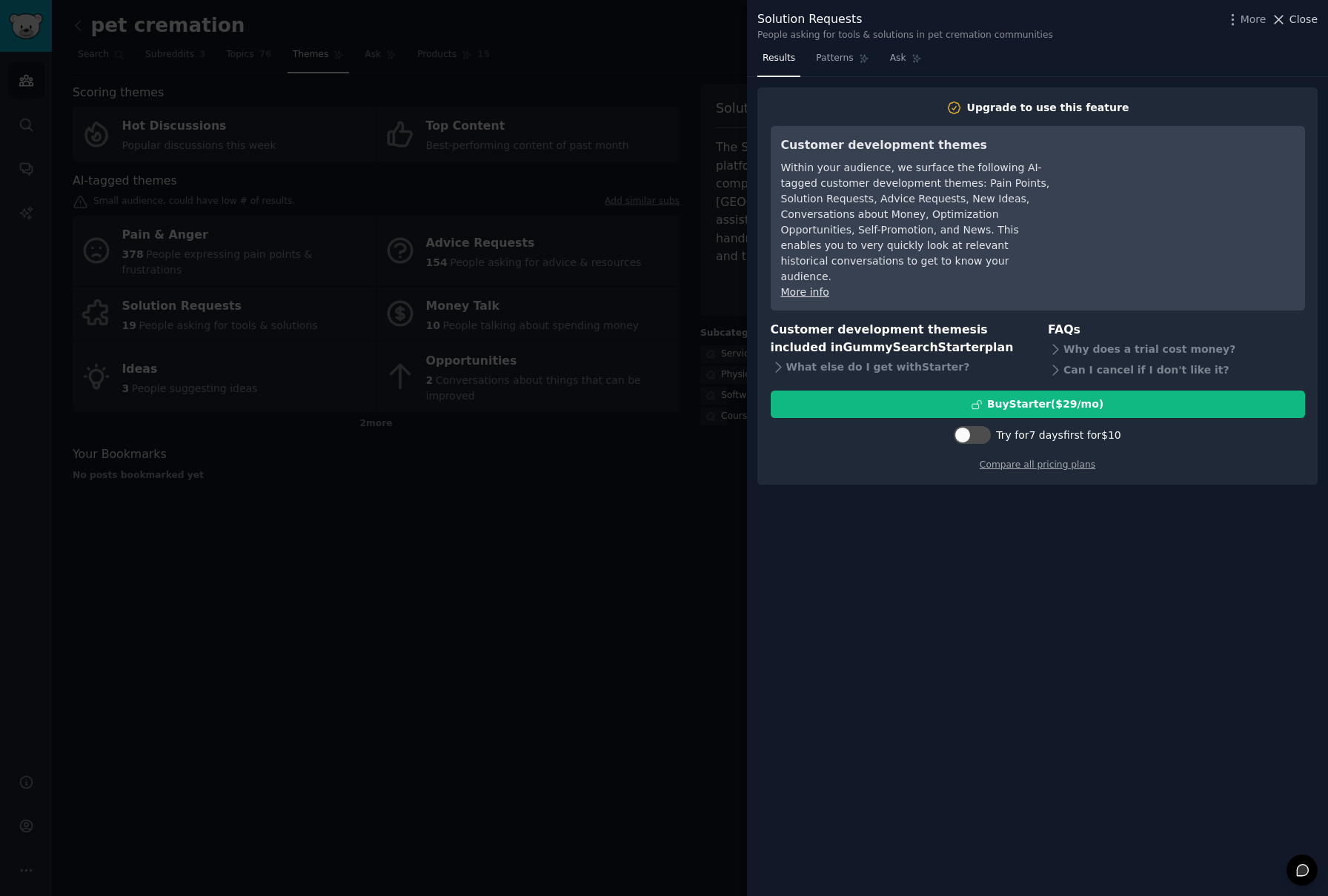
click at [1315, 20] on span "Close" at bounding box center [1304, 20] width 28 height 16
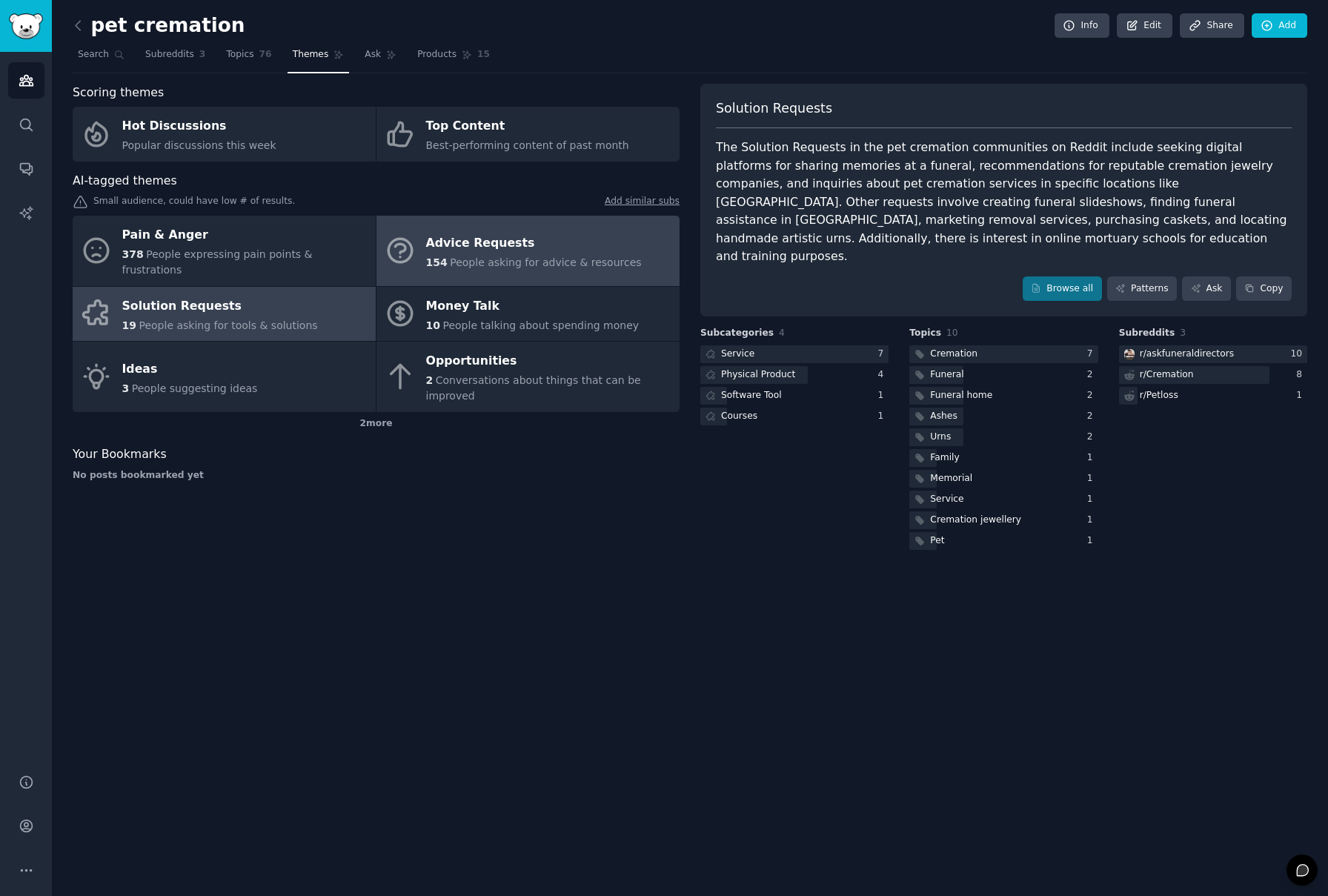
click at [504, 240] on div "Advice Requests" at bounding box center [535, 243] width 216 height 24
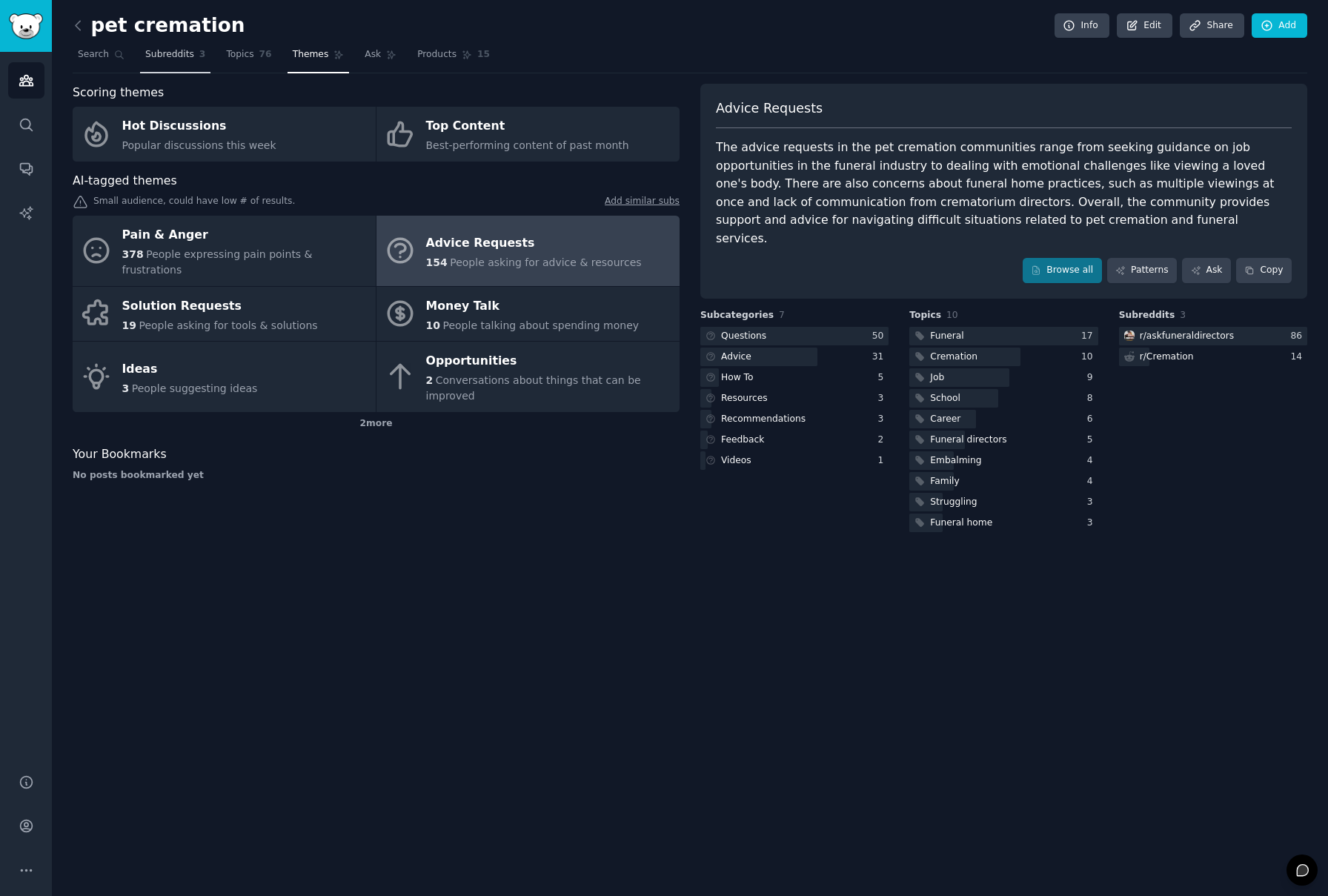
click at [175, 58] on span "Subreddits" at bounding box center [169, 54] width 49 height 13
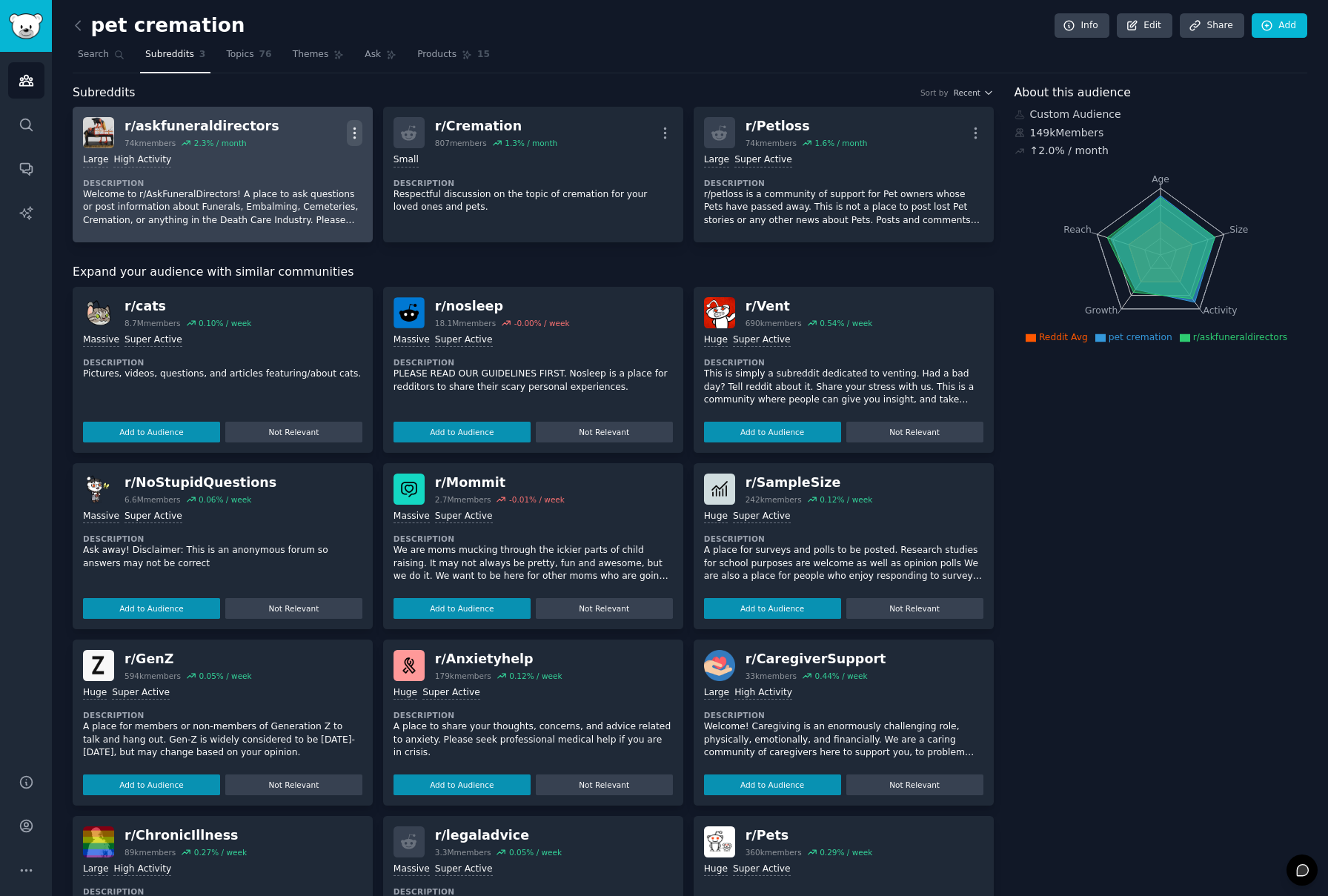
click at [349, 135] on icon "button" at bounding box center [355, 133] width 16 height 16
click at [305, 191] on p "Delete" at bounding box center [297, 190] width 34 height 16
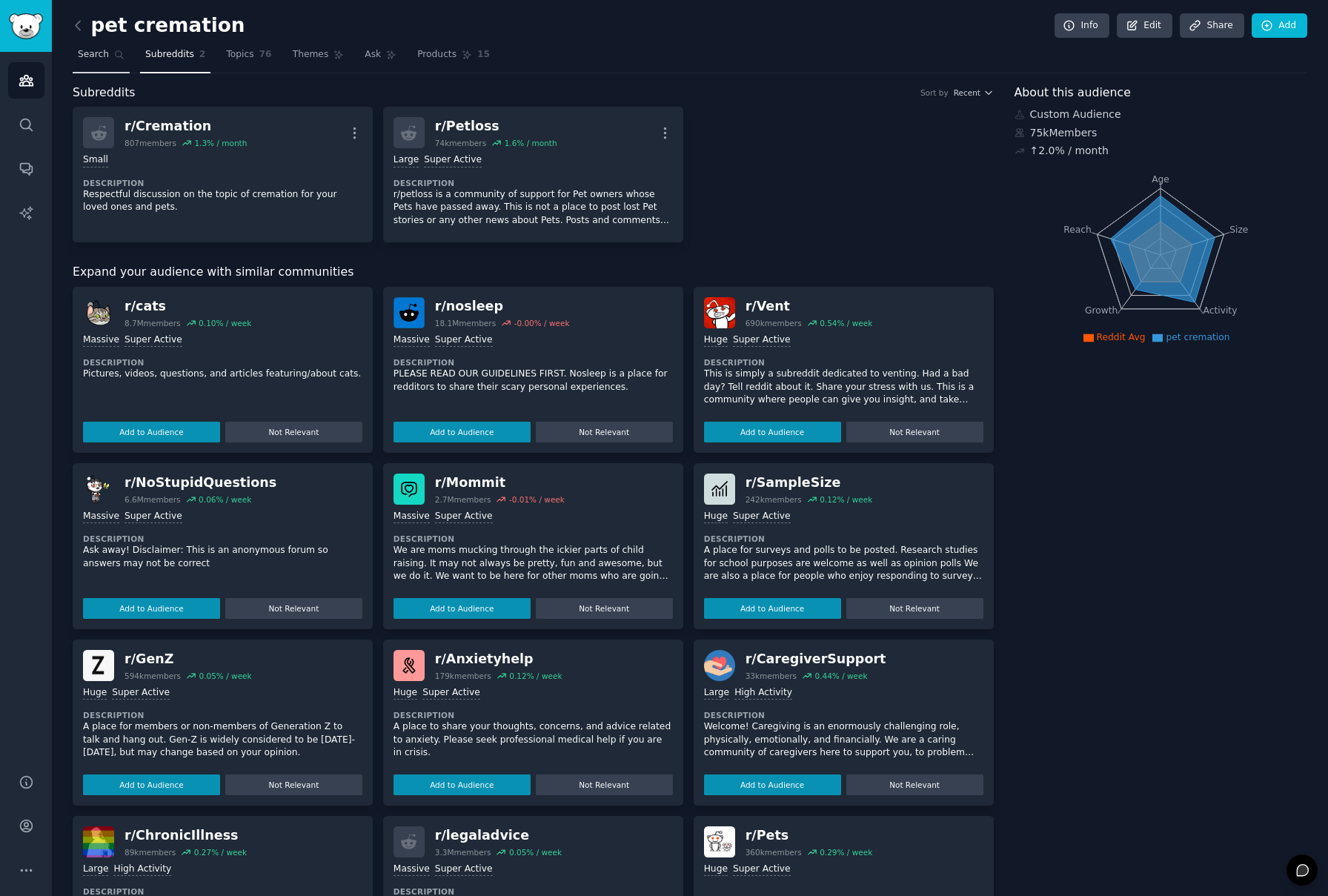
click at [114, 56] on icon at bounding box center [119, 55] width 10 height 10
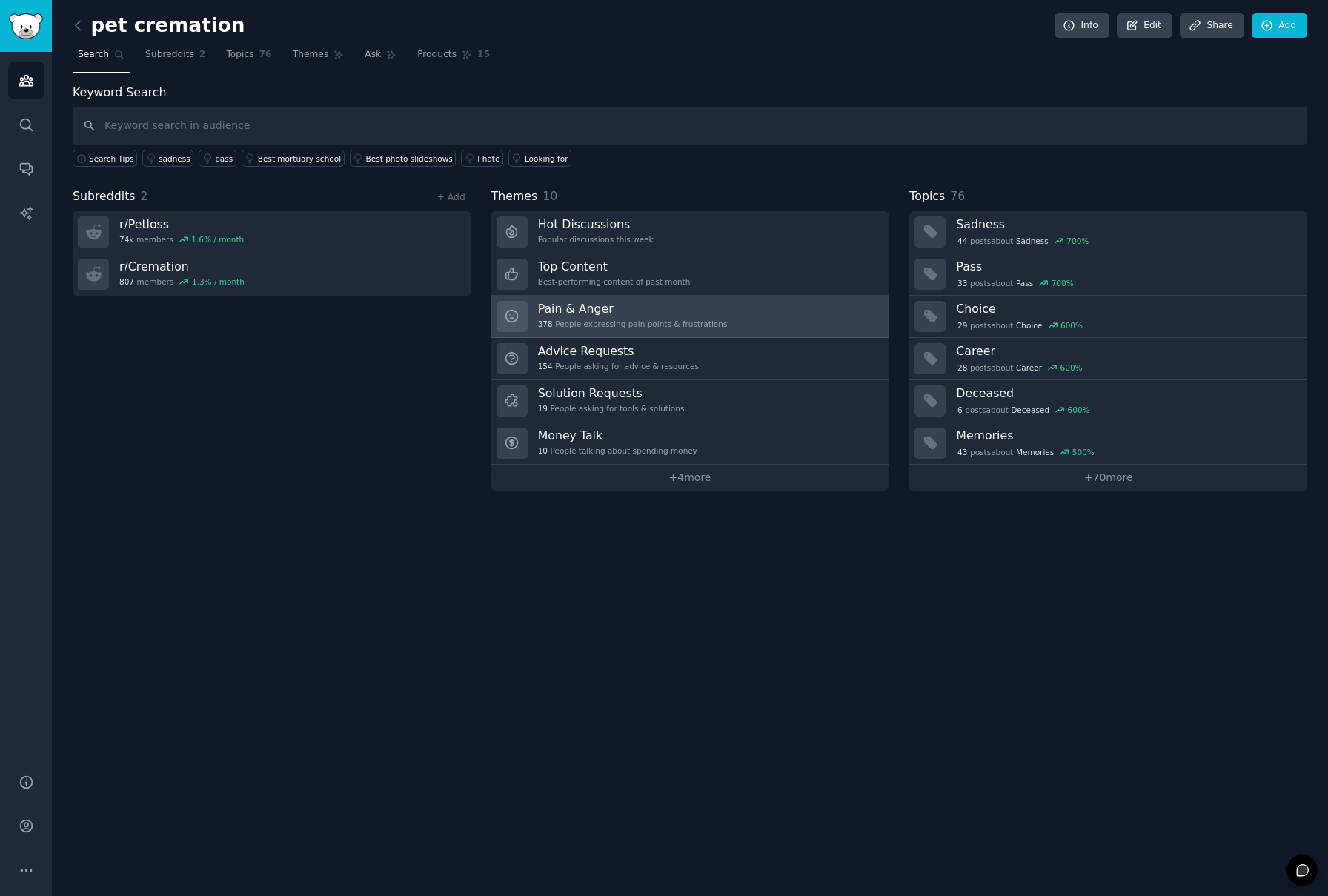
click at [660, 315] on h3 "Pain & Anger" at bounding box center [634, 309] width 190 height 16
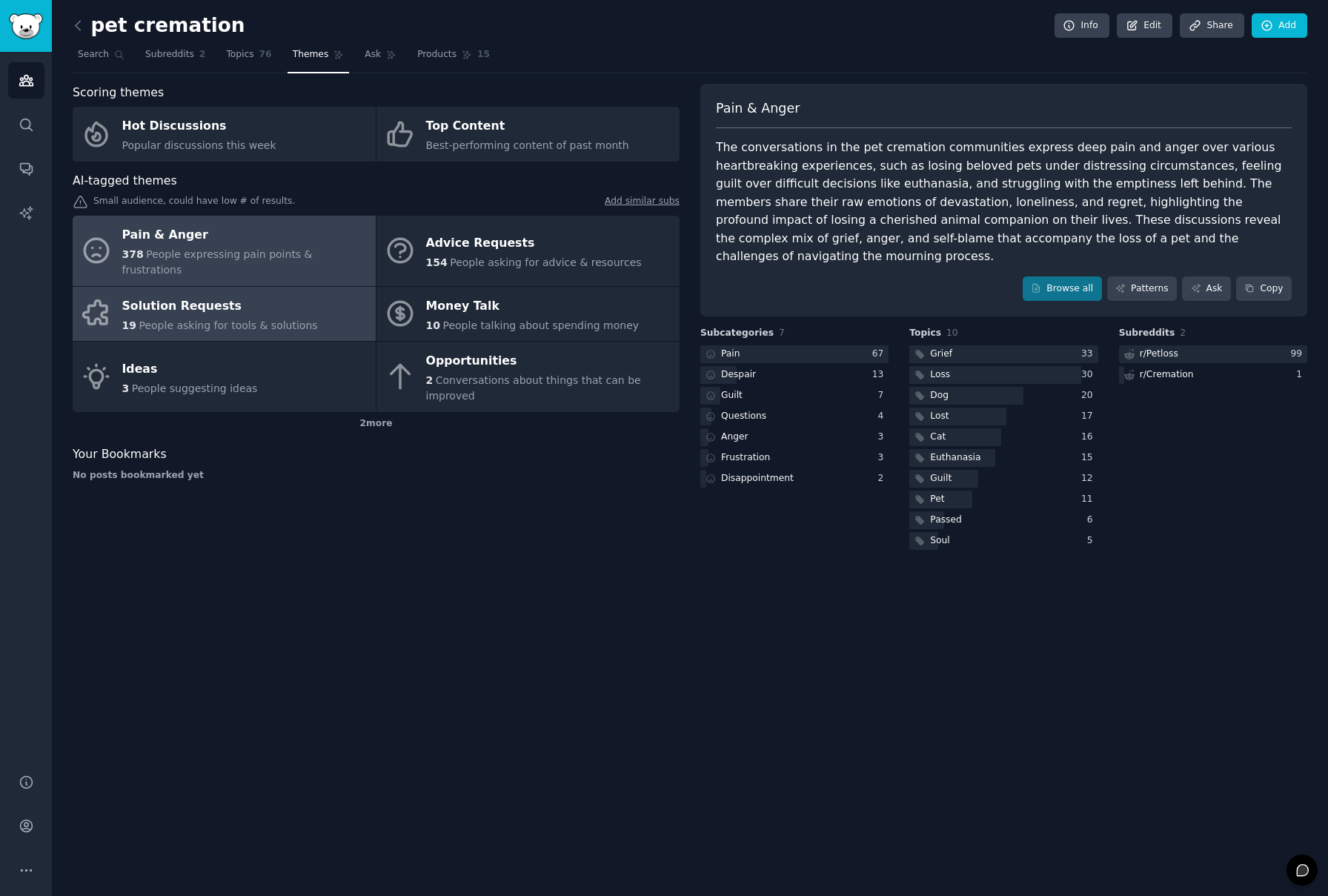
click at [306, 307] on link "Solution Requests 19 People asking for tools & solutions" at bounding box center [224, 314] width 303 height 55
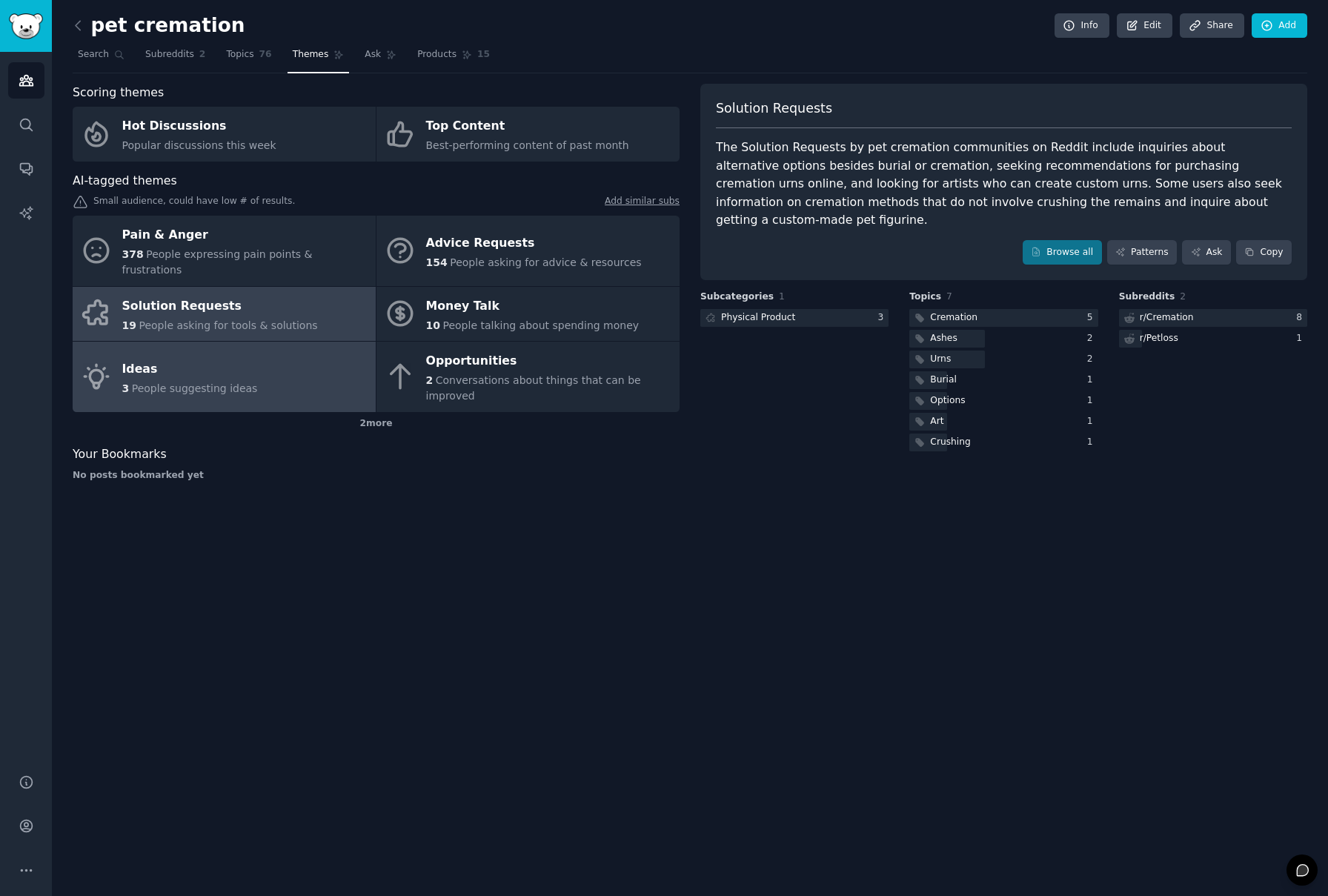
click at [323, 347] on link "Ideas 3 People suggesting ideas" at bounding box center [224, 377] width 303 height 70
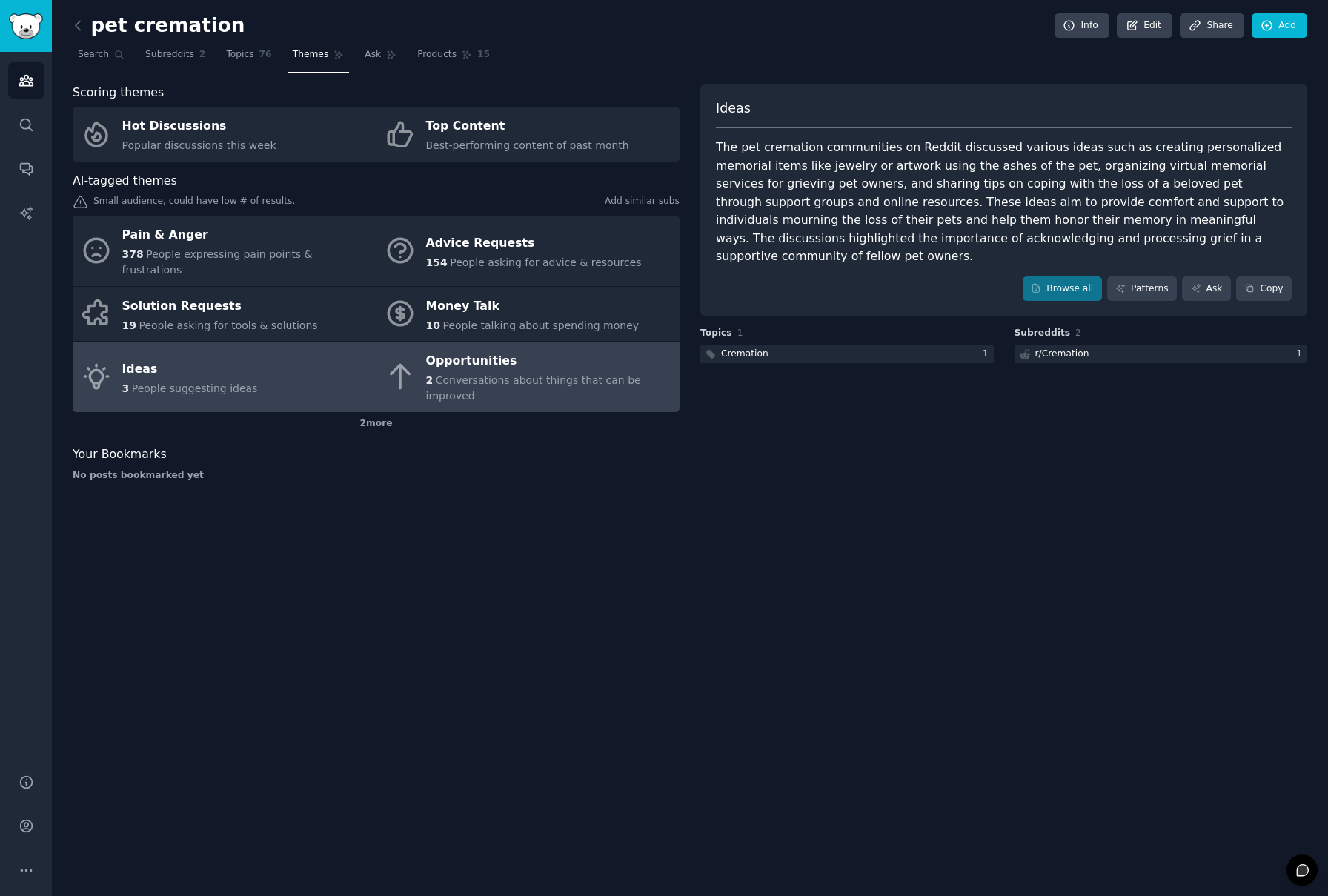
click at [596, 350] on div "Opportunities" at bounding box center [550, 362] width 246 height 24
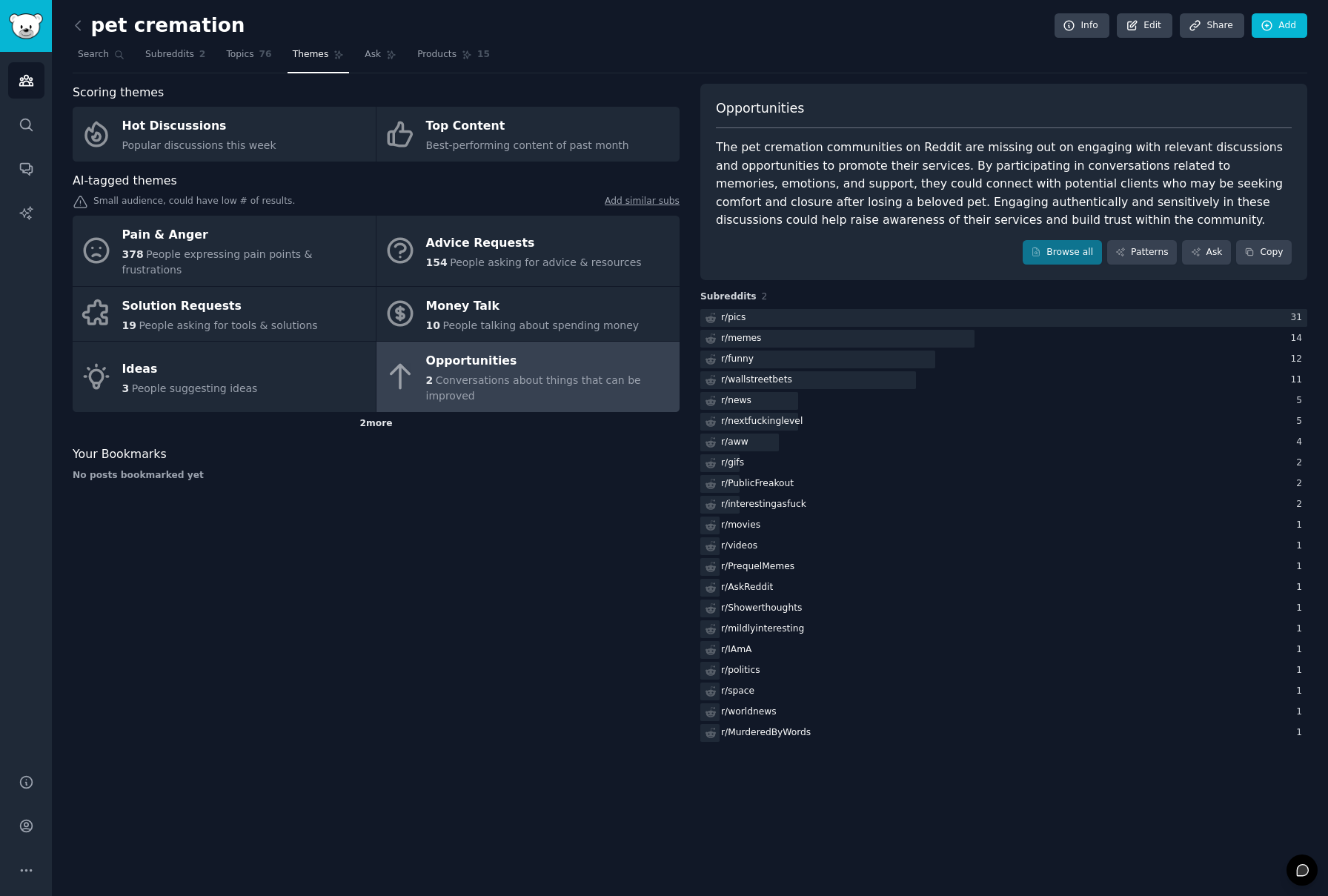
click at [371, 412] on div "2 more" at bounding box center [377, 424] width 608 height 24
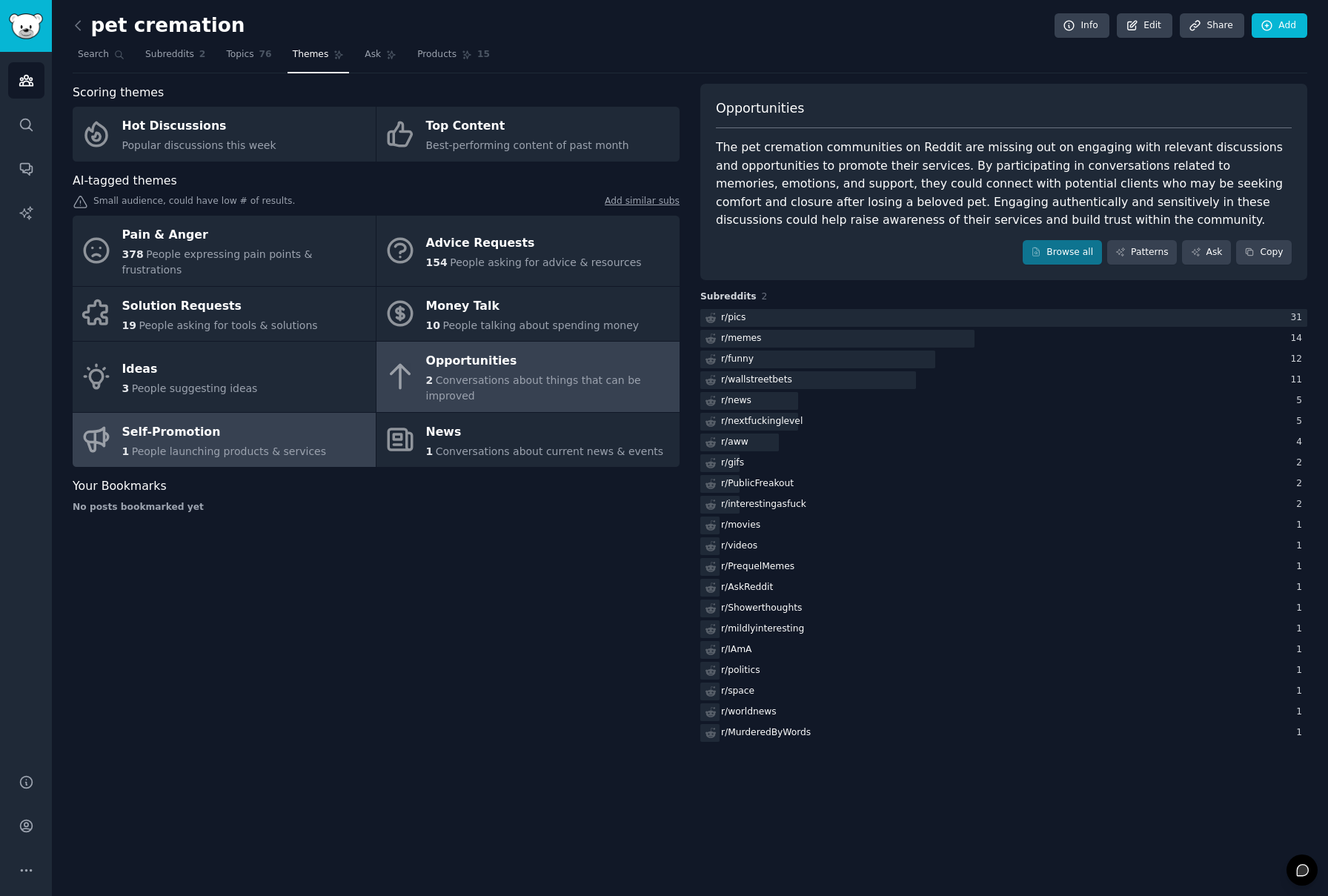
click at [306, 446] on span "People launching products & services" at bounding box center [229, 451] width 194 height 12
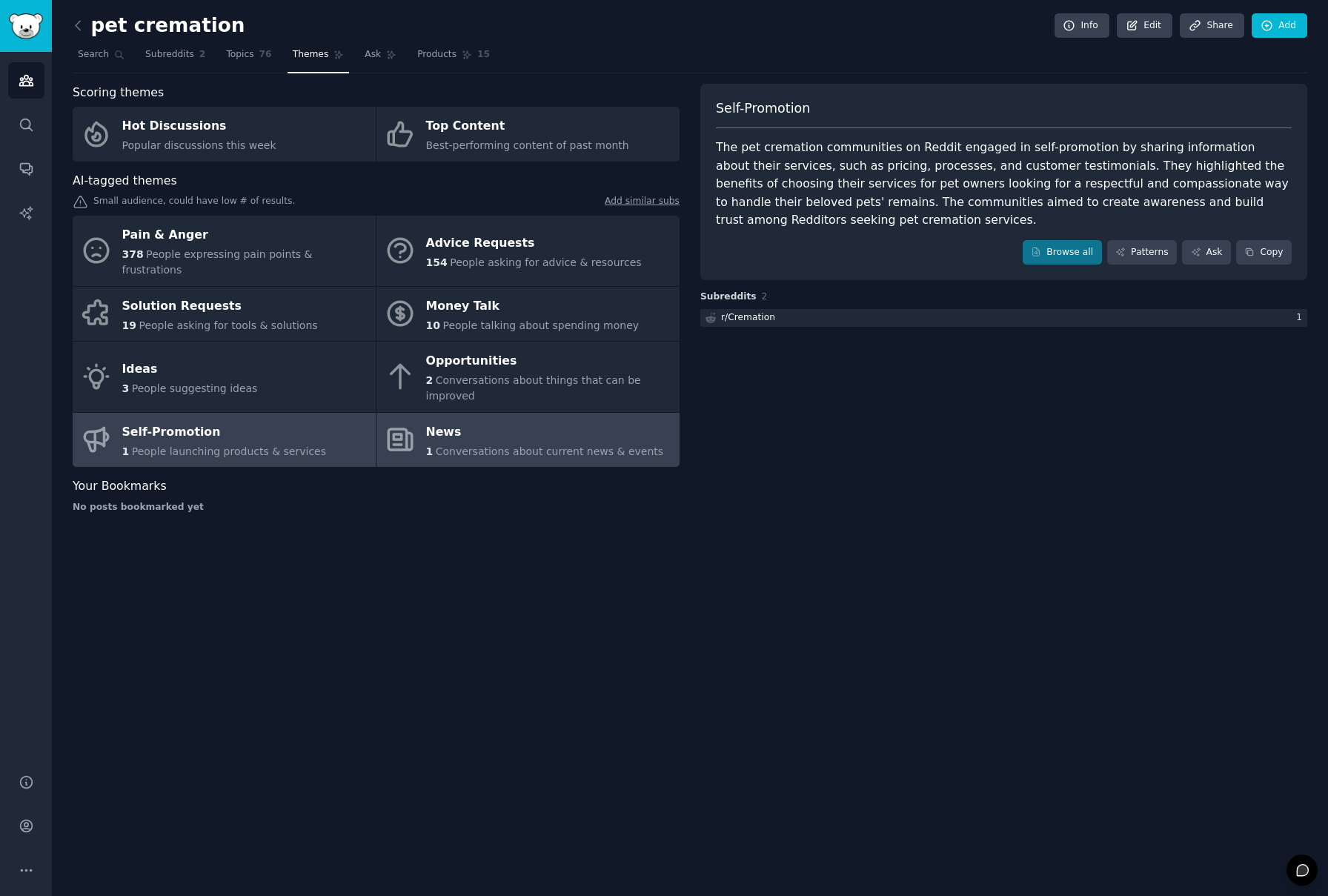
click at [440, 446] on span "Conversations about current news & events" at bounding box center [550, 451] width 228 height 12
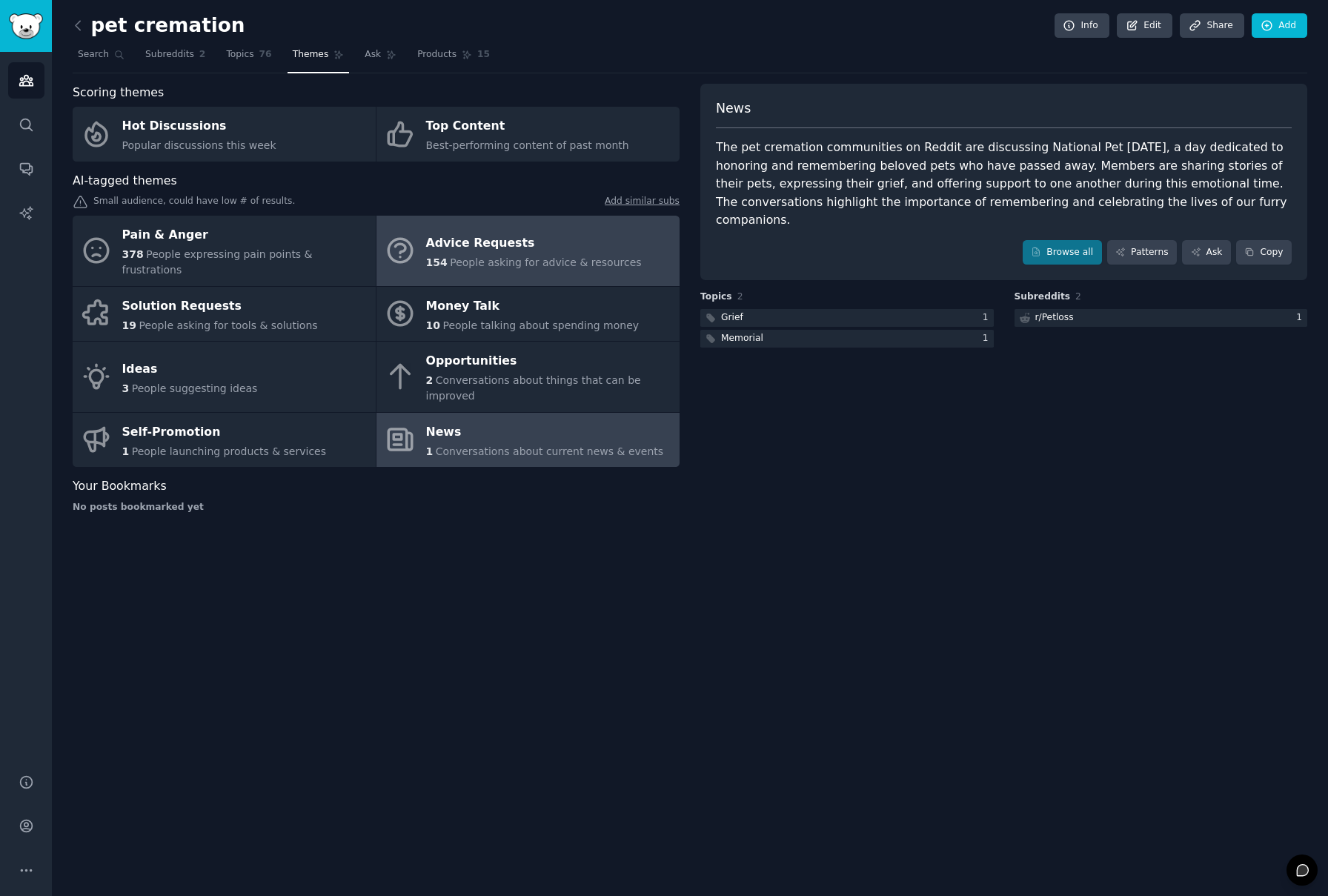
click at [470, 257] on span "People asking for advice & resources" at bounding box center [545, 263] width 191 height 12
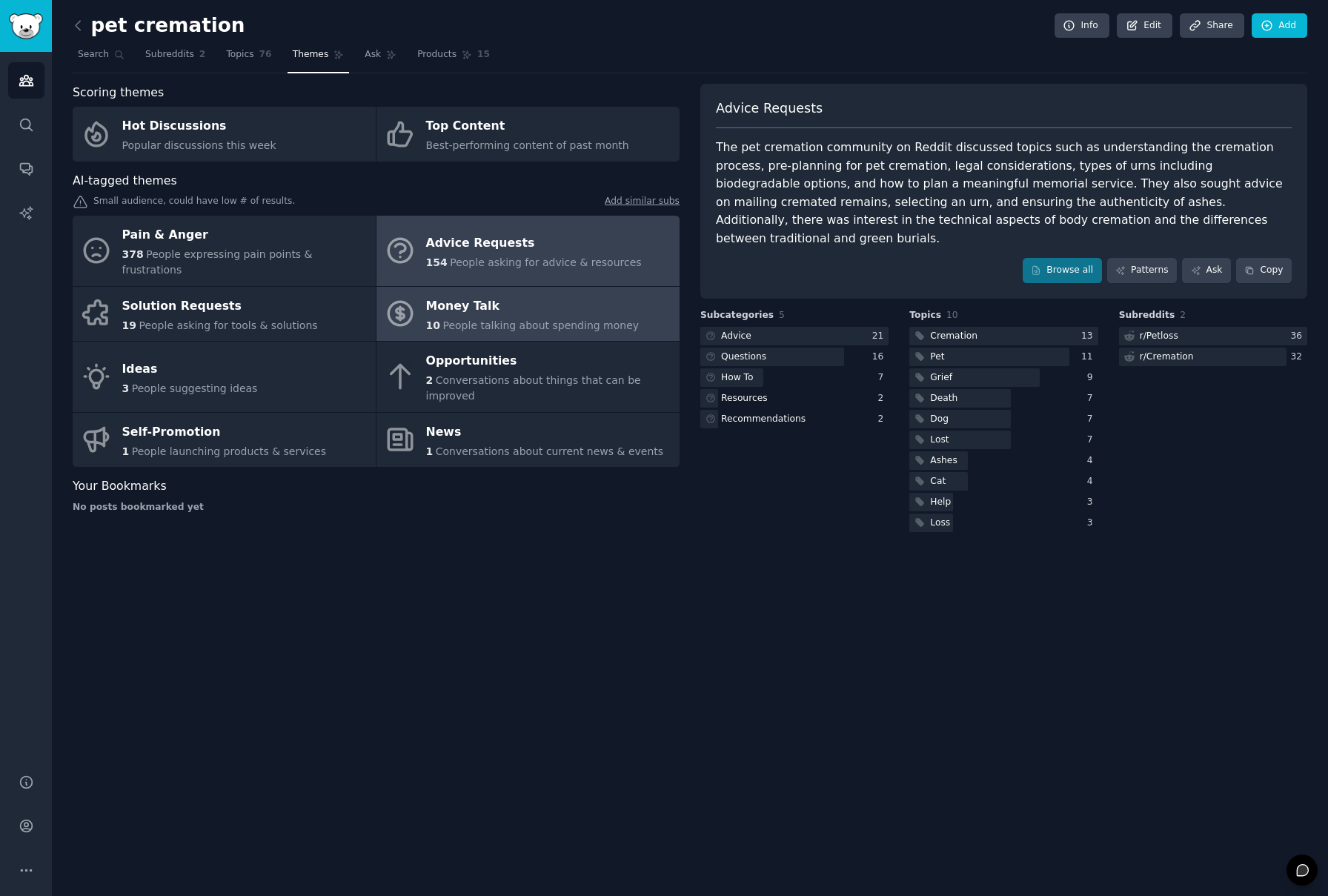
click at [514, 320] on span "People talking about spending money" at bounding box center [541, 326] width 197 height 12
